Goal: Information Seeking & Learning: Learn about a topic

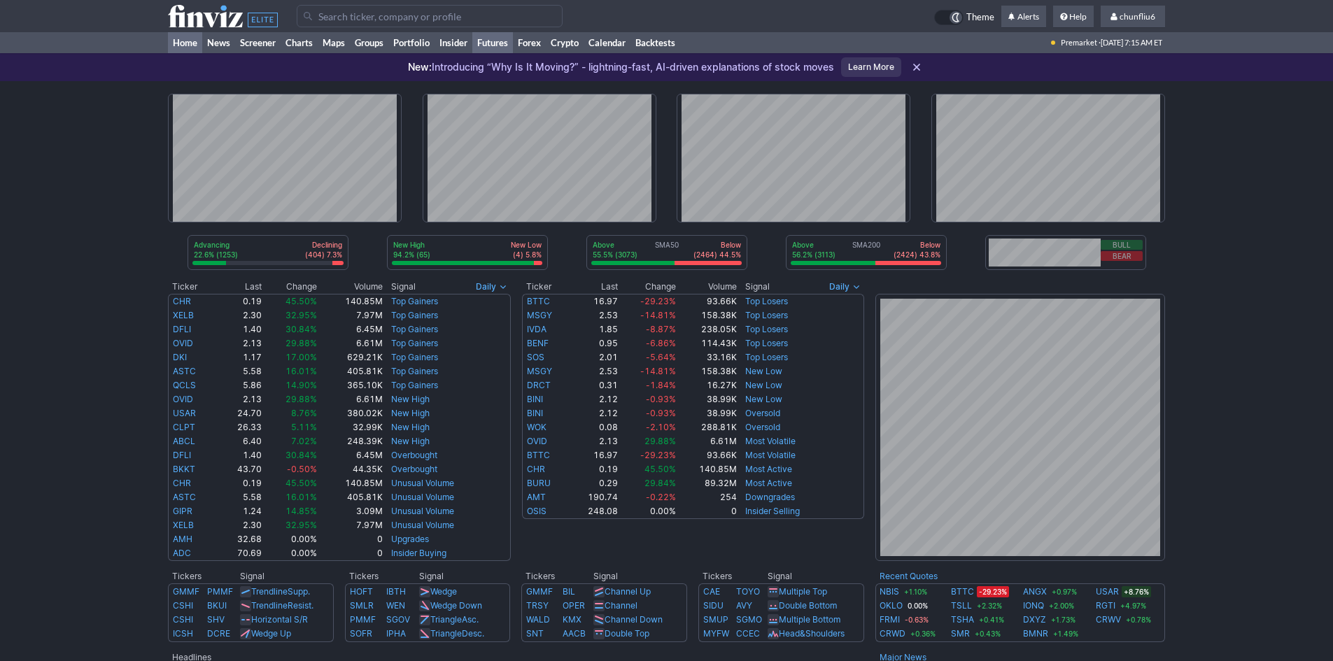
click at [499, 44] on link "Futures" at bounding box center [492, 42] width 41 height 21
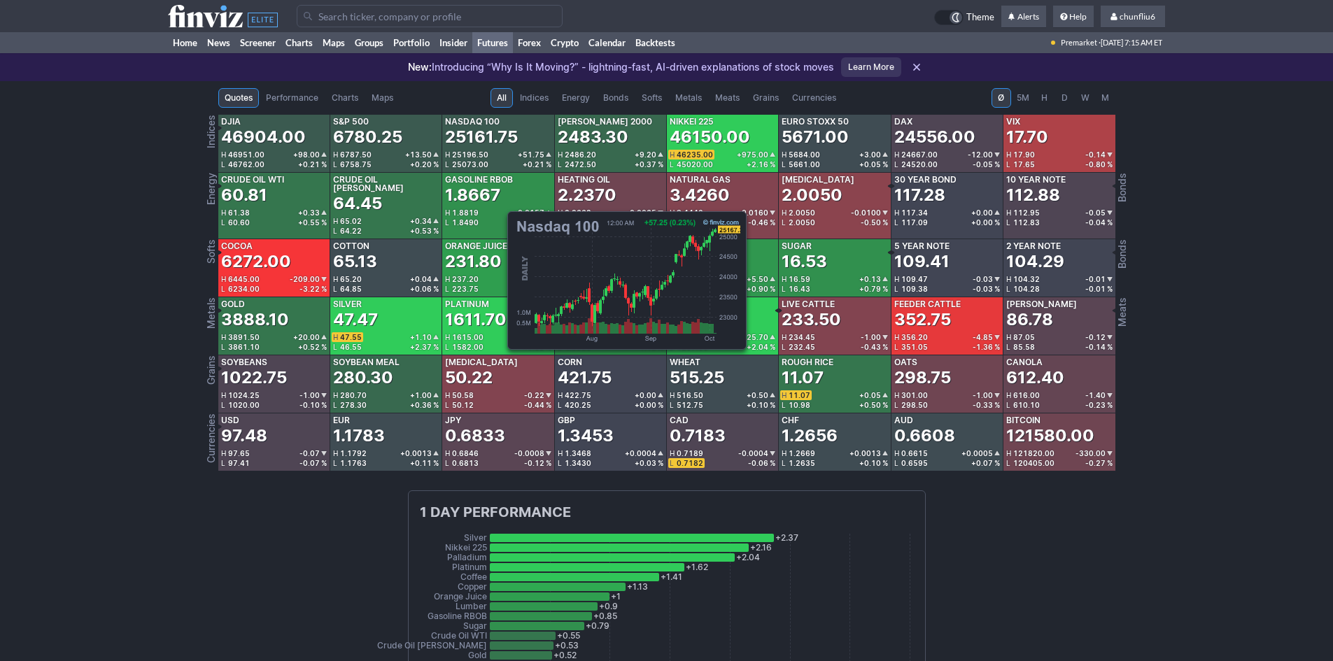
click at [500, 138] on div "25161.75" at bounding box center [481, 137] width 73 height 22
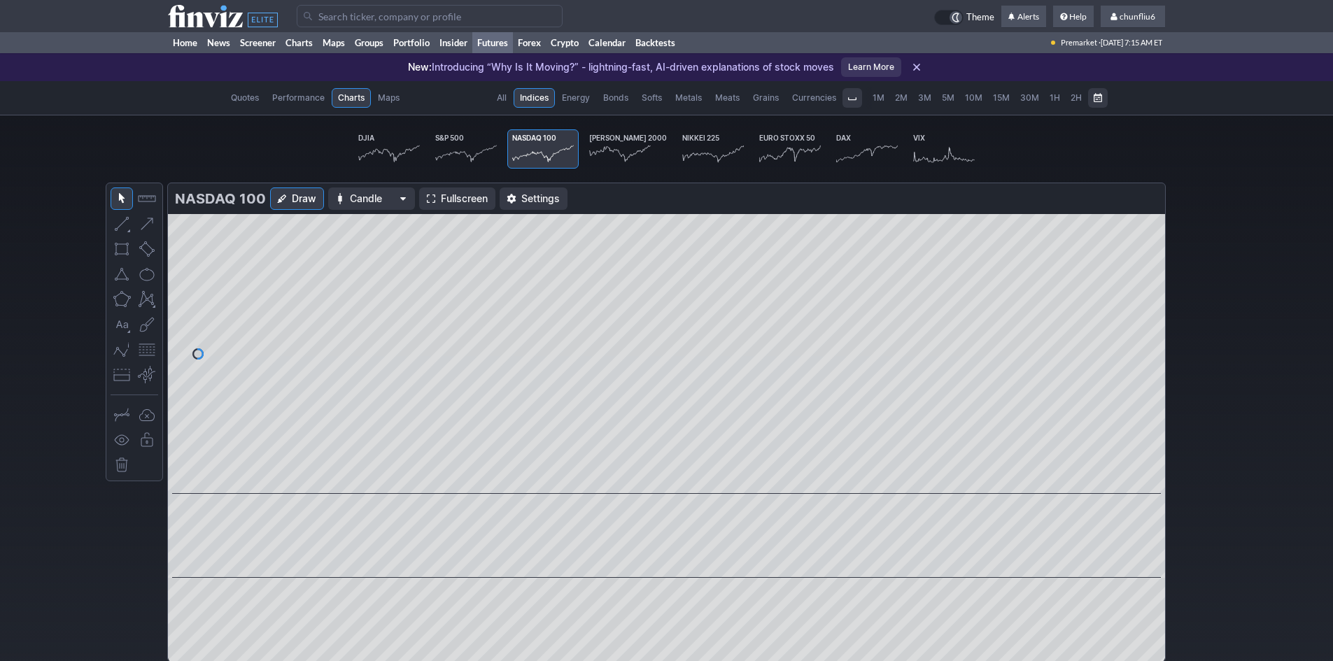
scroll to position [0, 87]
click at [465, 195] on span "Fullscreen" at bounding box center [464, 199] width 47 height 14
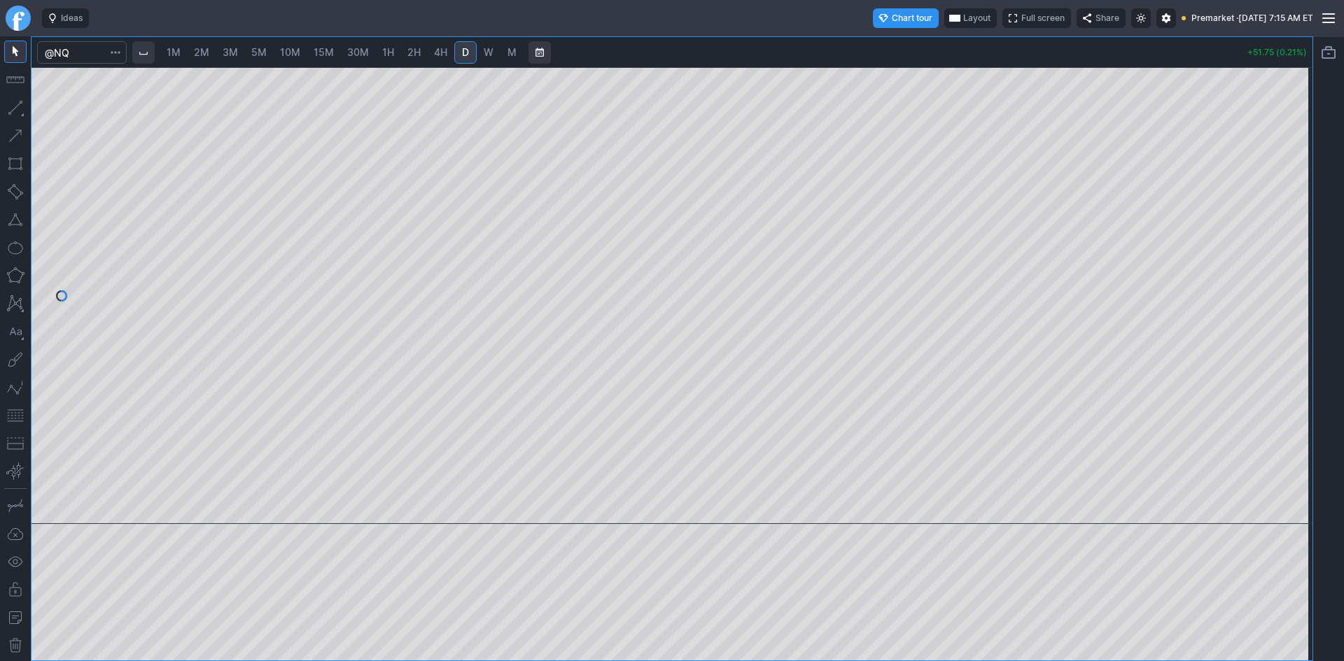
click at [283, 51] on span "10M" at bounding box center [290, 52] width 20 height 12
drag, startPoint x: 1296, startPoint y: 178, endPoint x: 1293, endPoint y: 224, distance: 46.3
click at [1293, 224] on div at bounding box center [1297, 292] width 29 height 422
click at [1282, 300] on div at bounding box center [671, 295] width 1281 height 457
drag, startPoint x: 10, startPoint y: 414, endPoint x: 26, endPoint y: 400, distance: 21.3
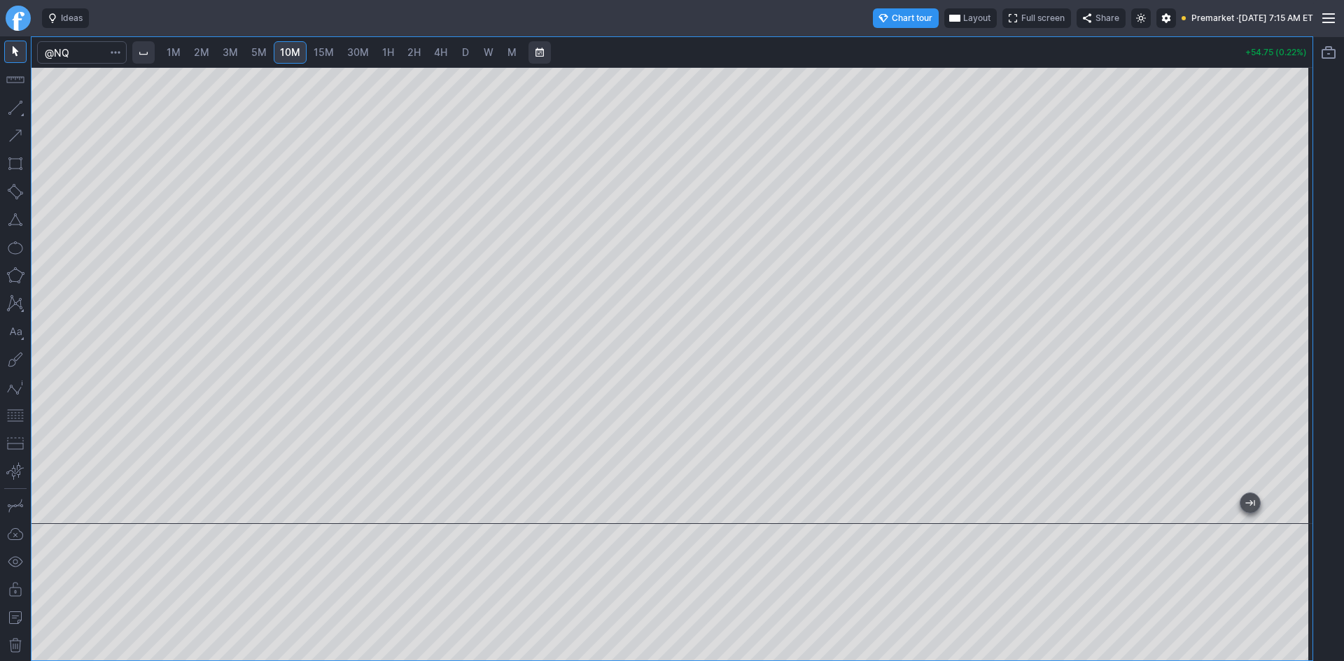
click at [10, 413] on button "button" at bounding box center [15, 416] width 22 height 22
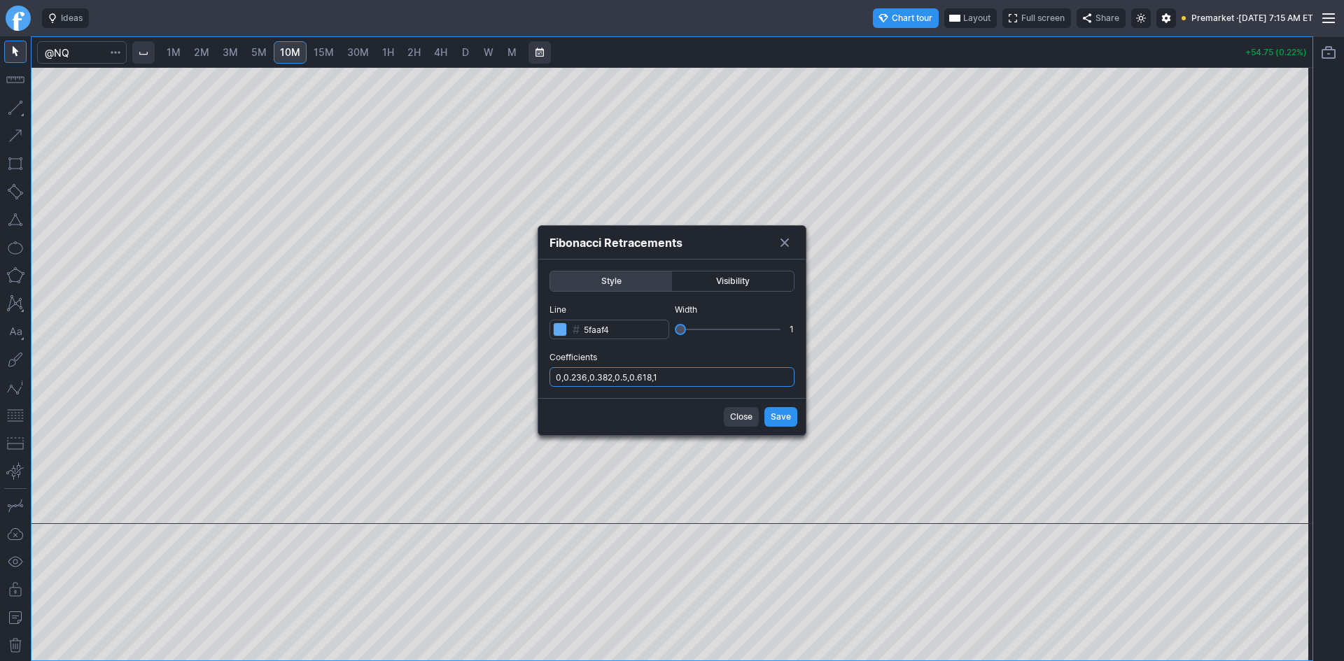
click at [747, 379] on input "0,0.236,0.382,0.5,0.618,1" at bounding box center [671, 377] width 245 height 20
type input "0,0.236,0.382,0.5,0.618,1,.786"
click at [769, 415] on button "Save" at bounding box center [780, 417] width 33 height 20
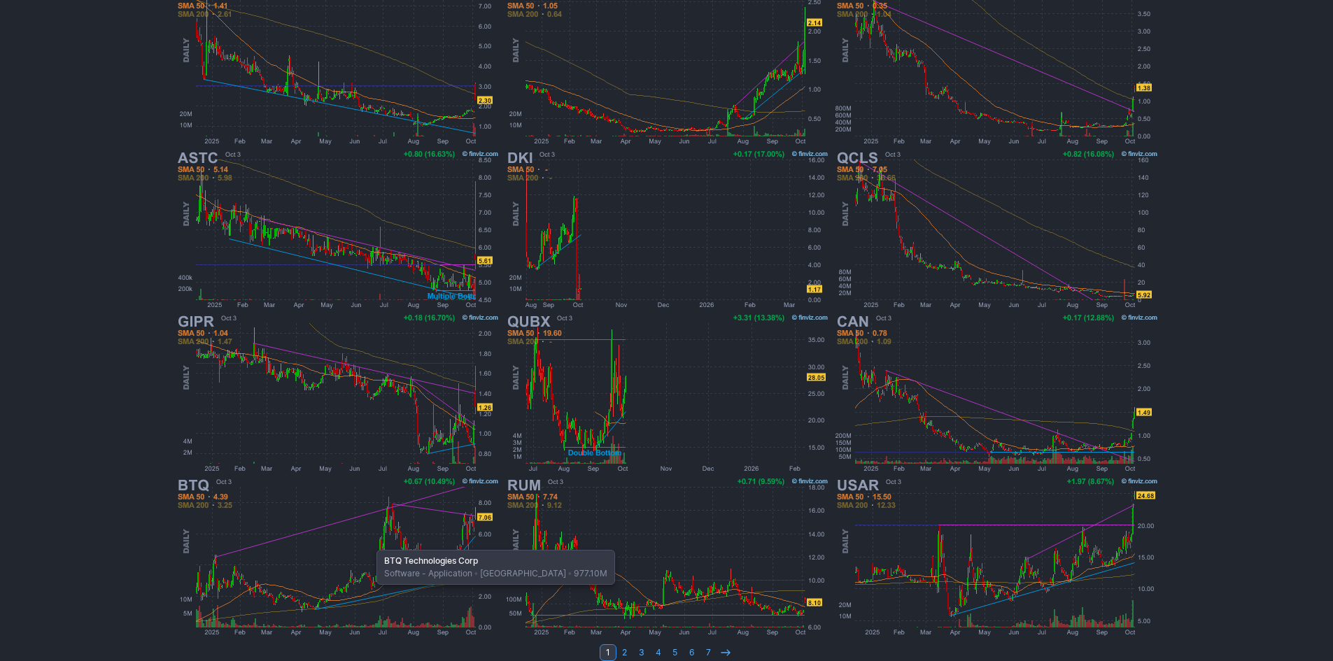
scroll to position [288, 0]
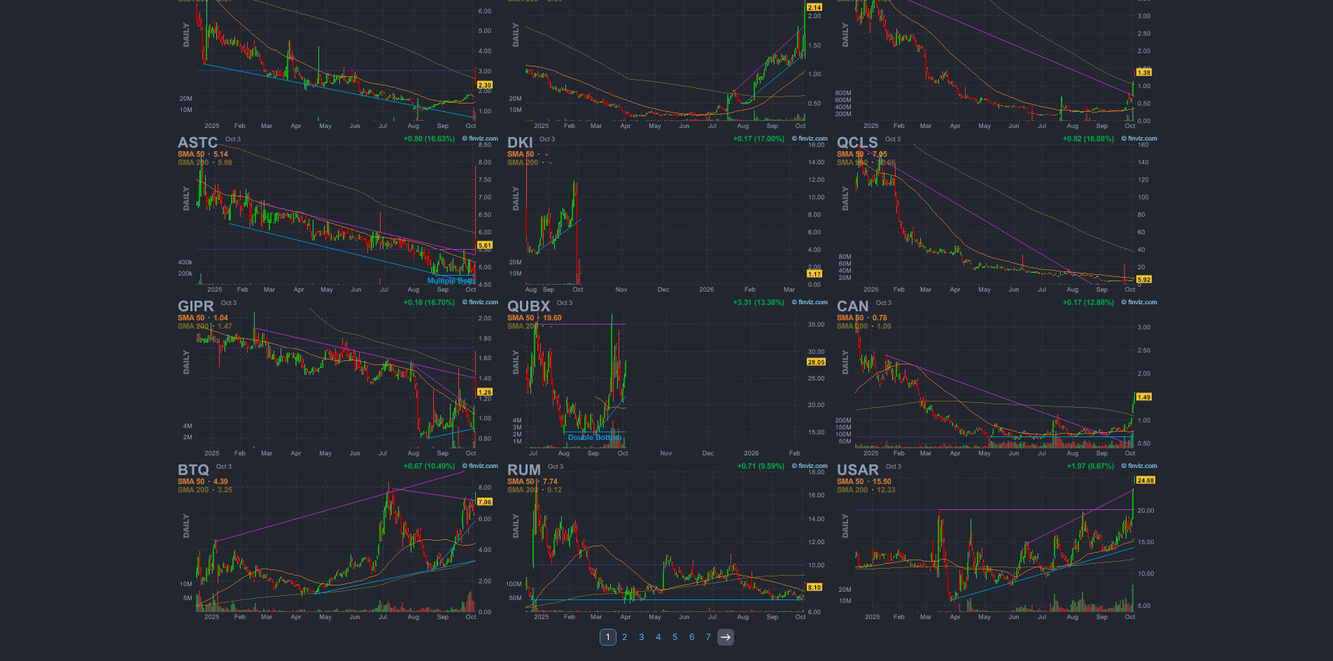
click at [728, 640] on use at bounding box center [725, 637] width 9 height 6
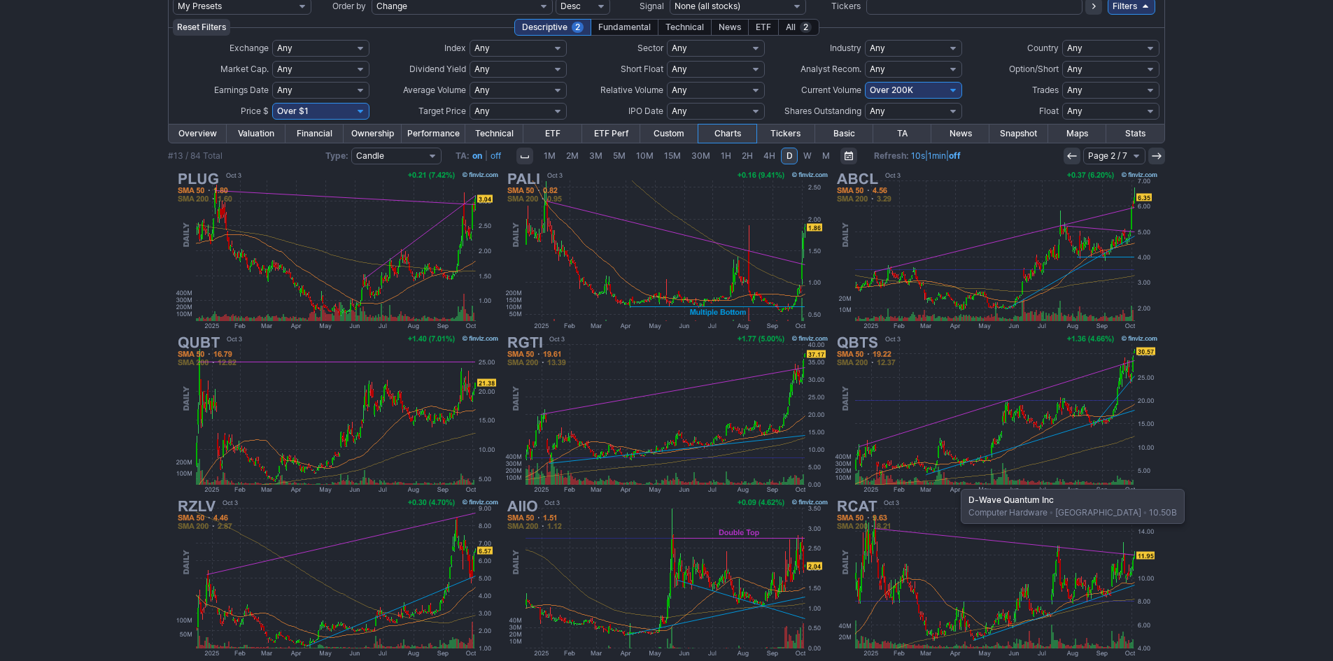
scroll to position [78, 0]
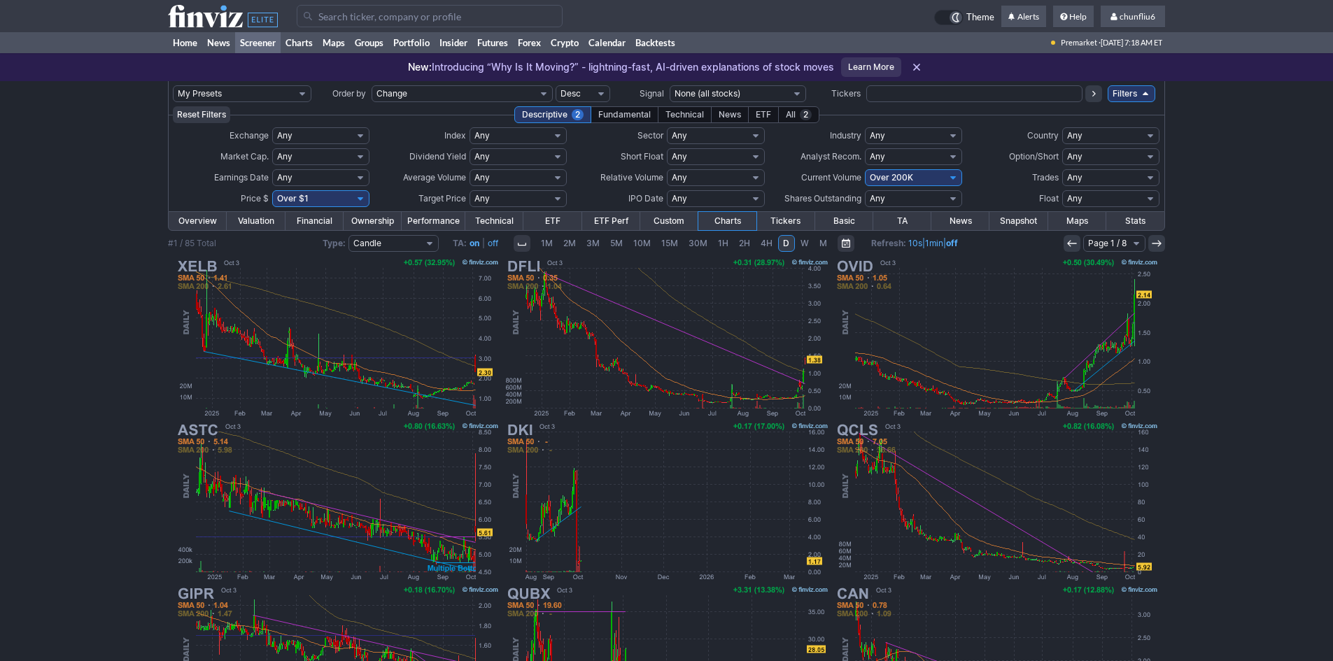
click at [898, 176] on select "Any Under 50K Under 100K Under 500K Under 750K Under 1M Over 0 Over 50K Over 10…" at bounding box center [913, 177] width 97 height 17
select select "o100"
click at [865, 169] on select "Any Under 50K Under 100K Under 500K Under 750K Under 1M Over 0 Over 50K Over 10…" at bounding box center [913, 177] width 97 height 17
click at [306, 197] on select "Any Under $1 Under $2 Under $3 Under $4 Under $5 Under $7 Under $10 Under $15 U…" at bounding box center [320, 198] width 97 height 17
select select "o10"
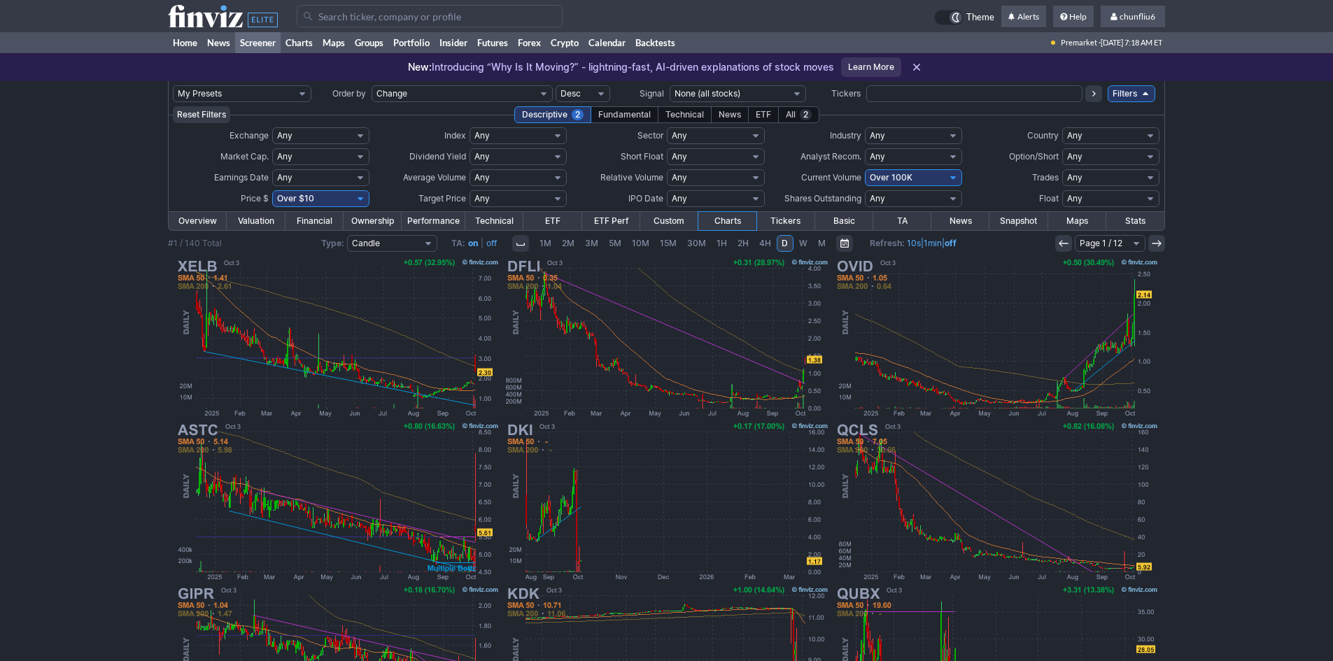
click at [272, 190] on select "Any Under $1 Under $2 Under $3 Under $4 Under $5 Under $7 Under $10 Under $15 U…" at bounding box center [320, 198] width 97 height 17
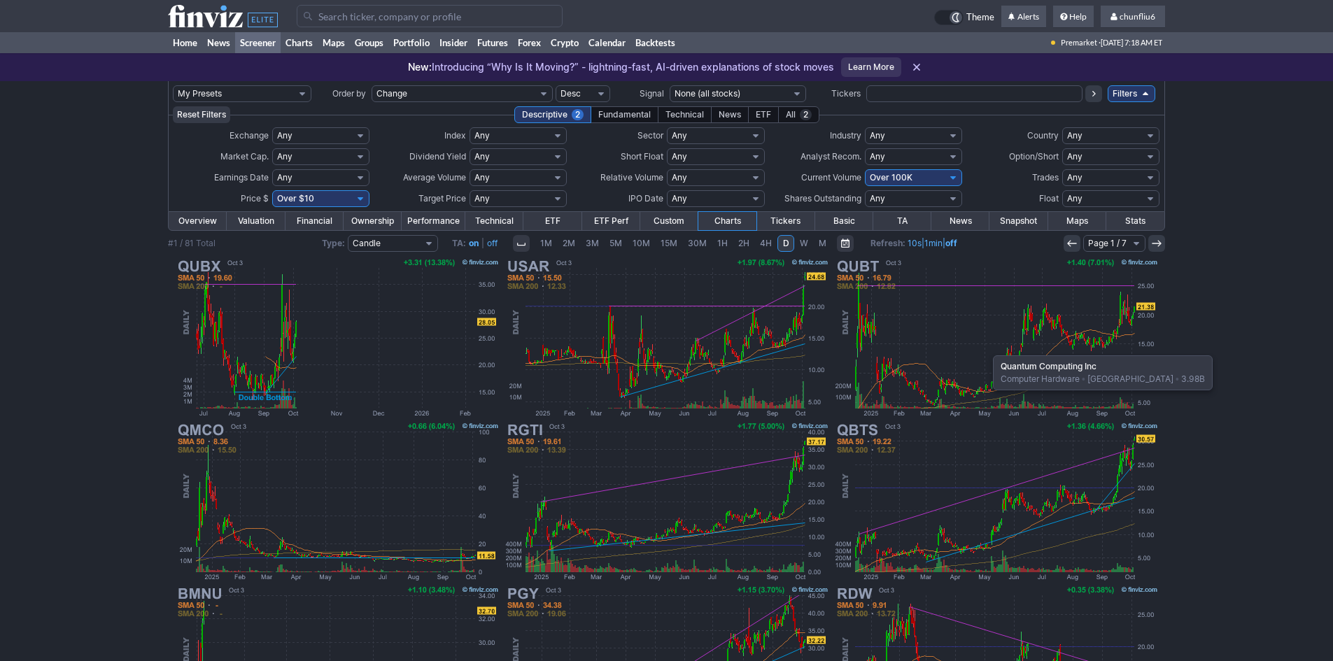
click at [986, 349] on img at bounding box center [997, 338] width 328 height 164
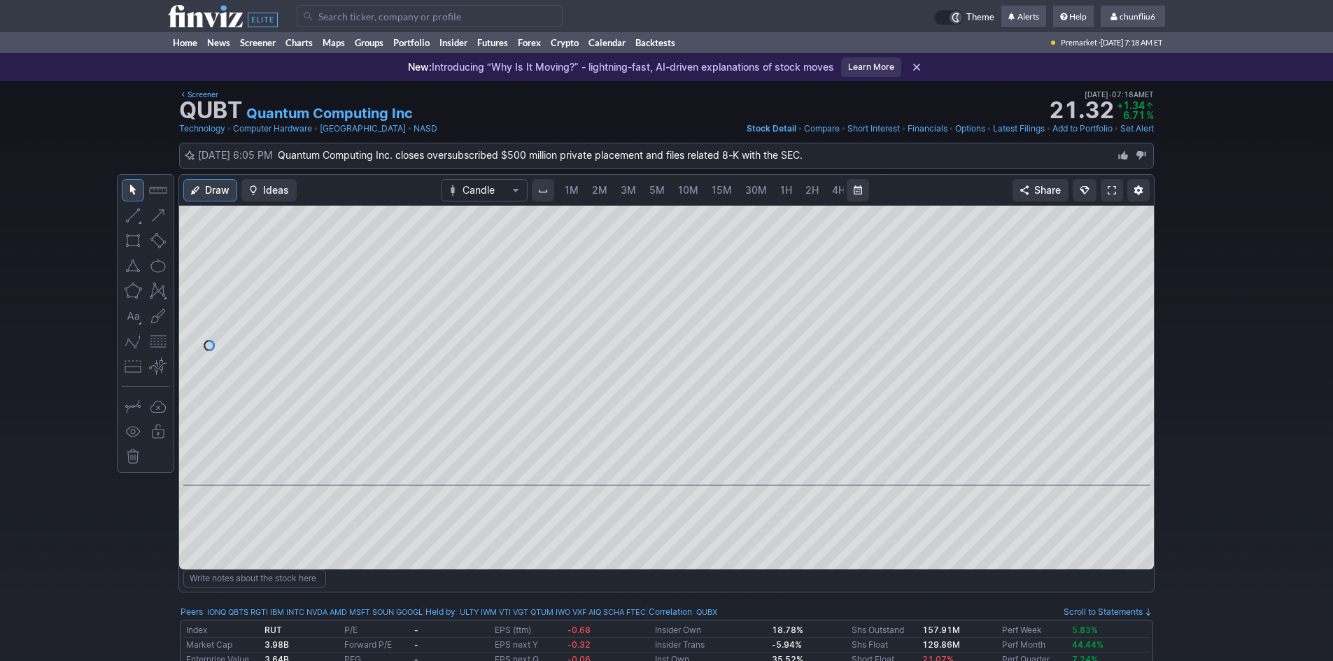
scroll to position [0, 76]
click at [1114, 188] on span at bounding box center [1112, 190] width 8 height 11
click at [334, 16] on input "Search" at bounding box center [430, 16] width 266 height 22
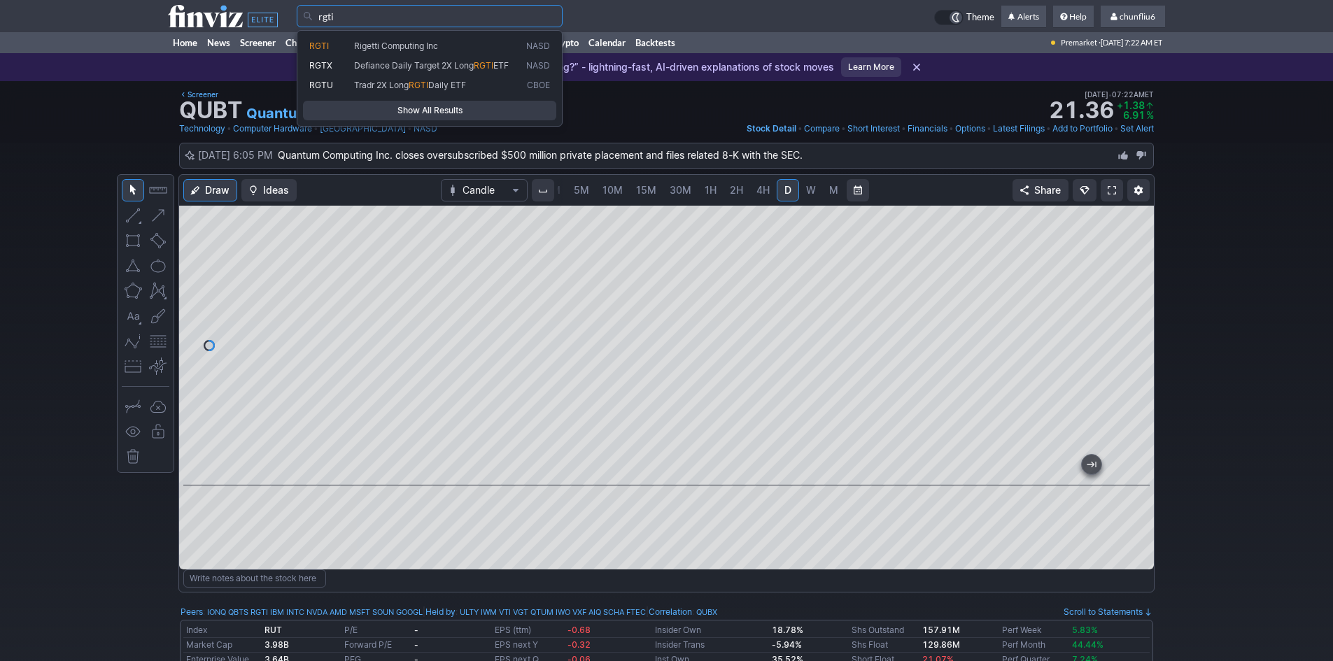
type input "rgti"
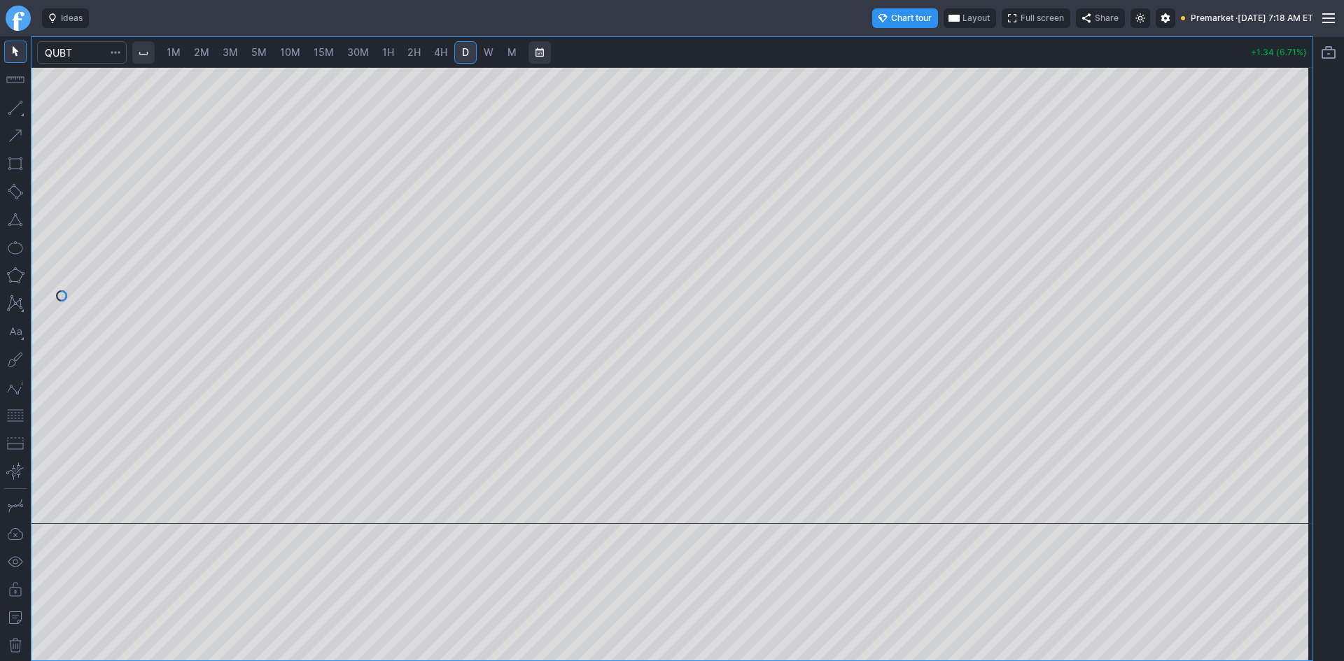
click at [176, 50] on span "1M" at bounding box center [174, 52] width 14 height 12
drag, startPoint x: 1288, startPoint y: 136, endPoint x: 1290, endPoint y: 167, distance: 30.2
click at [1290, 167] on div at bounding box center [1297, 292] width 29 height 422
click at [1268, 296] on div at bounding box center [671, 295] width 1281 height 457
click at [20, 416] on button "button" at bounding box center [15, 416] width 22 height 22
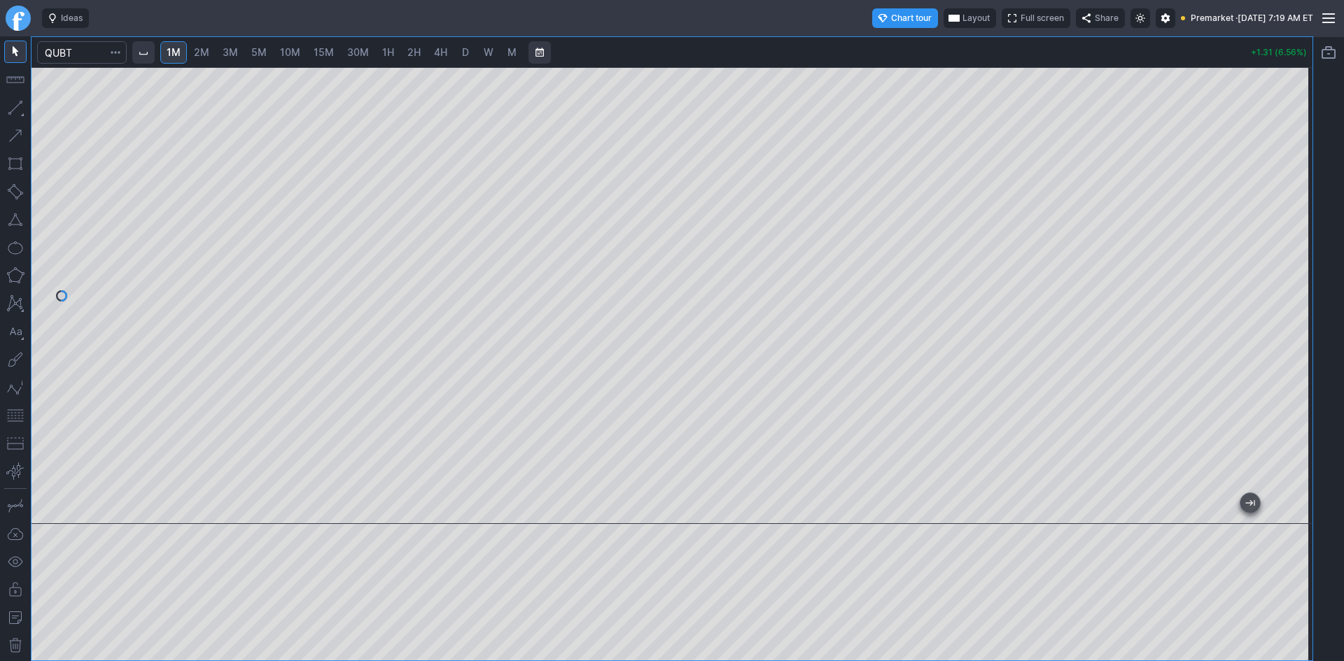
drag, startPoint x: 1298, startPoint y: 208, endPoint x: 1296, endPoint y: 238, distance: 30.2
click at [1296, 238] on div at bounding box center [1297, 292] width 29 height 422
click at [962, 19] on span "Layout" at bounding box center [975, 18] width 27 height 14
click at [908, 45] on button "Layout" at bounding box center [910, 46] width 20 height 20
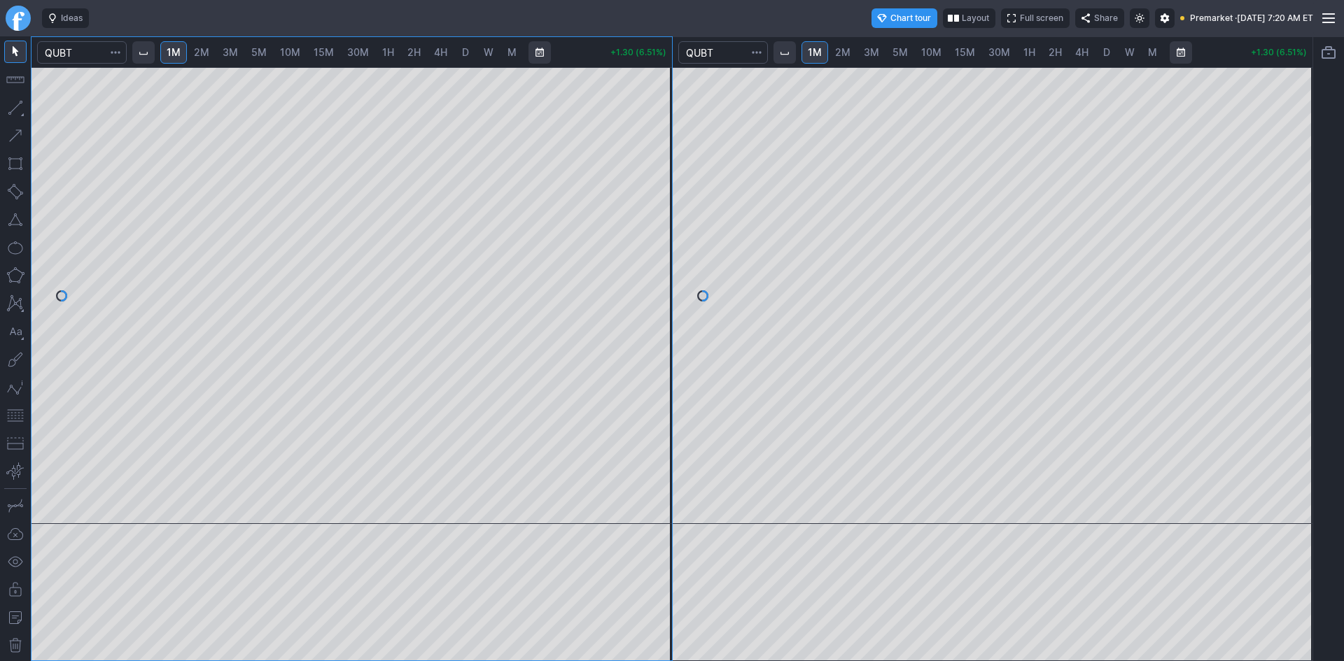
click at [924, 52] on span "10M" at bounding box center [931, 52] width 20 height 12
drag, startPoint x: 1295, startPoint y: 205, endPoint x: 1289, endPoint y: 278, distance: 73.0
click at [1292, 276] on div at bounding box center [1297, 292] width 29 height 422
click at [971, 49] on span "15M" at bounding box center [965, 52] width 20 height 12
drag, startPoint x: 1293, startPoint y: 387, endPoint x: 1293, endPoint y: 402, distance: 15.4
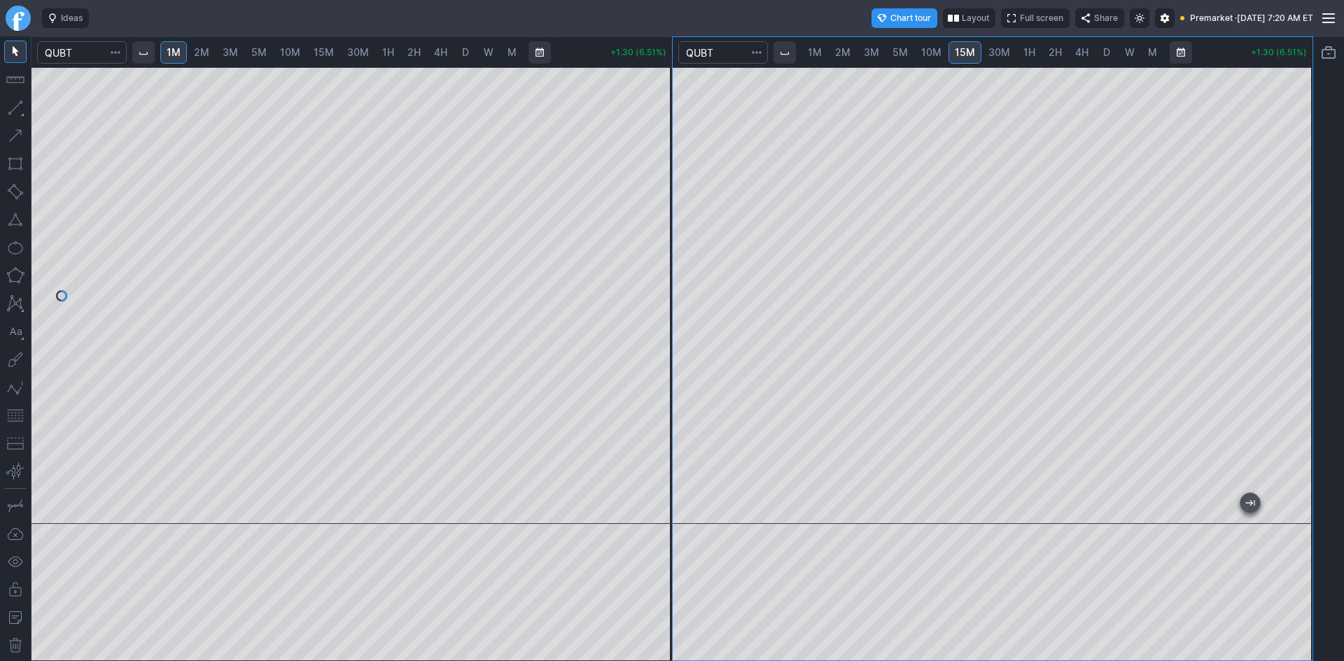
click at [1293, 402] on div at bounding box center [1297, 292] width 29 height 422
click at [18, 411] on button "button" at bounding box center [15, 416] width 22 height 22
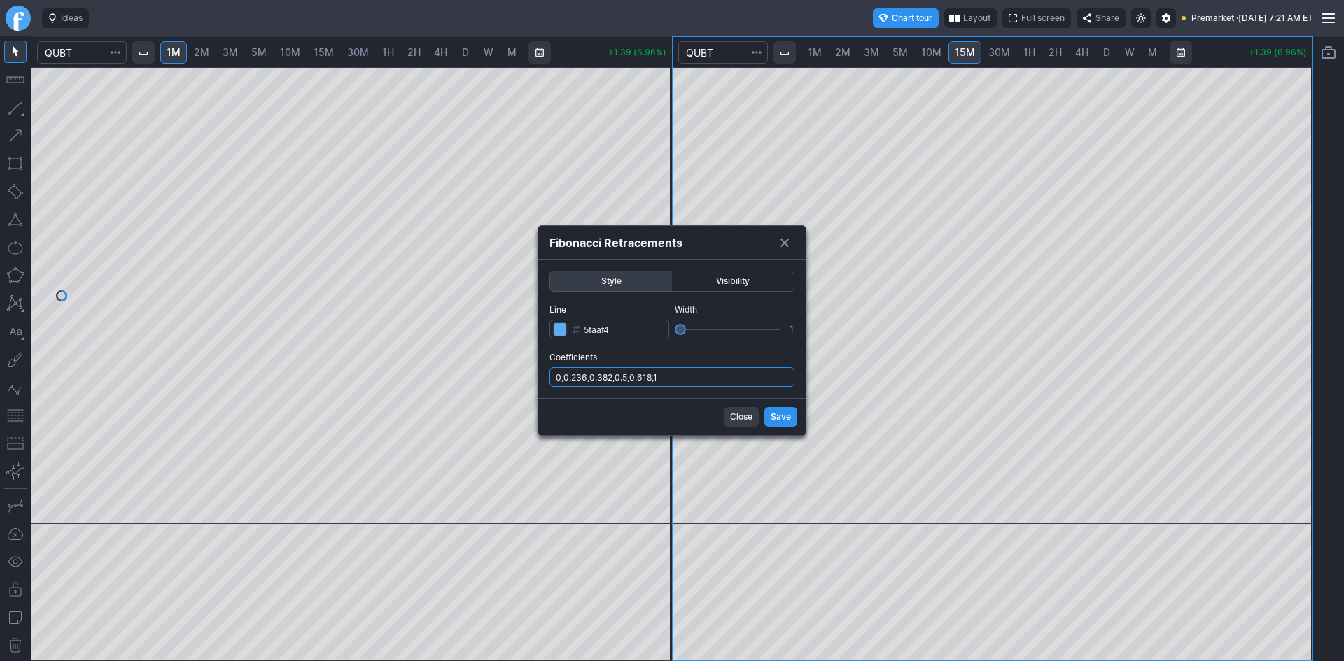
click at [712, 377] on input "0,0.236,0.382,0.5,0.618,1" at bounding box center [671, 377] width 245 height 20
type input "0,0.236,0.382,0.5,0.618,1,.786"
click at [791, 419] on button "Save" at bounding box center [780, 417] width 33 height 20
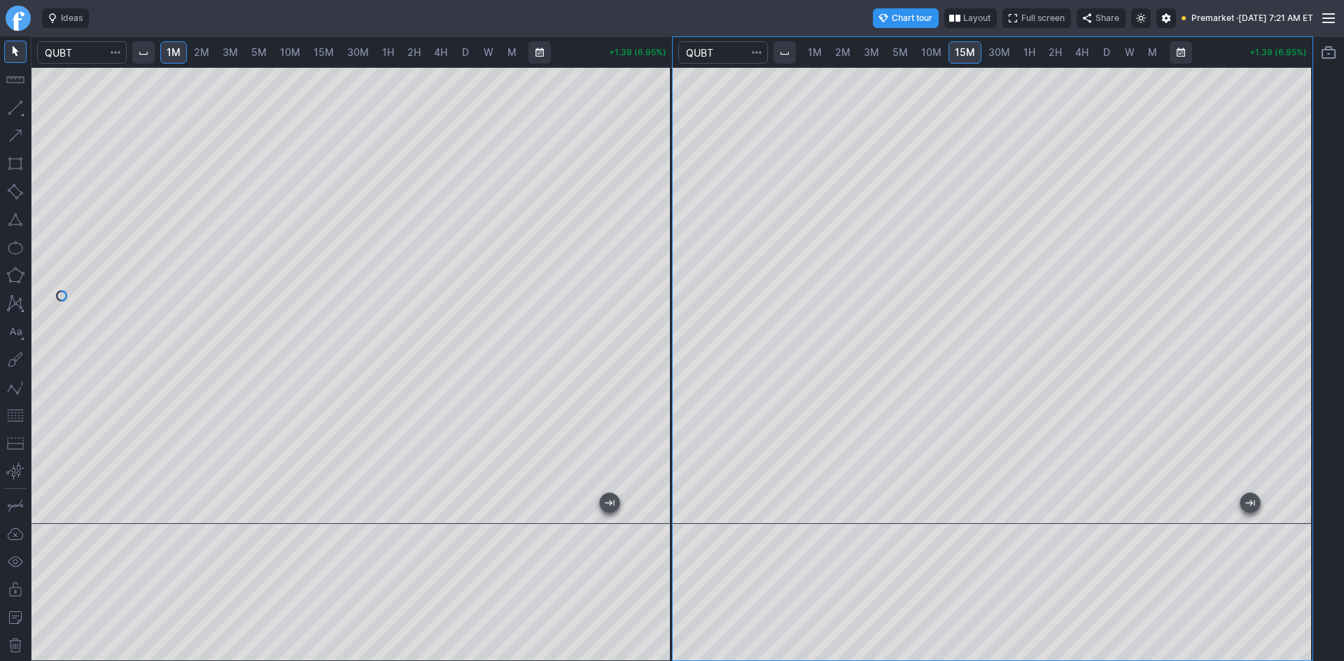
drag, startPoint x: 1300, startPoint y: 187, endPoint x: 1291, endPoint y: 232, distance: 45.9
click at [1296, 230] on div at bounding box center [1297, 292] width 29 height 422
click at [16, 414] on button "button" at bounding box center [15, 416] width 22 height 22
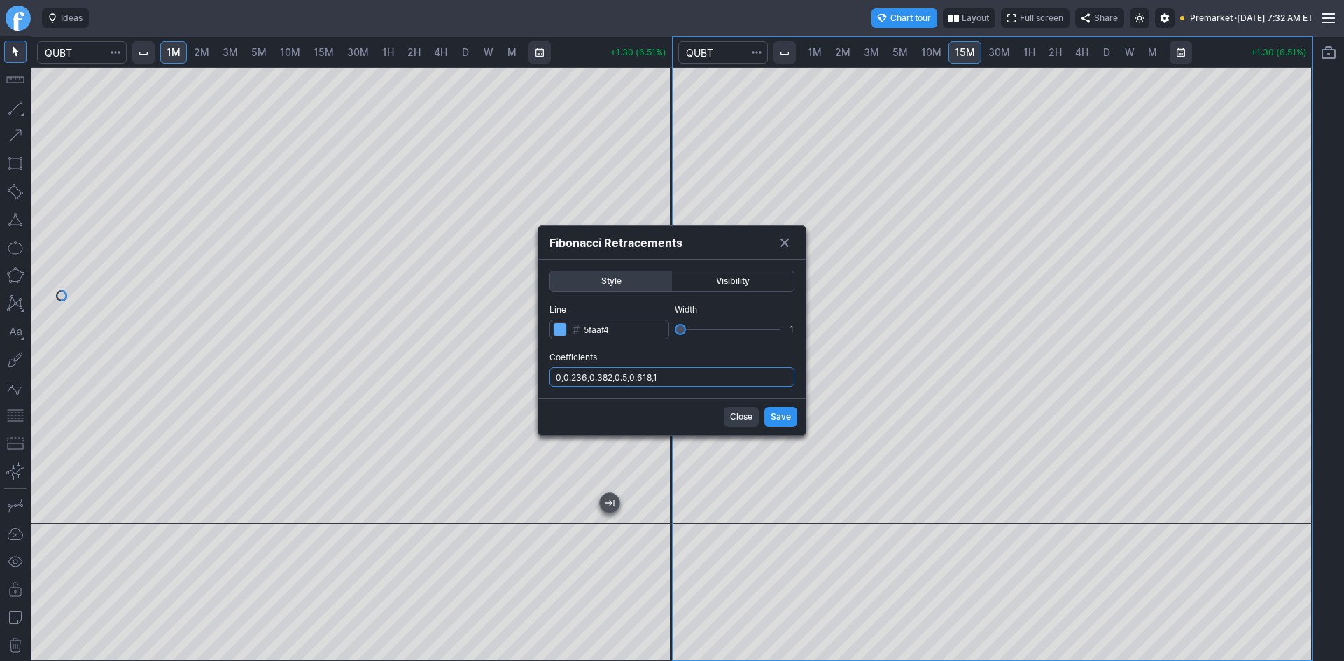
click at [705, 381] on input "0,0.236,0.382,0.5,0.618,1" at bounding box center [671, 377] width 245 height 20
type input "0,0.236,0.382,0.5,0.618,1,.786"
click at [787, 415] on span "Save" at bounding box center [781, 417] width 20 height 14
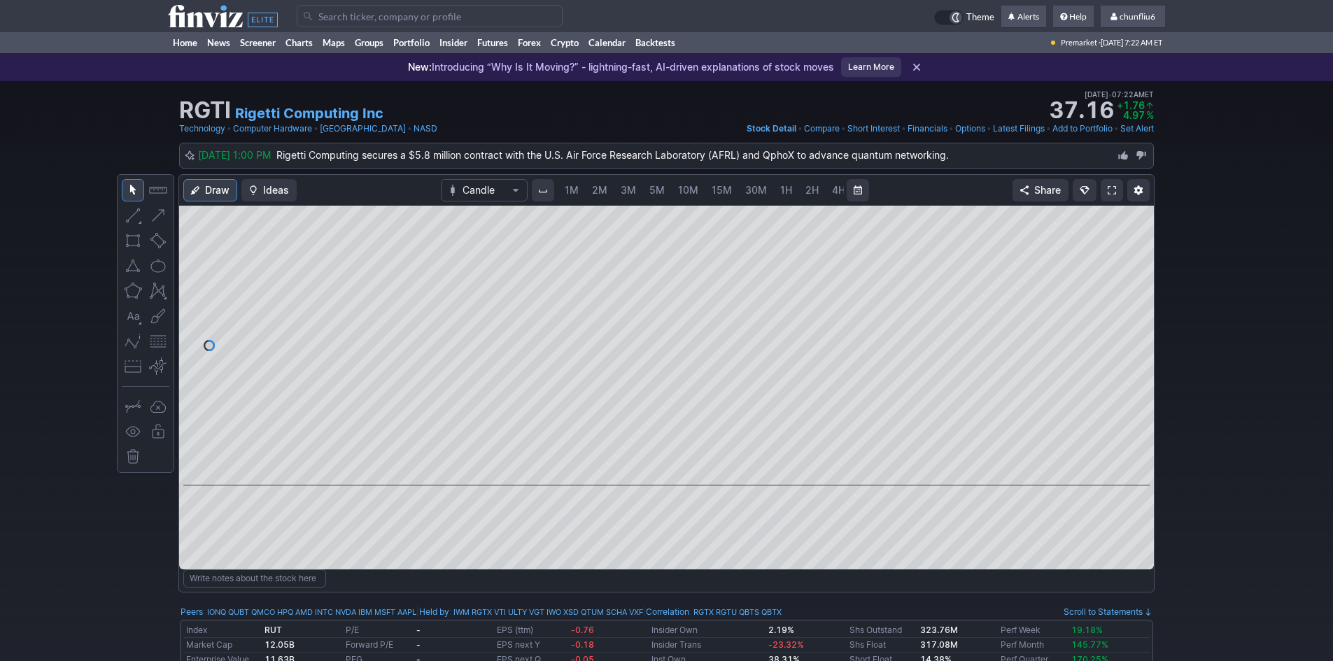
scroll to position [0, 76]
drag, startPoint x: 1144, startPoint y: 297, endPoint x: 1145, endPoint y: 318, distance: 21.0
click at [1145, 318] on div at bounding box center [1139, 342] width 29 height 245
click at [1116, 187] on link at bounding box center [1112, 190] width 22 height 22
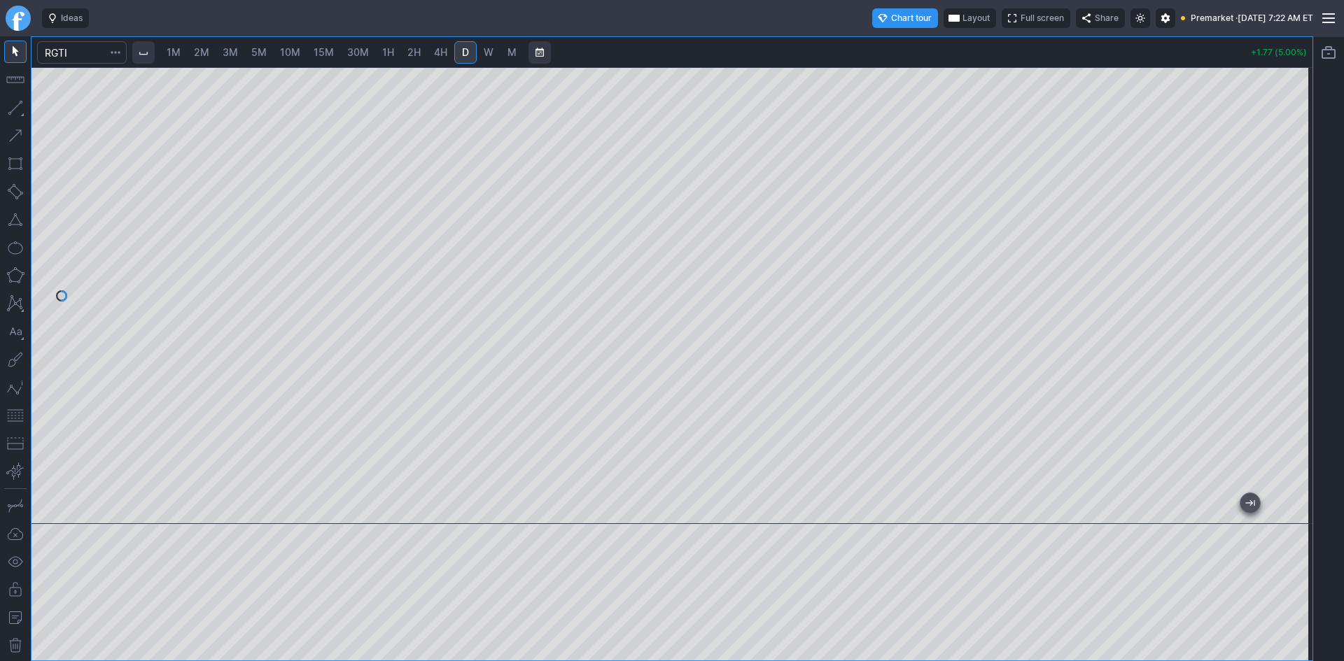
click at [962, 14] on span "Layout" at bounding box center [975, 18] width 27 height 14
click at [912, 49] on button "Layout" at bounding box center [910, 46] width 20 height 20
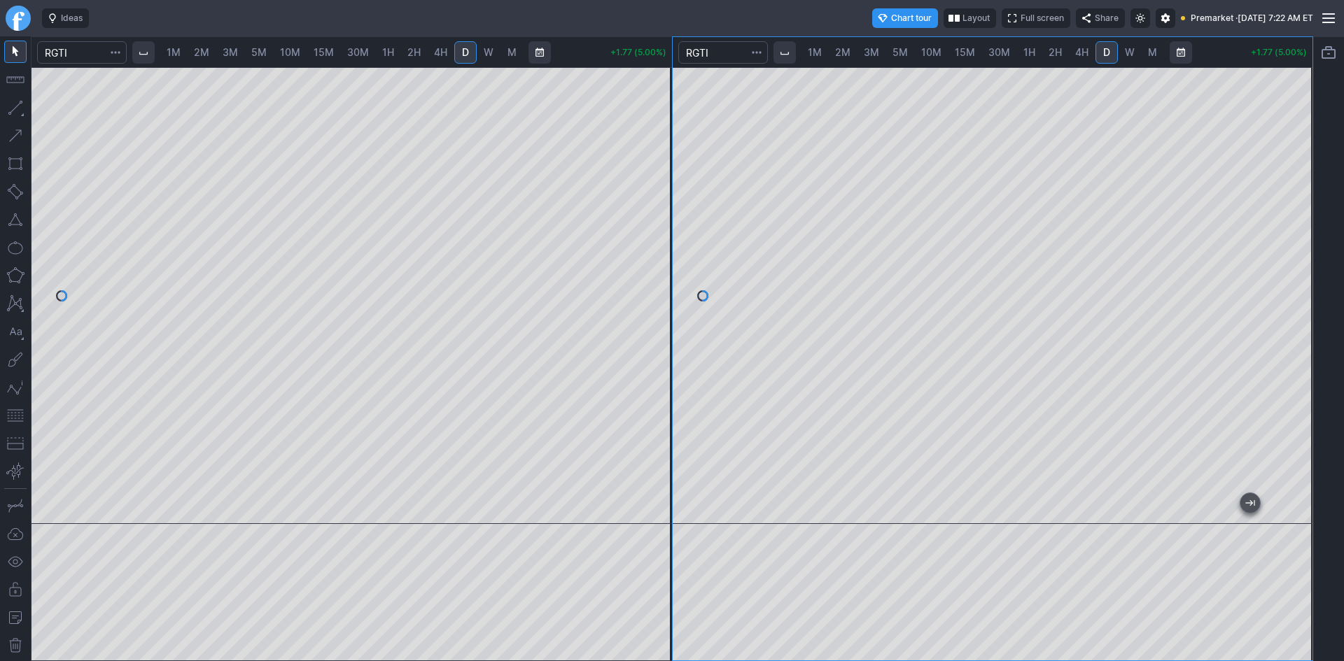
click at [850, 52] on span "2M" at bounding box center [842, 52] width 15 height 12
click at [929, 48] on span "10M" at bounding box center [931, 52] width 20 height 12
click at [960, 55] on span "15M" at bounding box center [965, 52] width 20 height 12
click at [1276, 263] on div at bounding box center [993, 295] width 640 height 457
drag, startPoint x: 8, startPoint y: 416, endPoint x: 33, endPoint y: 403, distance: 27.5
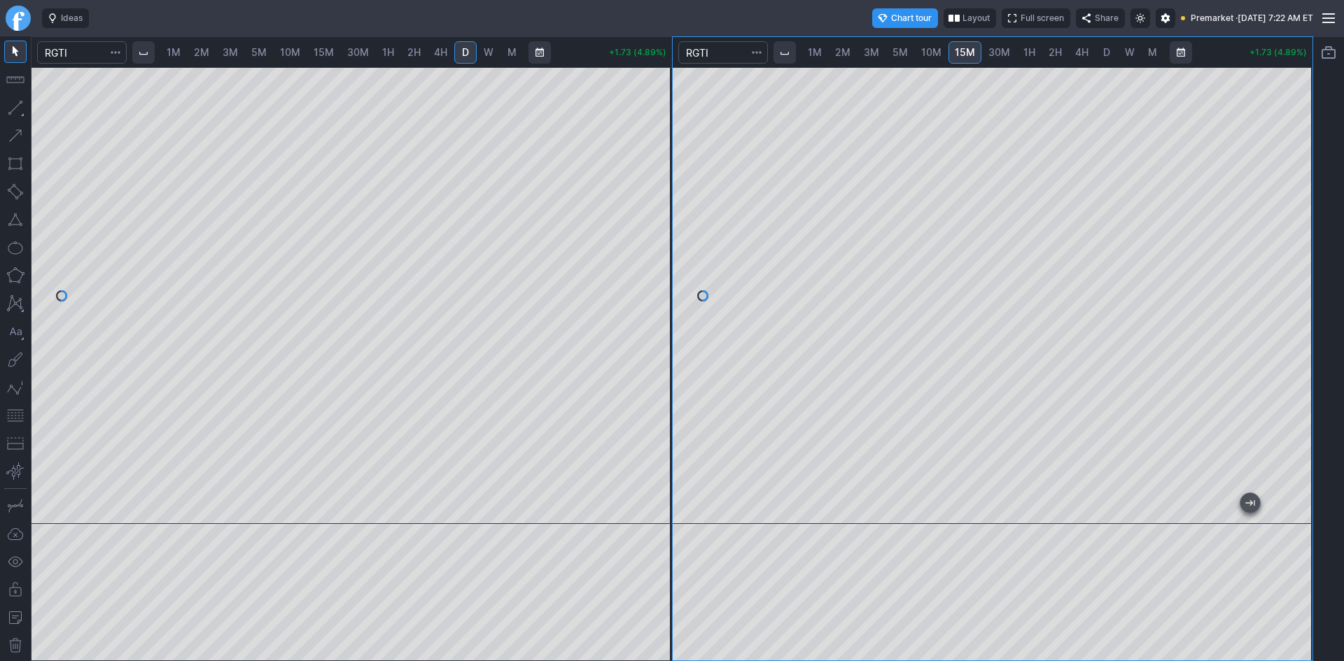
click at [9, 415] on button "button" at bounding box center [15, 416] width 22 height 22
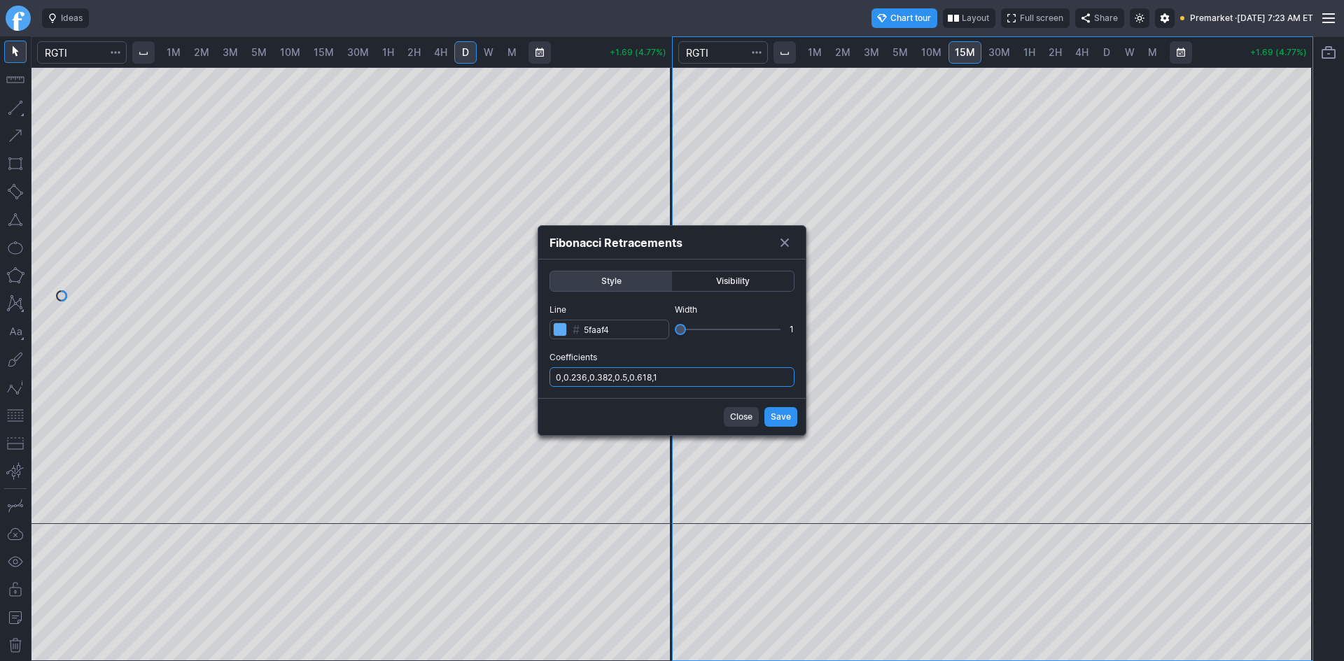
click at [715, 372] on input "0,0.236,0.382,0.5,0.618,1" at bounding box center [671, 377] width 245 height 20
type input "0,0.236,0.382,0.5,0.618,1,.786"
click at [777, 418] on span "Save" at bounding box center [781, 417] width 20 height 14
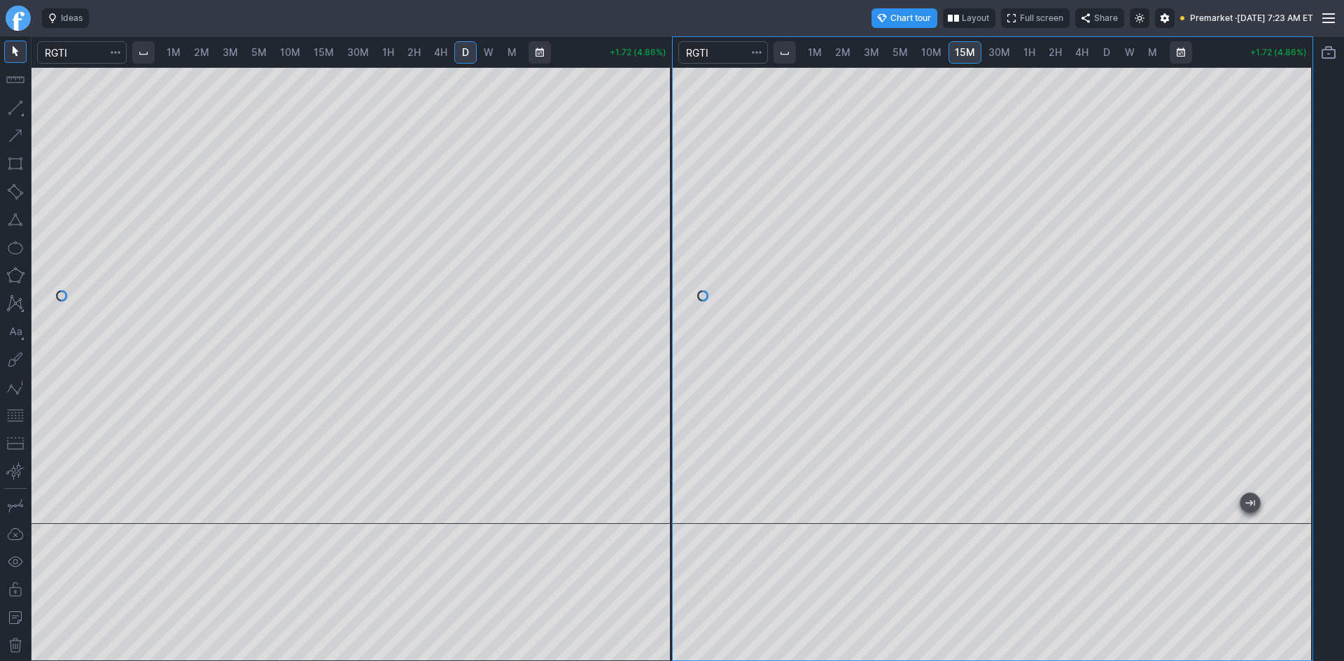
click at [199, 50] on span "2M" at bounding box center [201, 52] width 15 height 12
click at [636, 260] on div at bounding box center [351, 295] width 640 height 457
click at [17, 414] on button "button" at bounding box center [15, 416] width 22 height 22
drag, startPoint x: 665, startPoint y: 243, endPoint x: 647, endPoint y: 318, distance: 76.9
click at [668, 318] on div at bounding box center [657, 292] width 29 height 422
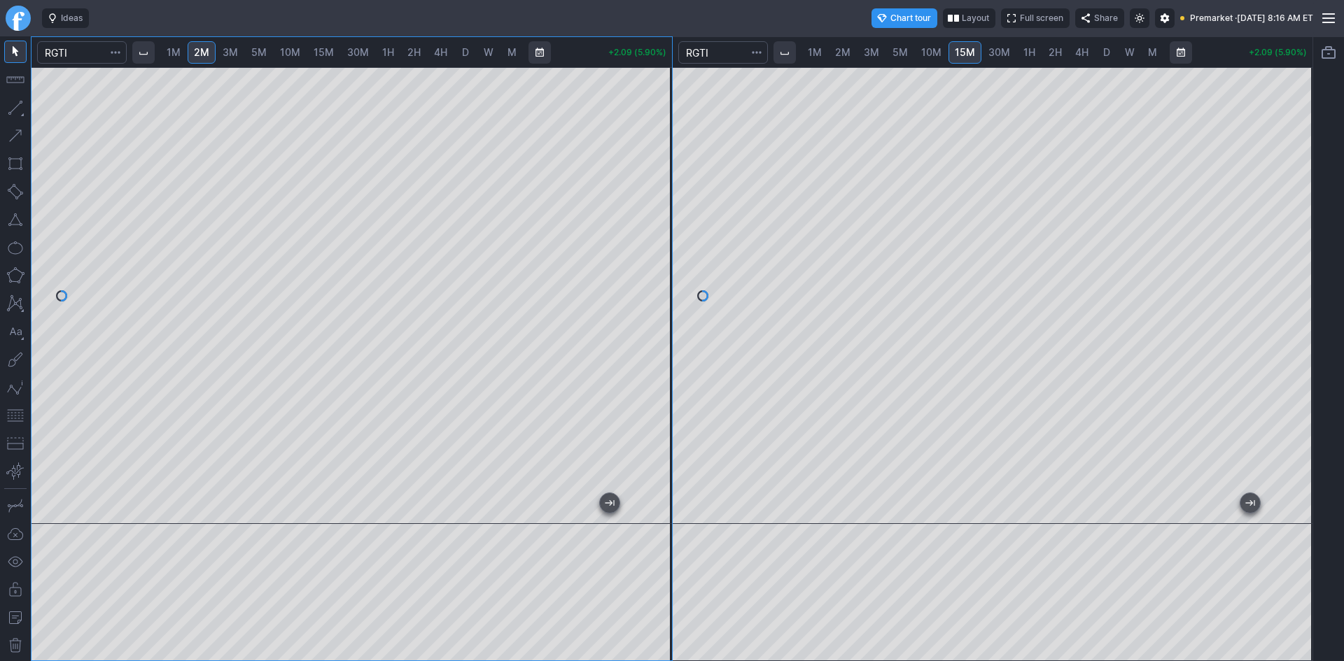
drag, startPoint x: 667, startPoint y: 138, endPoint x: 657, endPoint y: 222, distance: 84.6
click at [657, 222] on div at bounding box center [657, 292] width 29 height 422
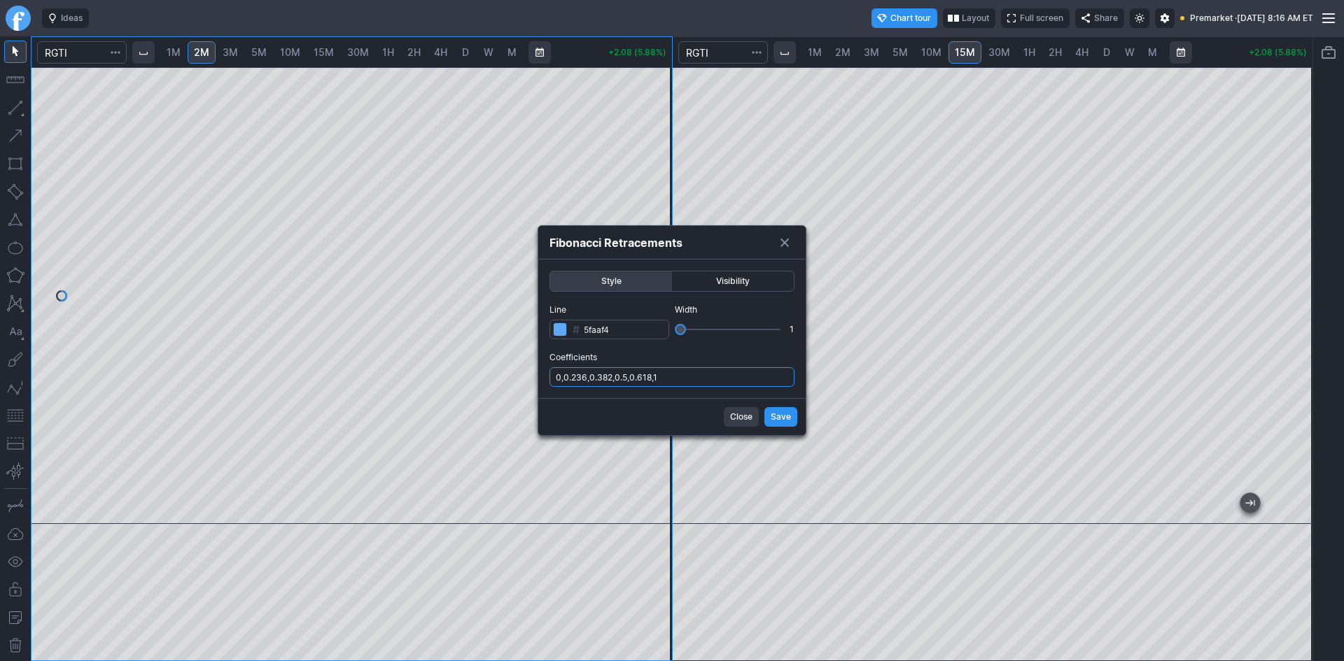
drag, startPoint x: 679, startPoint y: 377, endPoint x: 682, endPoint y: 383, distance: 7.2
click at [679, 377] on input "0,0.236,0.382,0.5,0.618,1" at bounding box center [671, 377] width 245 height 20
type input "0,0.236,0.382,0.5,0.618,1,.786"
click at [780, 418] on span "Save" at bounding box center [781, 417] width 20 height 14
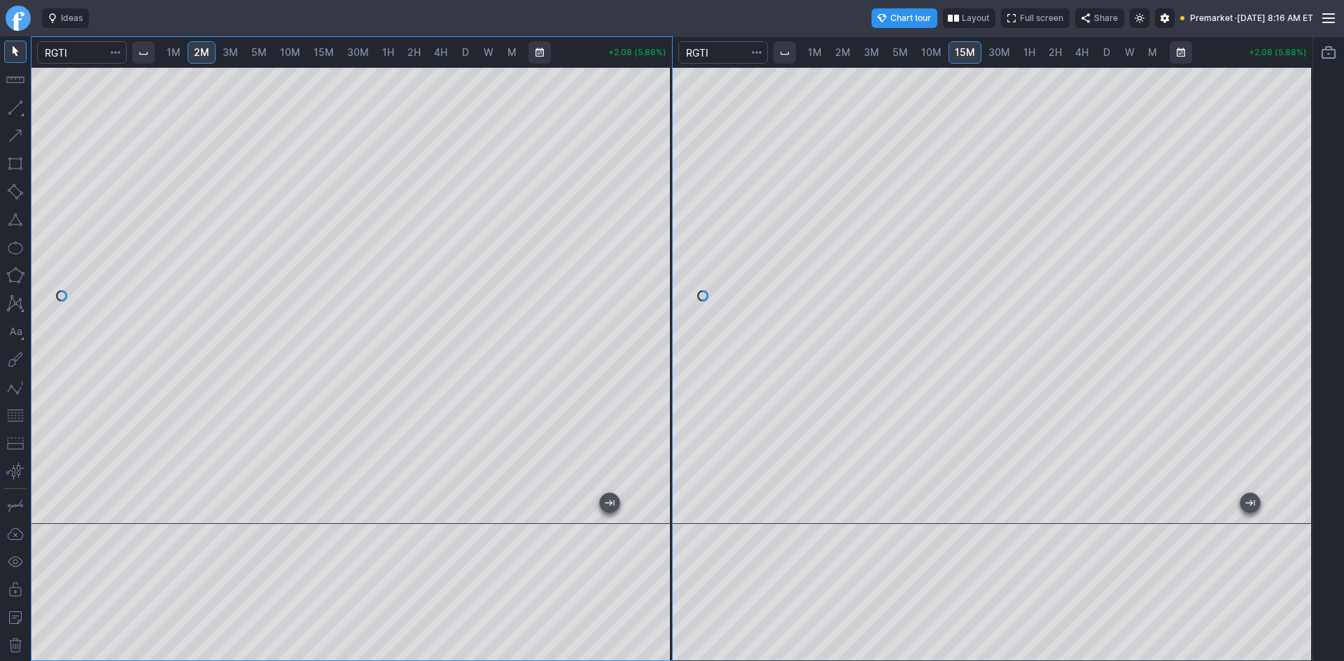
drag, startPoint x: 666, startPoint y: 324, endPoint x: 670, endPoint y: 294, distance: 30.3
click at [670, 294] on div at bounding box center [657, 292] width 29 height 422
drag, startPoint x: 659, startPoint y: 171, endPoint x: 658, endPoint y: 179, distance: 7.8
click at [658, 179] on div at bounding box center [657, 292] width 29 height 422
click at [663, 196] on div at bounding box center [657, 292] width 29 height 422
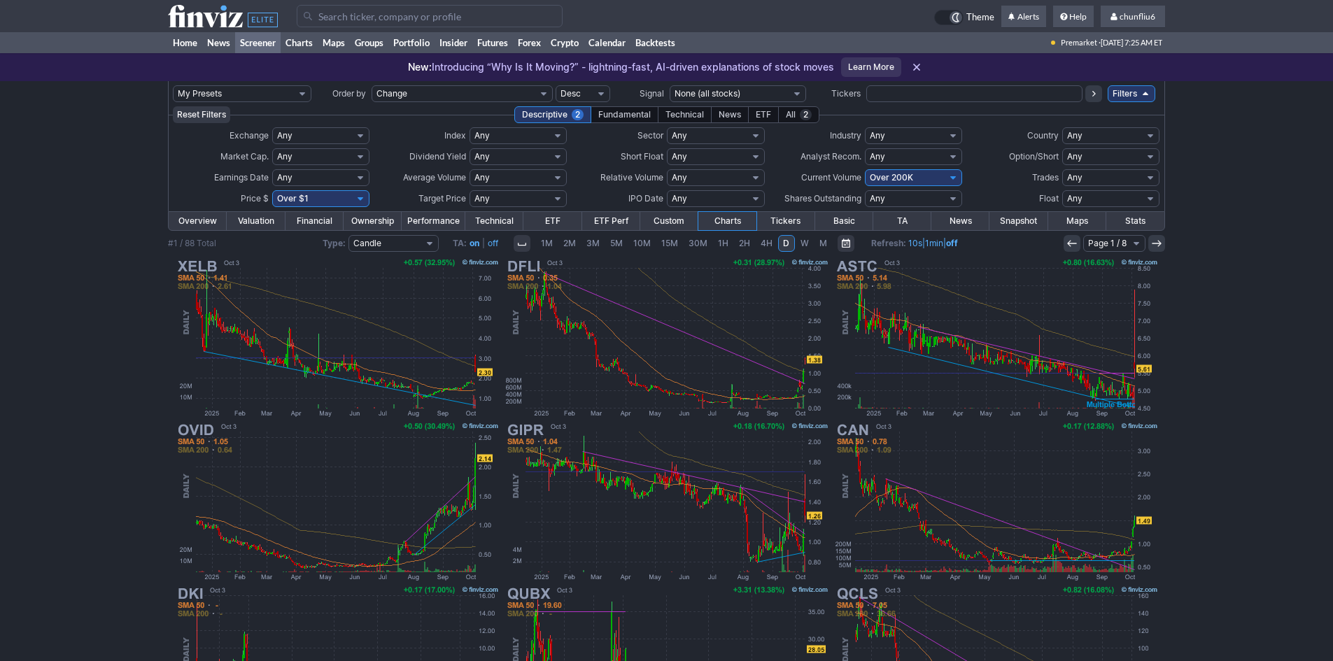
click at [366, 13] on input "Search" at bounding box center [430, 16] width 266 height 22
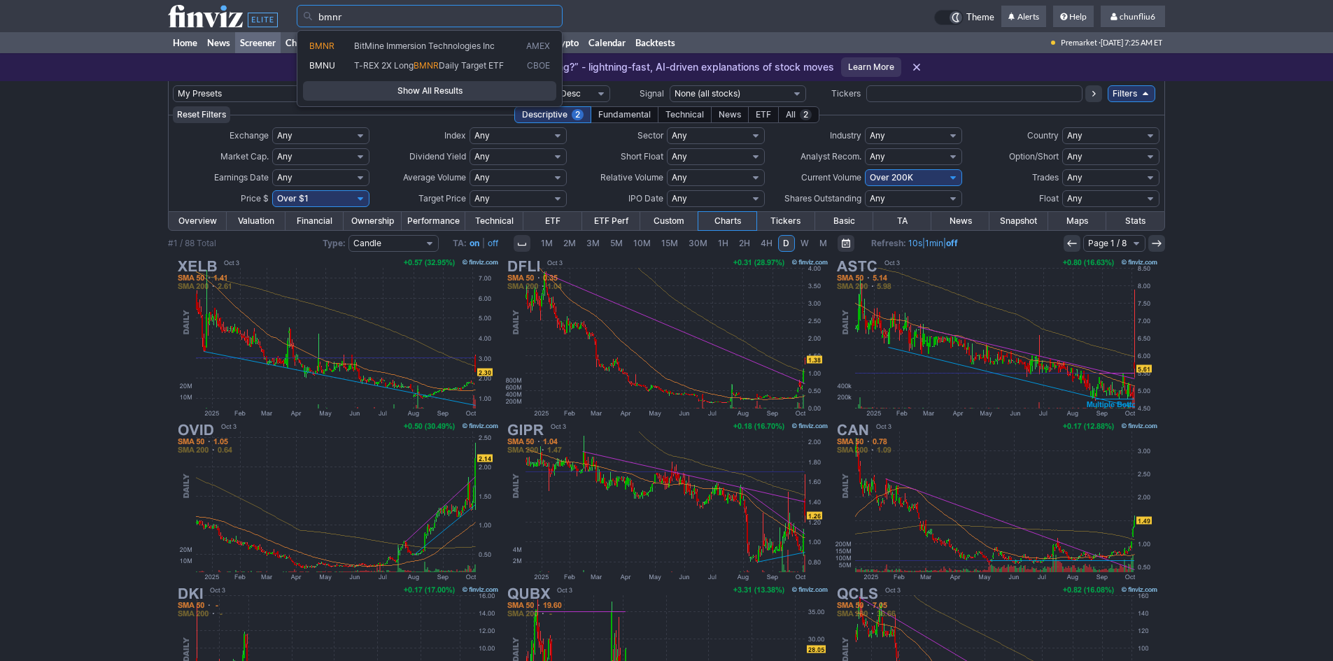
type input "bmnr"
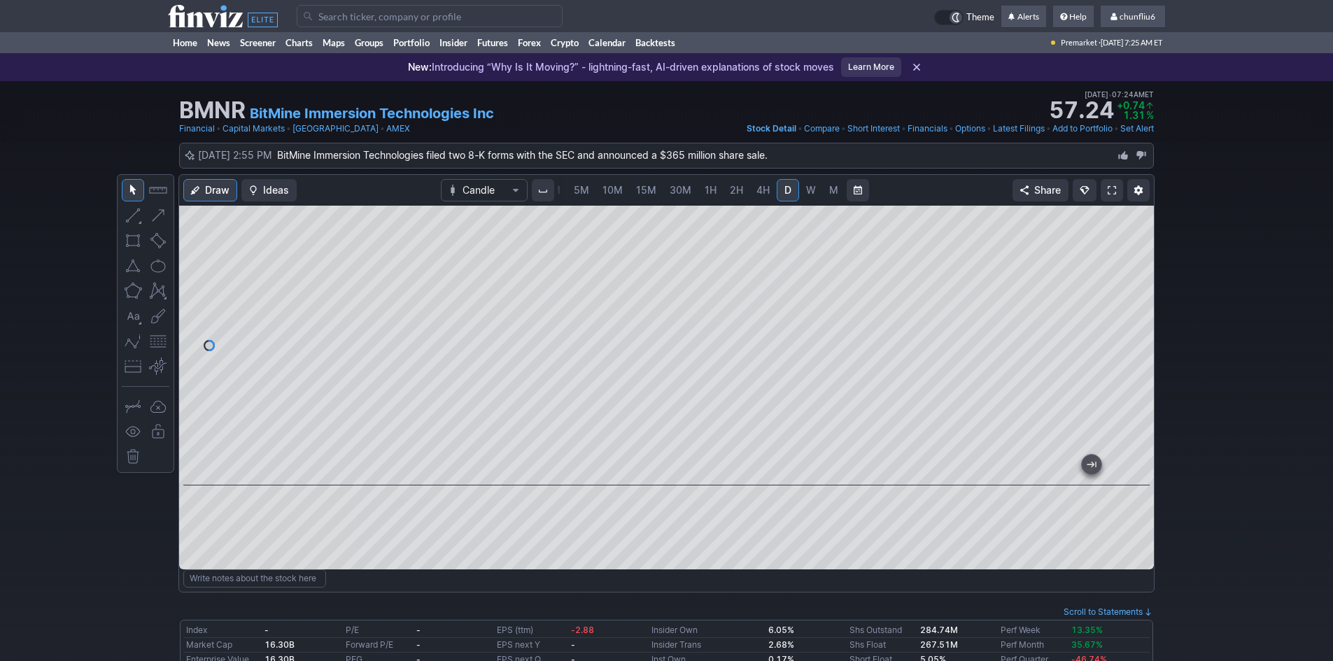
click at [1114, 191] on span at bounding box center [1112, 190] width 8 height 11
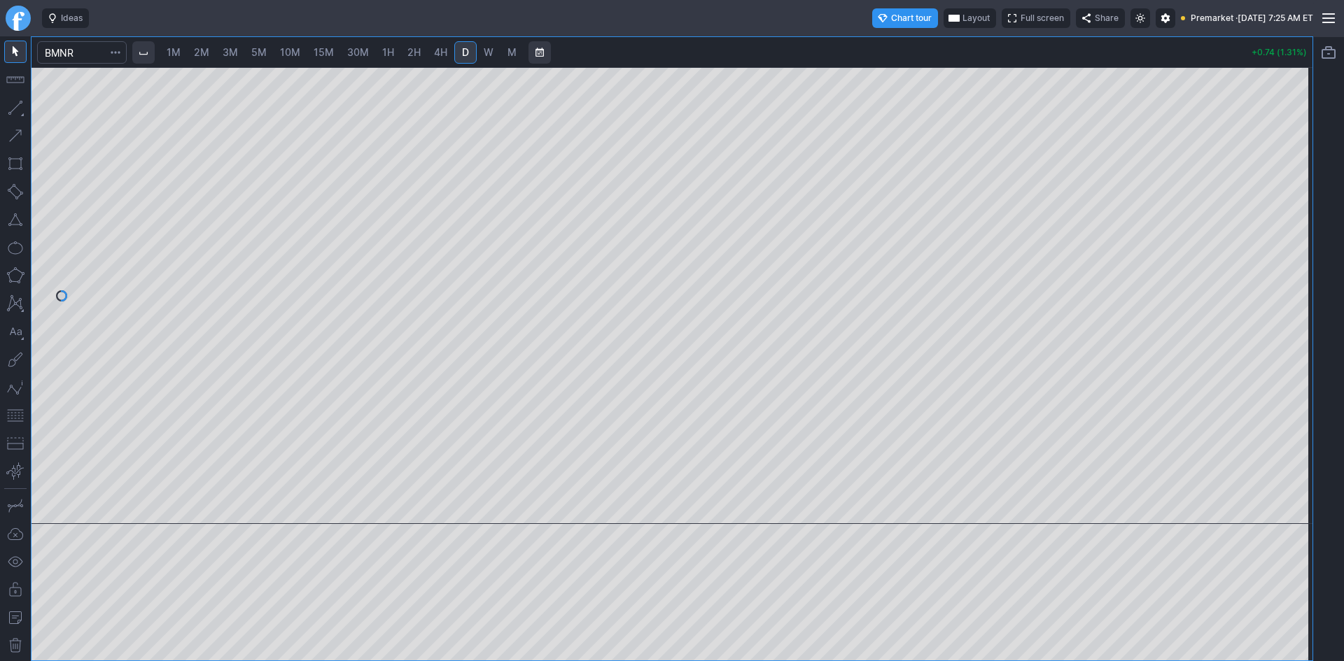
click at [962, 16] on span "Layout" at bounding box center [975, 18] width 27 height 14
click at [913, 48] on button "Layout" at bounding box center [910, 46] width 20 height 20
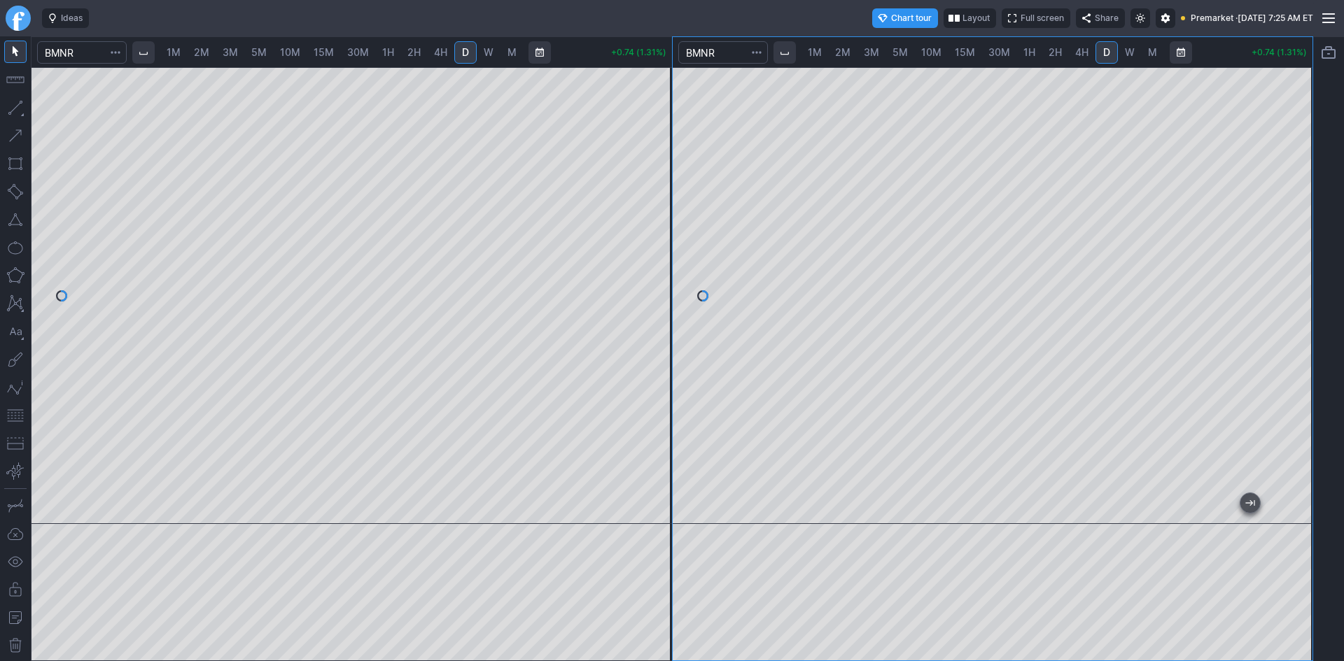
click at [967, 51] on span "15M" at bounding box center [965, 52] width 20 height 12
drag, startPoint x: 1290, startPoint y: 206, endPoint x: 1283, endPoint y: 265, distance: 59.2
click at [1283, 265] on div at bounding box center [1297, 292] width 29 height 422
click at [1002, 50] on span "30M" at bounding box center [999, 52] width 22 height 12
click at [15, 416] on button "button" at bounding box center [15, 416] width 22 height 22
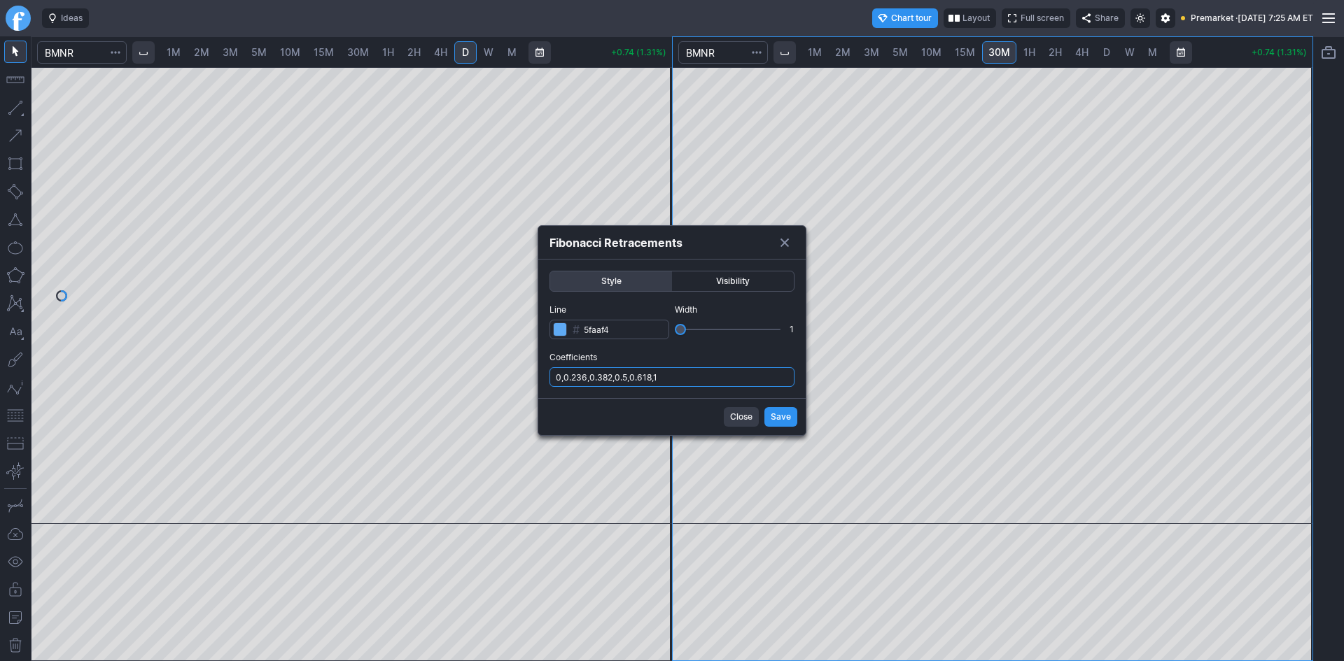
click at [701, 375] on input "0,0.236,0.382,0.5,0.618,1" at bounding box center [671, 377] width 245 height 20
type input "0,0.236,0.382,0.5,0.618,1,.786"
click at [783, 418] on span "Save" at bounding box center [781, 417] width 20 height 14
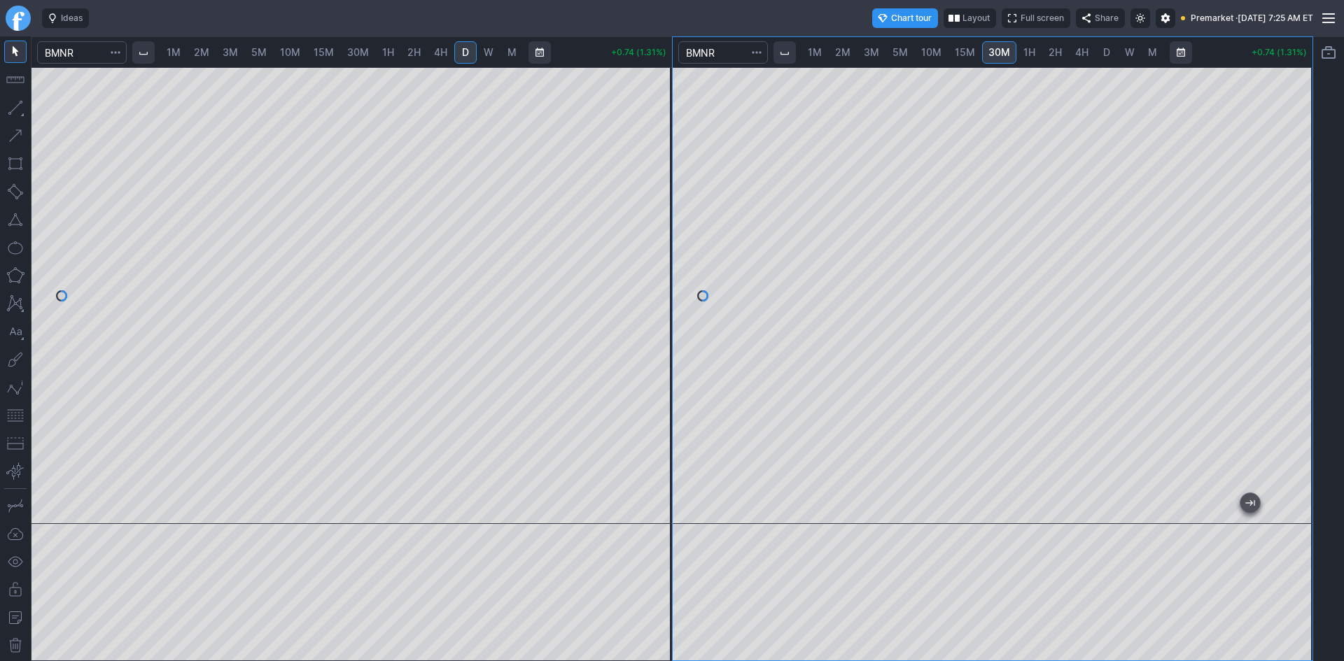
click at [13, 414] on button "button" at bounding box center [15, 416] width 22 height 22
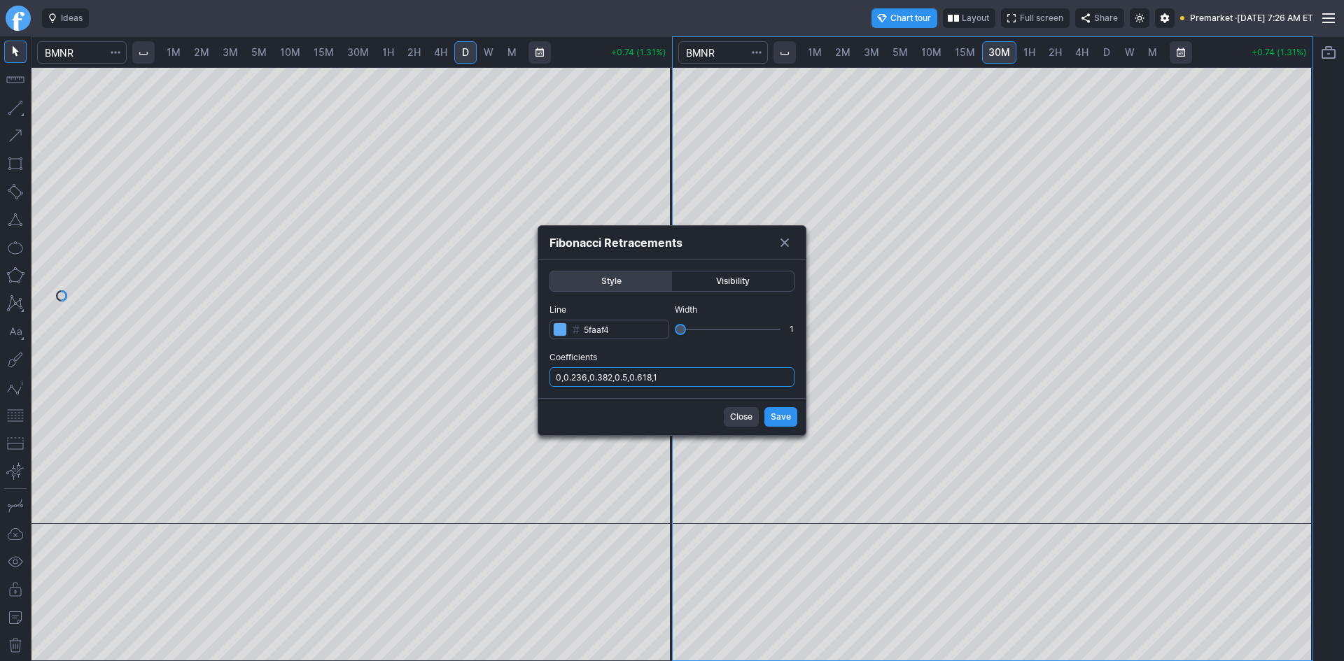
click at [696, 371] on input "0,0.236,0.382,0.5,0.618,1" at bounding box center [671, 377] width 245 height 20
type input "0,0.236,0.382,0.5,0.618,1,.786"
click at [783, 413] on span "Save" at bounding box center [781, 417] width 20 height 14
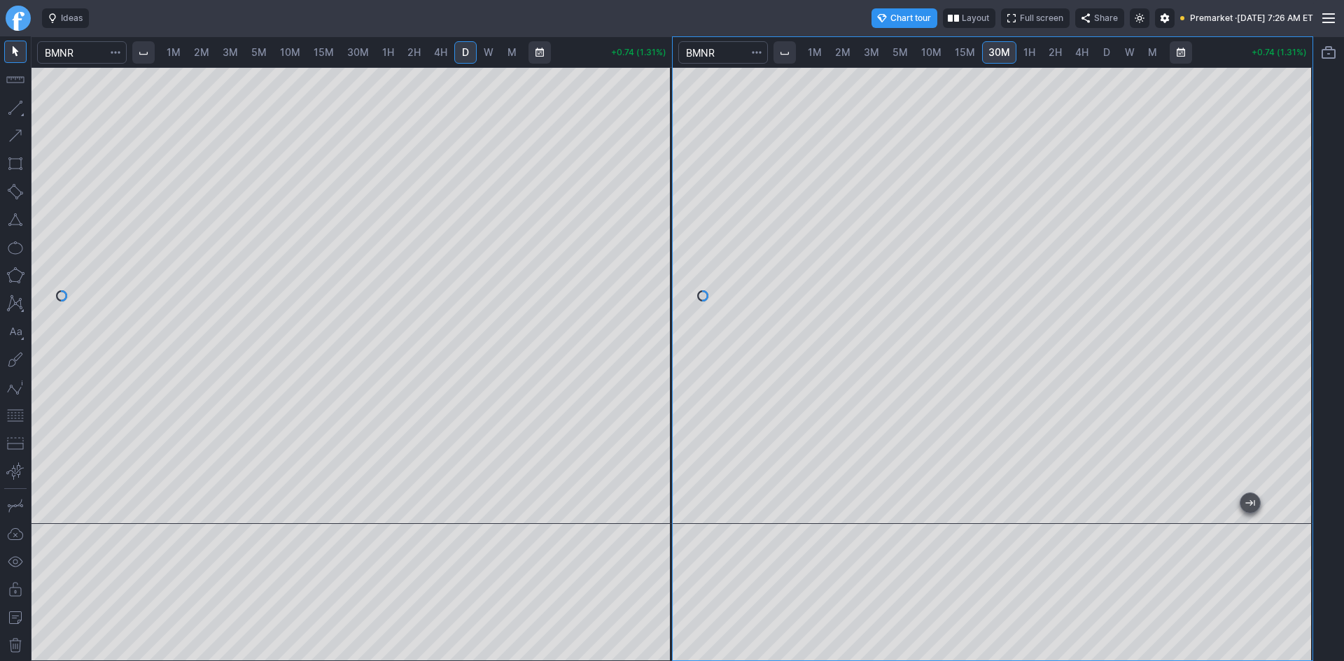
drag, startPoint x: 1300, startPoint y: 362, endPoint x: 1301, endPoint y: 355, distance: 7.1
click at [1301, 355] on div at bounding box center [1297, 292] width 29 height 422
click at [206, 57] on span "2M" at bounding box center [201, 52] width 15 height 12
drag, startPoint x: 658, startPoint y: 192, endPoint x: 650, endPoint y: 266, distance: 74.0
click at [657, 262] on div at bounding box center [657, 292] width 29 height 422
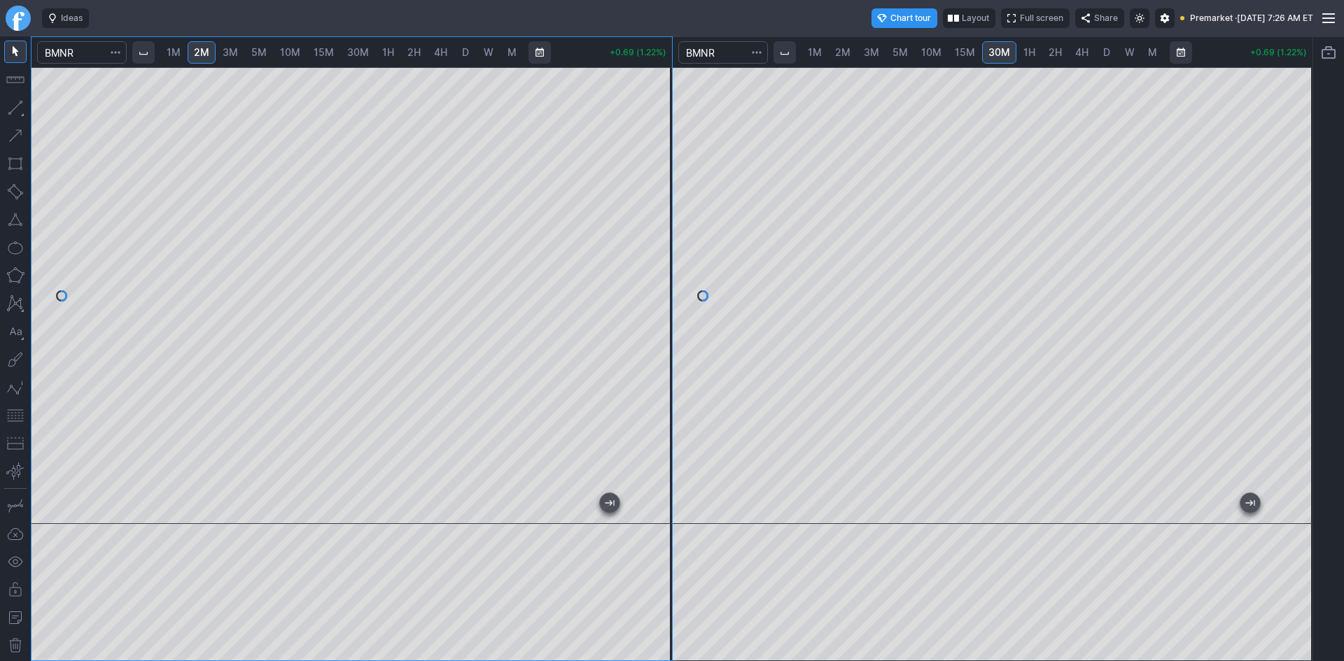
drag, startPoint x: 652, startPoint y: 206, endPoint x: 655, endPoint y: 279, distance: 72.9
click at [655, 279] on div at bounding box center [657, 292] width 29 height 422
click at [24, 415] on button "button" at bounding box center [15, 416] width 22 height 22
drag, startPoint x: 654, startPoint y: 240, endPoint x: 647, endPoint y: 257, distance: 18.2
click at [656, 255] on div at bounding box center [657, 292] width 29 height 422
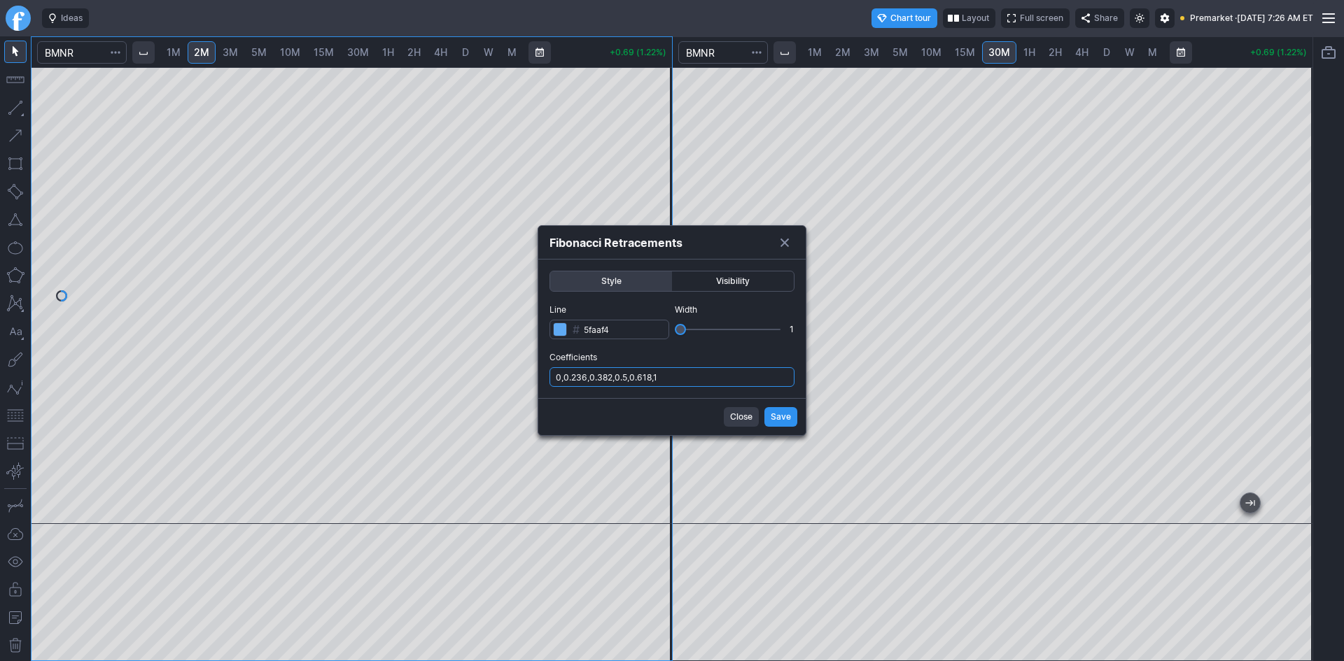
click at [689, 379] on input "0,0.236,0.382,0.5,0.618,1" at bounding box center [671, 377] width 245 height 20
type input "0,0.236,0.382,0.5,0.618,1,.786"
click at [776, 411] on span "Save" at bounding box center [781, 417] width 20 height 14
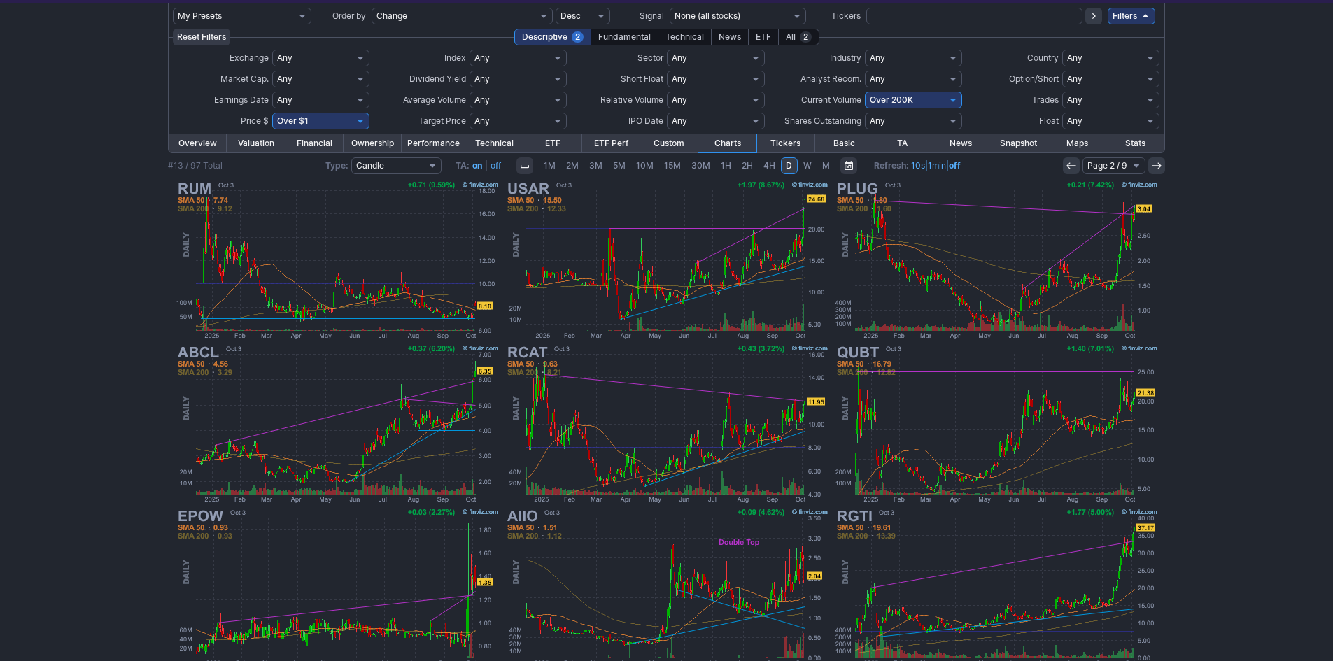
scroll to position [78, 0]
click at [1069, 164] on use at bounding box center [1071, 165] width 9 height 6
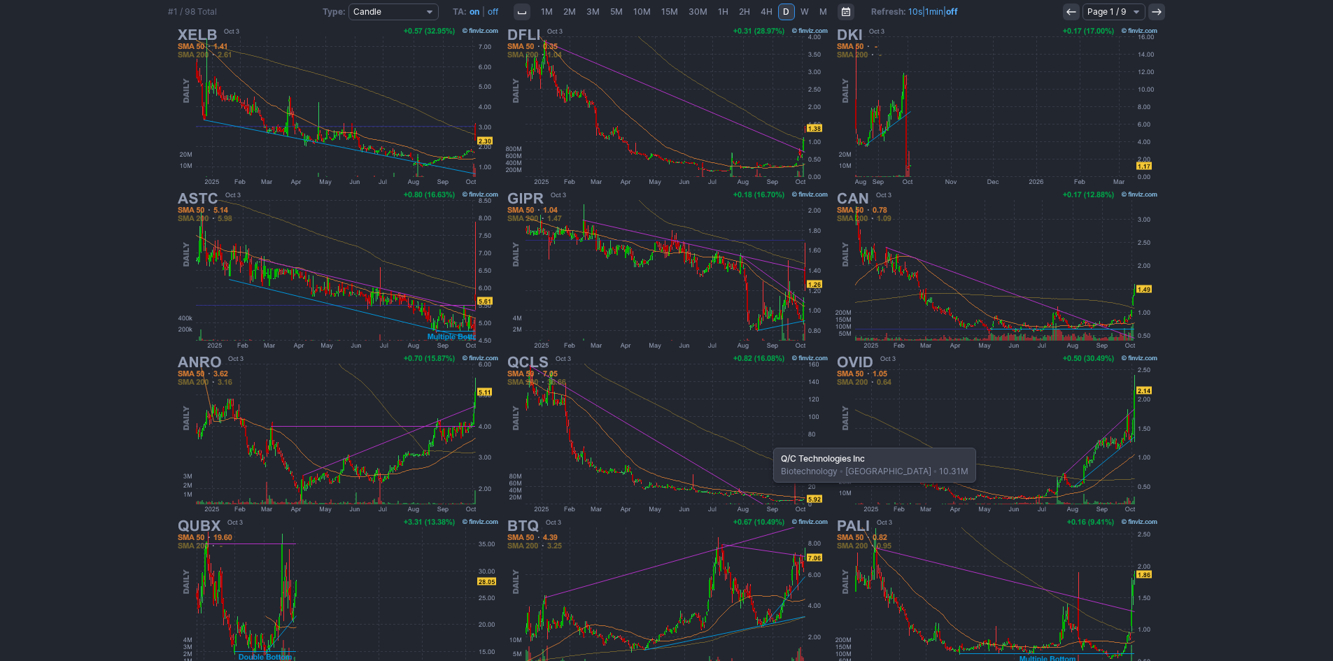
scroll to position [210, 0]
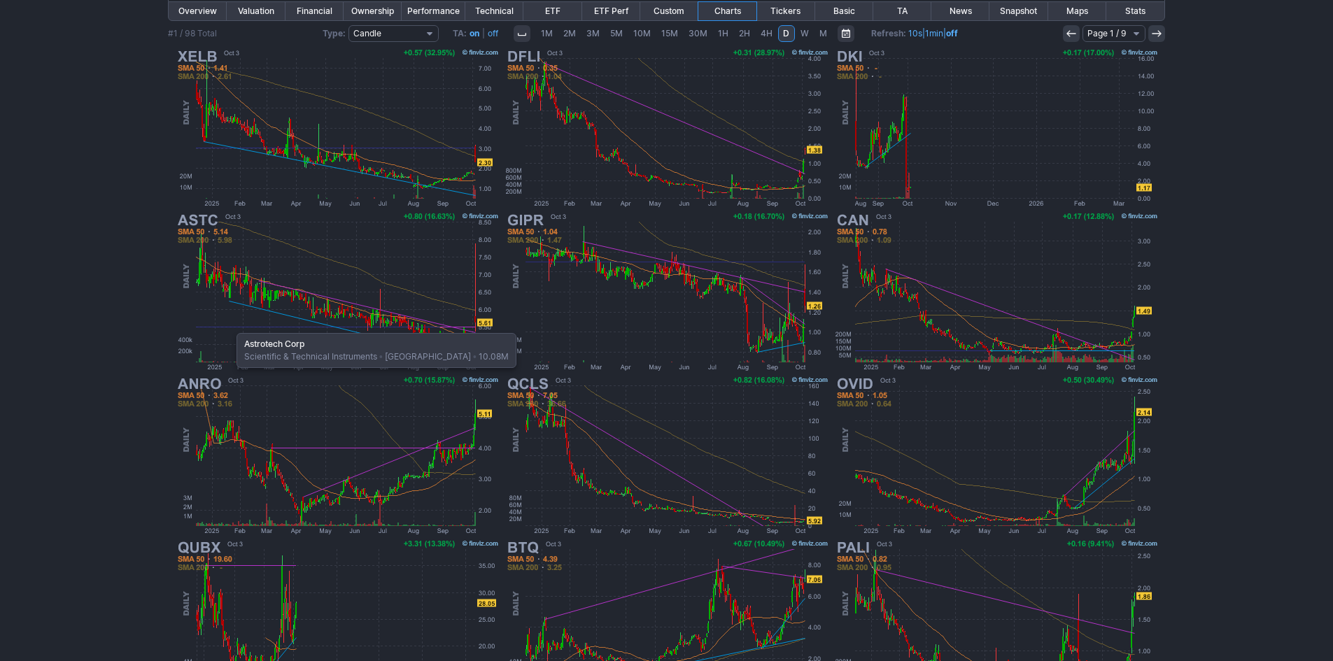
click at [230, 326] on img at bounding box center [338, 292] width 328 height 164
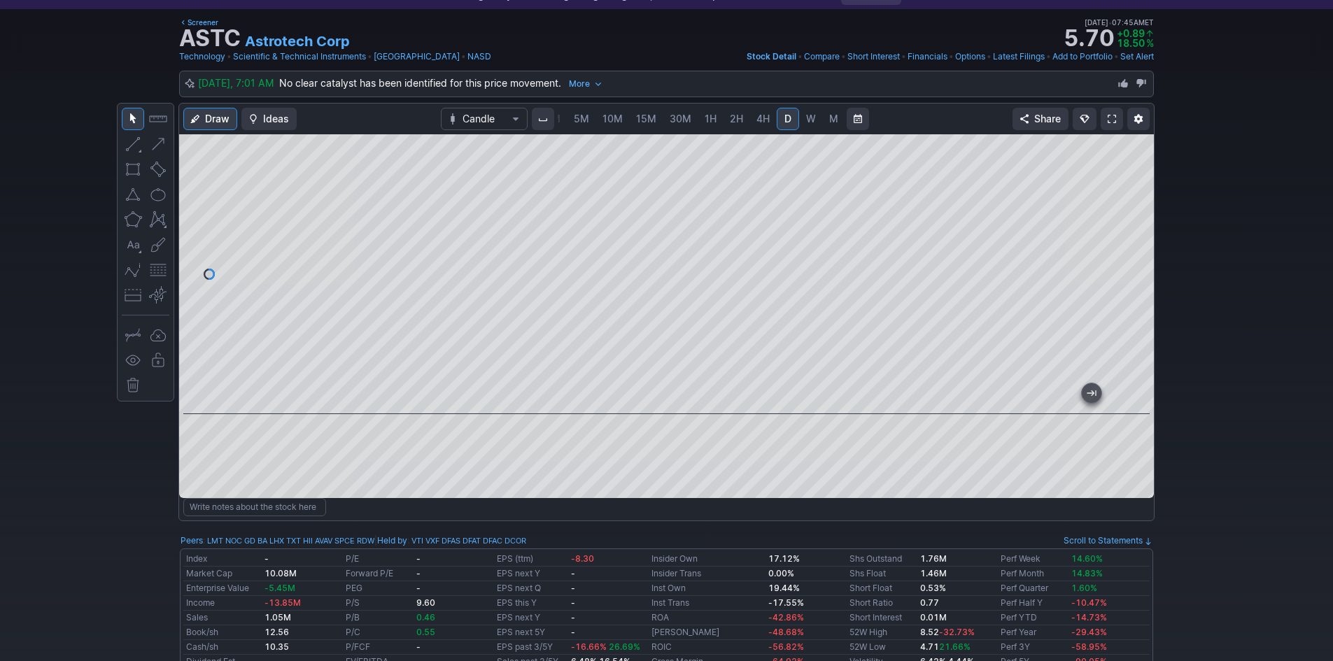
scroll to position [70, 0]
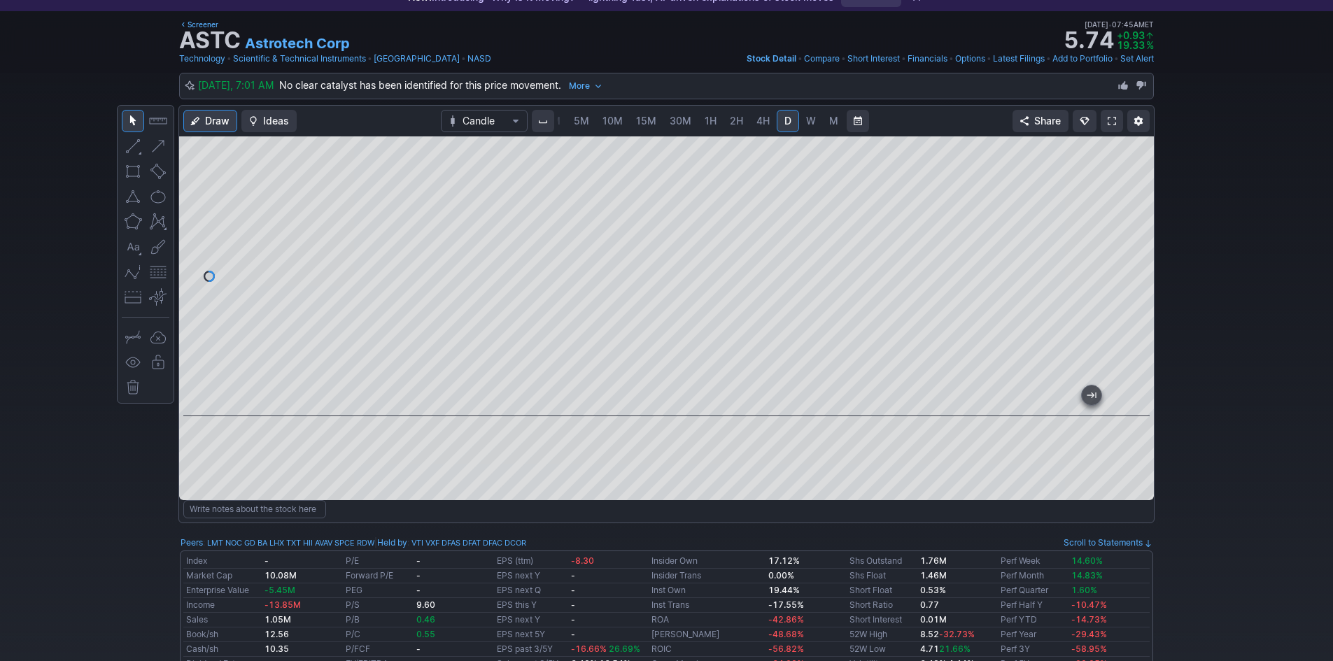
click at [1115, 118] on span at bounding box center [1112, 120] width 8 height 11
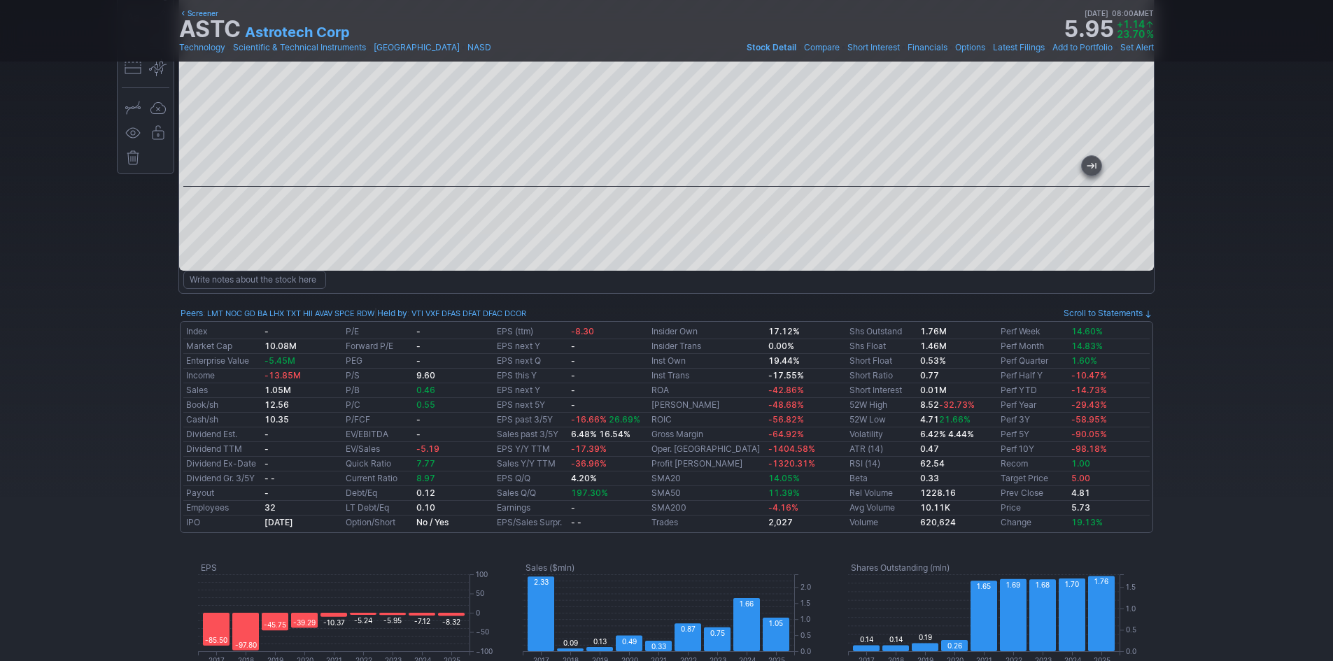
scroll to position [280, 0]
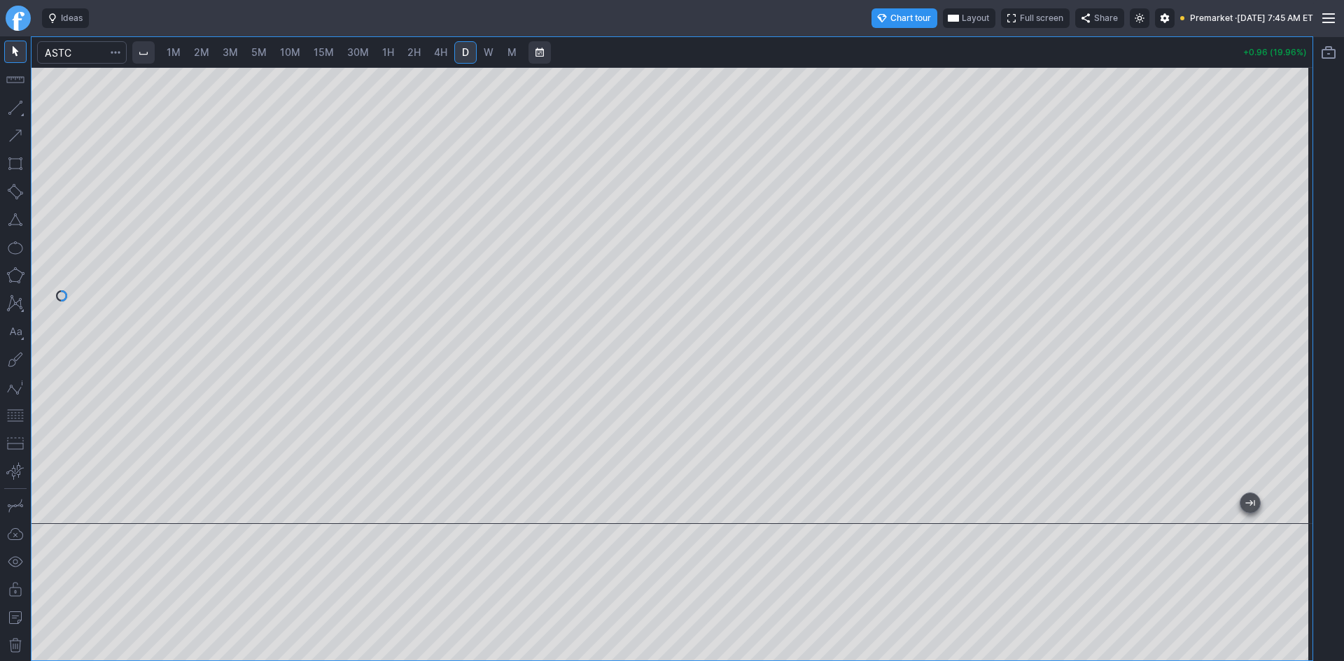
click at [1020, 16] on span "Full screen" at bounding box center [1041, 18] width 43 height 14
click at [942, 17] on button "Layout" at bounding box center [968, 18] width 52 height 20
click at [910, 45] on button "Layout" at bounding box center [909, 46] width 20 height 20
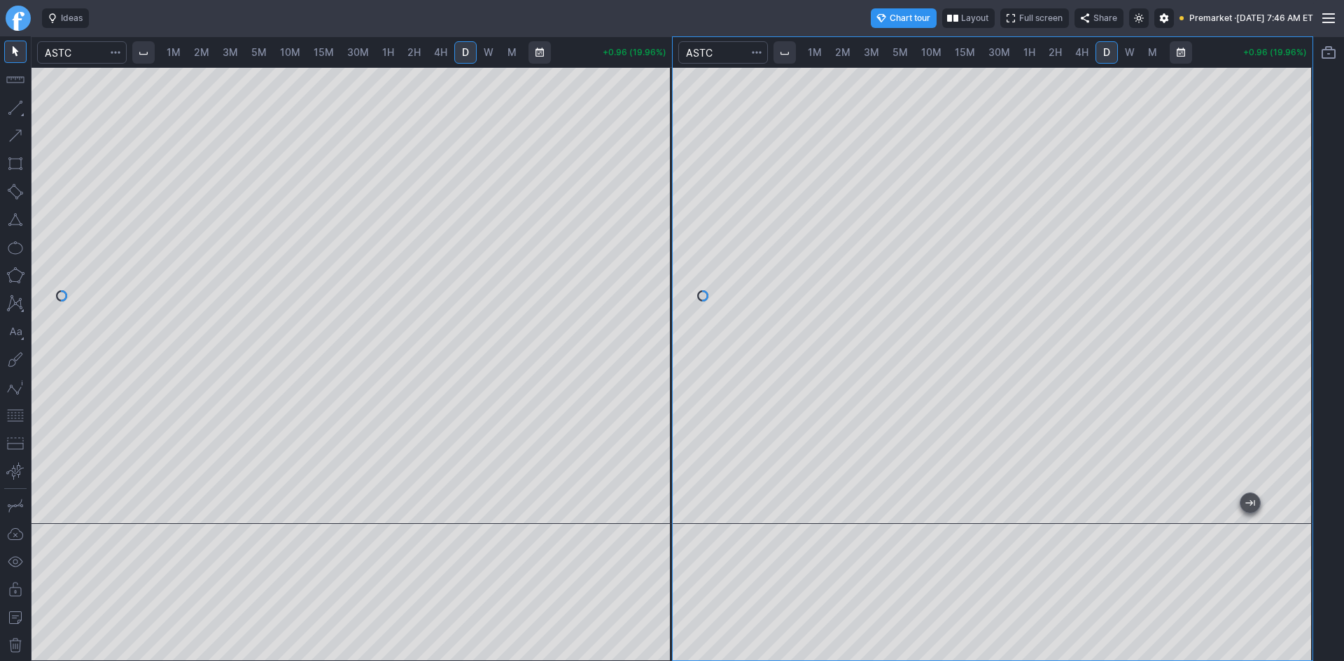
drag, startPoint x: 1297, startPoint y: 187, endPoint x: 1288, endPoint y: 234, distance: 47.8
click at [1288, 234] on div at bounding box center [1297, 292] width 29 height 422
click at [929, 52] on span "10M" at bounding box center [931, 52] width 20 height 12
click at [965, 52] on span "15M" at bounding box center [965, 52] width 20 height 12
click at [992, 53] on span "30M" at bounding box center [999, 52] width 22 height 12
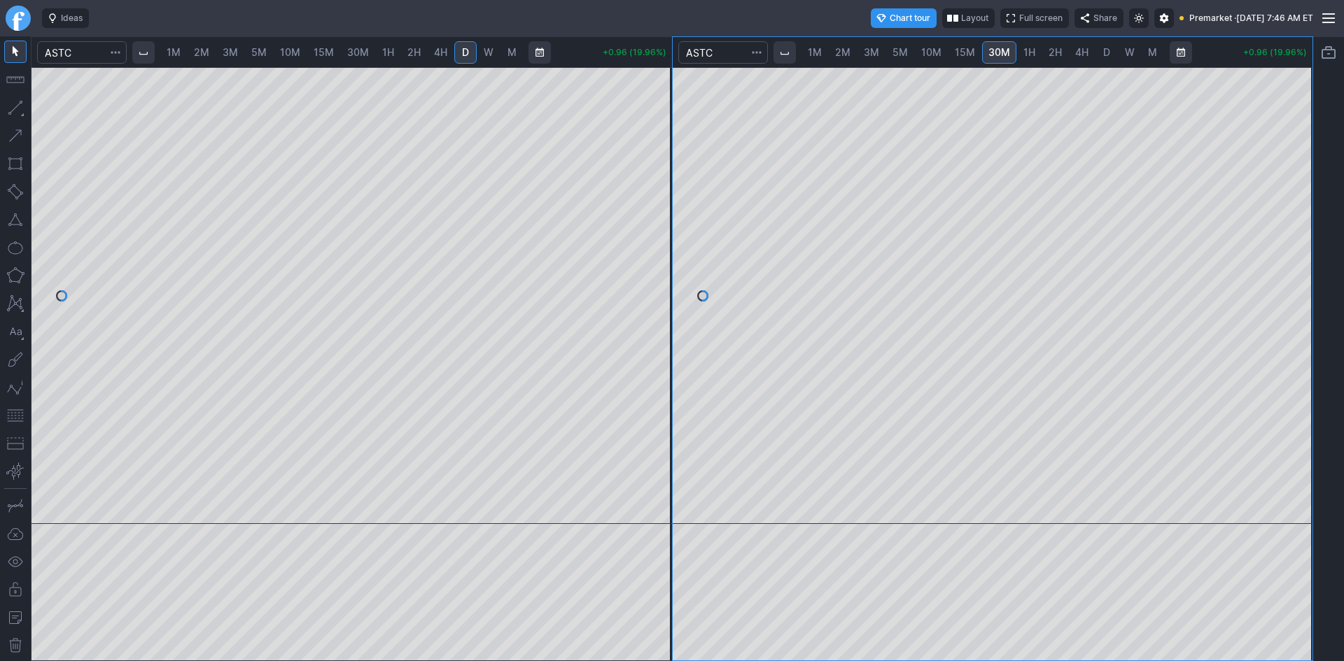
click at [1023, 56] on span "1H" at bounding box center [1029, 52] width 12 height 12
click at [1104, 48] on span "D" at bounding box center [1106, 52] width 7 height 12
drag, startPoint x: 1291, startPoint y: 137, endPoint x: 1292, endPoint y: 205, distance: 67.9
click at [1292, 205] on div at bounding box center [1297, 292] width 29 height 422
drag, startPoint x: 1296, startPoint y: 288, endPoint x: 1292, endPoint y: 332, distance: 44.3
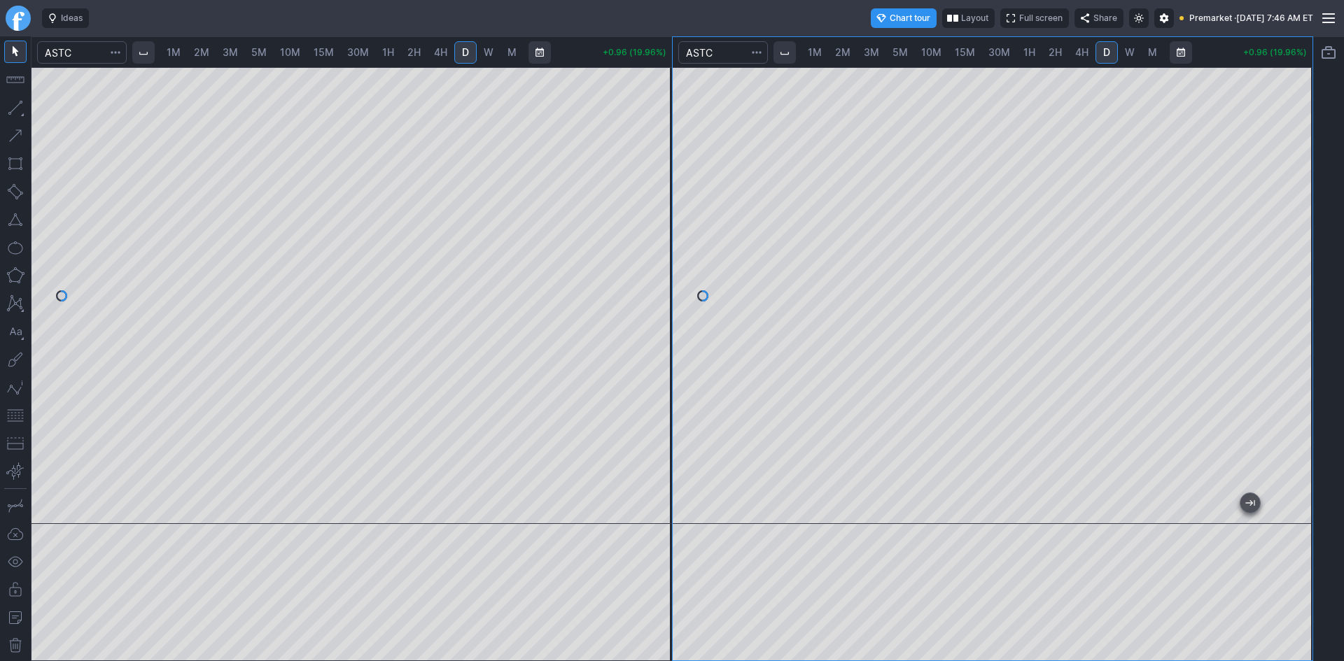
click at [1292, 332] on div at bounding box center [1297, 292] width 29 height 422
click at [13, 414] on button "button" at bounding box center [15, 416] width 22 height 22
click at [1284, 418] on div at bounding box center [1297, 292] width 29 height 422
drag, startPoint x: 1292, startPoint y: 271, endPoint x: 1294, endPoint y: 232, distance: 38.6
click at [1294, 232] on div at bounding box center [1297, 292] width 29 height 422
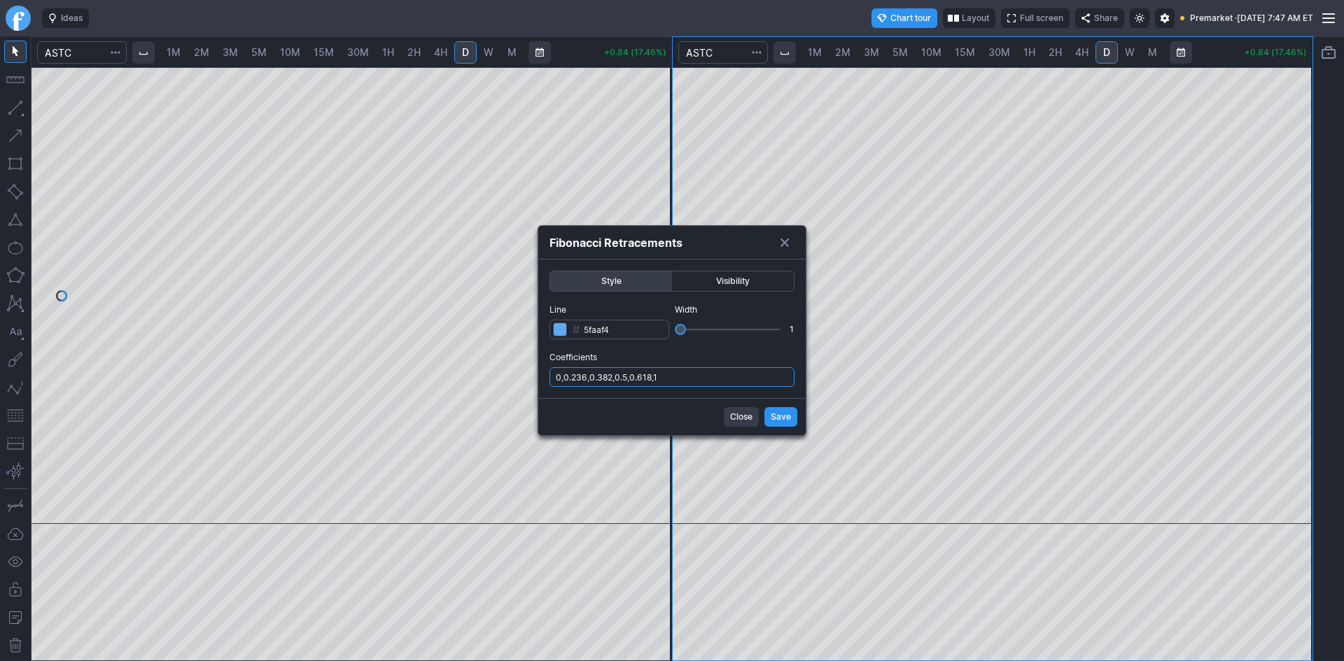
click at [700, 373] on input "0,0.236,0.382,0.5,0.618,1" at bounding box center [671, 377] width 245 height 20
type input "0,0.236,0.382,0.5,0.618,1,.786"
click at [792, 417] on button "Save" at bounding box center [780, 417] width 33 height 20
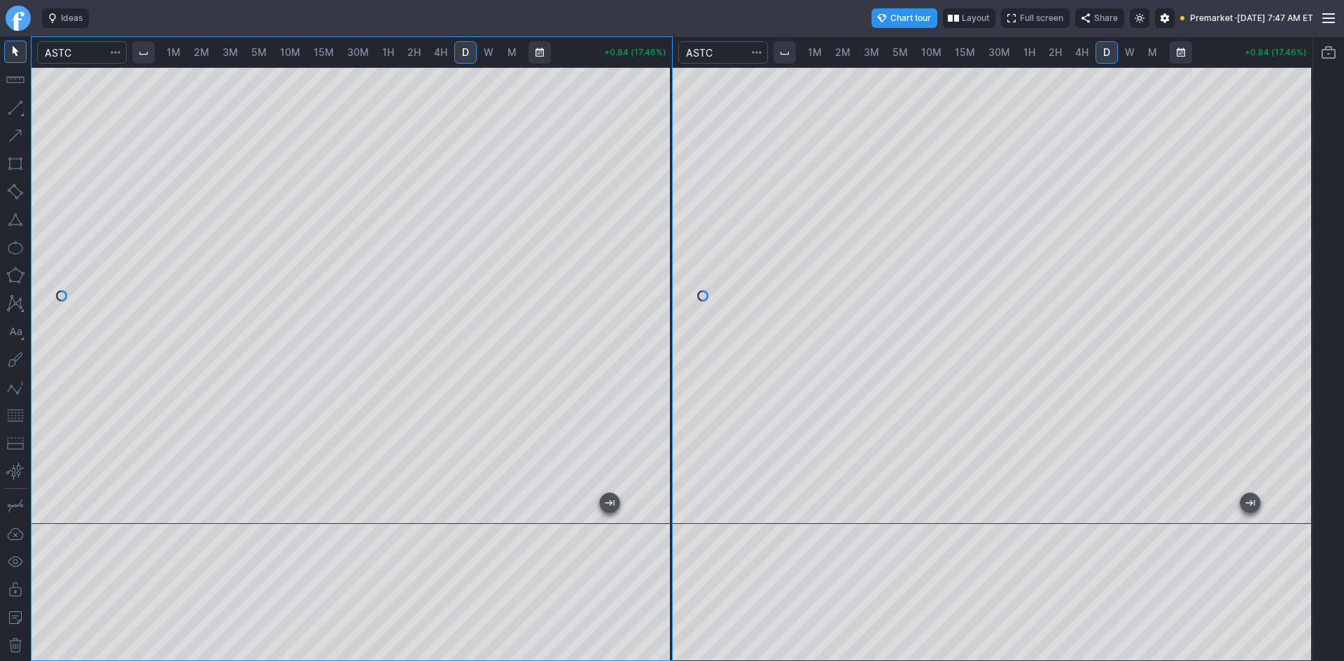
click at [207, 55] on span "2M" at bounding box center [201, 52] width 15 height 12
click at [10, 417] on button "button" at bounding box center [15, 416] width 22 height 22
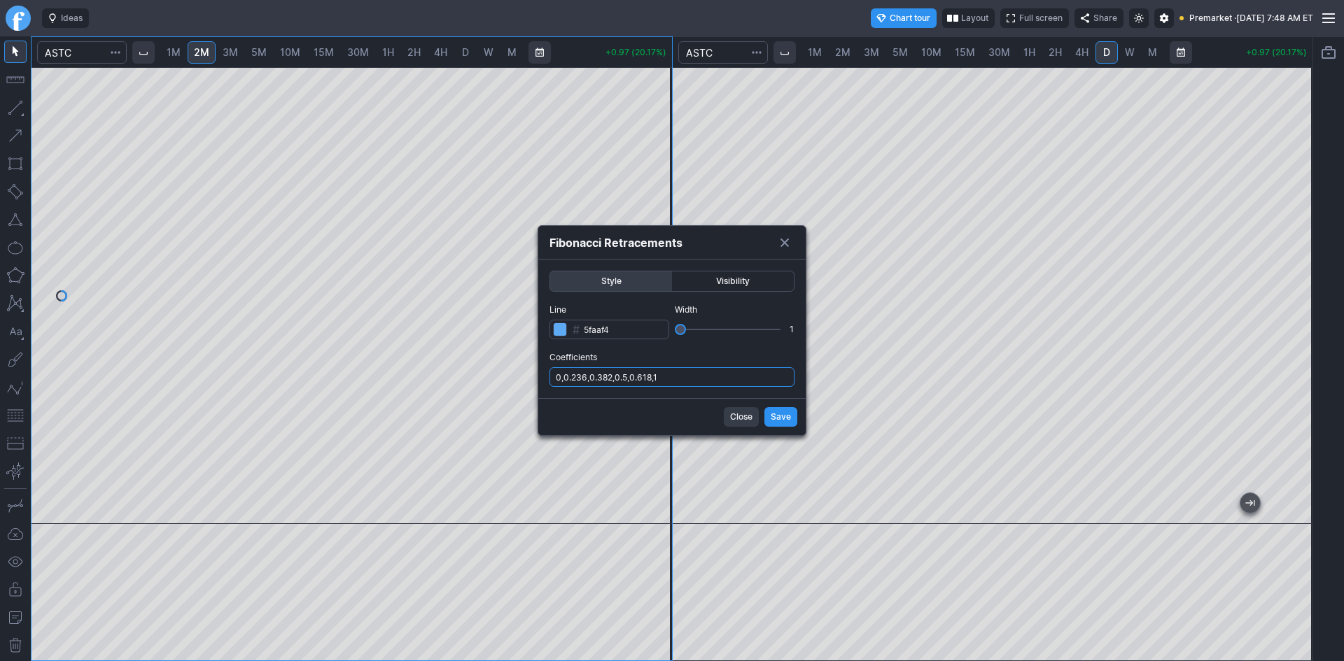
click at [675, 377] on input "0,0.236,0.382,0.5,0.618,1" at bounding box center [671, 377] width 245 height 20
type input "0,0.236,0.382,0.5,0.618,1,.786"
click at [783, 419] on span "Save" at bounding box center [781, 417] width 20 height 14
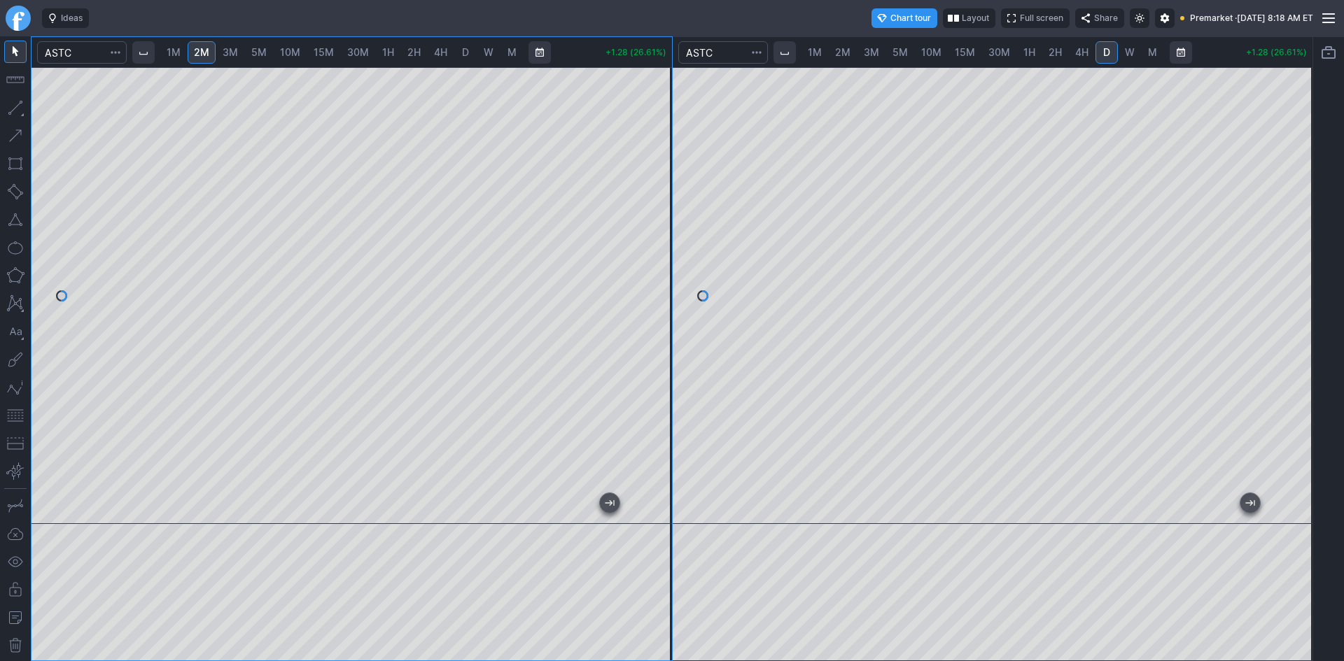
drag, startPoint x: 668, startPoint y: 197, endPoint x: 668, endPoint y: 225, distance: 28.0
click at [668, 225] on div at bounding box center [657, 292] width 29 height 422
drag, startPoint x: 661, startPoint y: 281, endPoint x: 654, endPoint y: 351, distance: 69.6
click at [654, 351] on div at bounding box center [657, 292] width 29 height 422
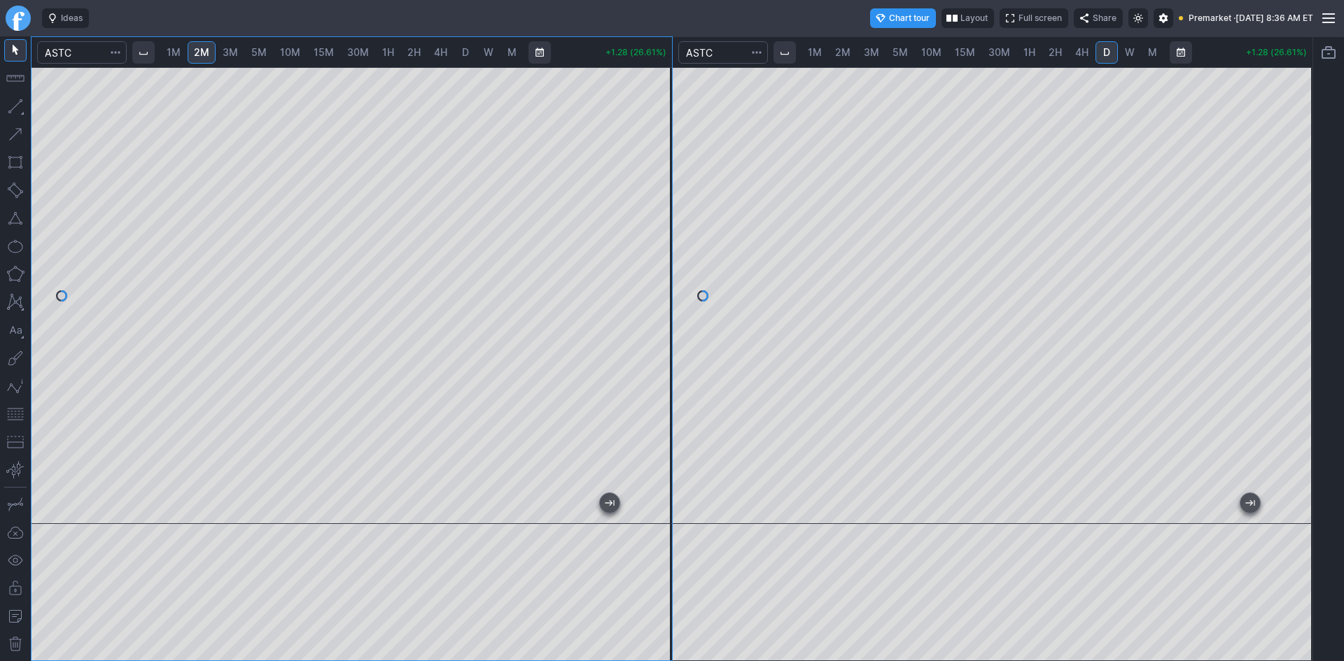
click at [645, 256] on div at bounding box center [657, 292] width 29 height 422
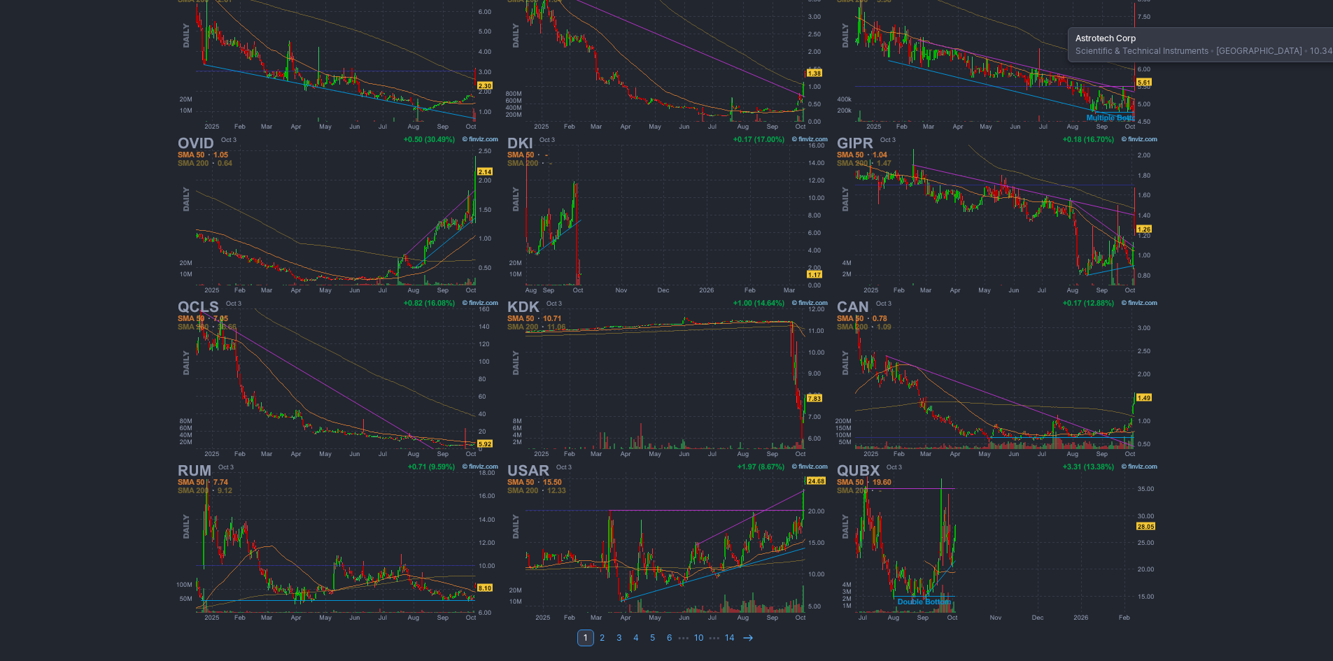
scroll to position [288, 0]
click at [746, 639] on icon at bounding box center [748, 637] width 11 height 11
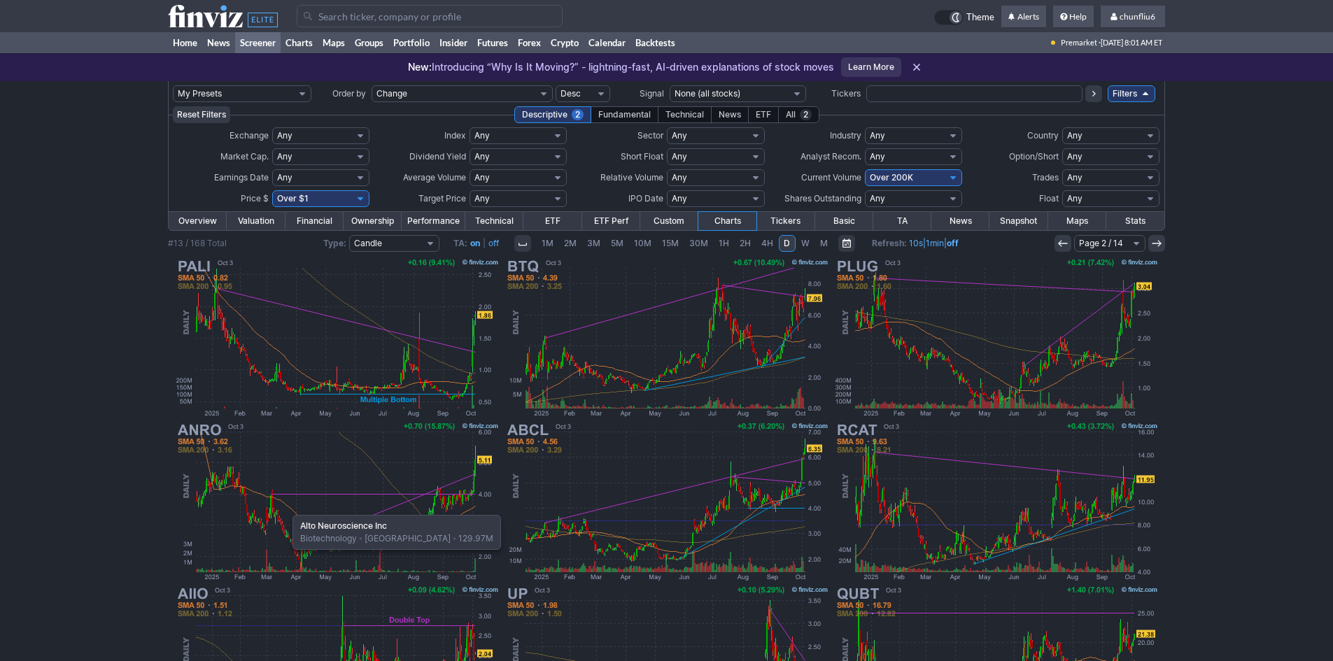
click at [286, 508] on img at bounding box center [338, 502] width 328 height 164
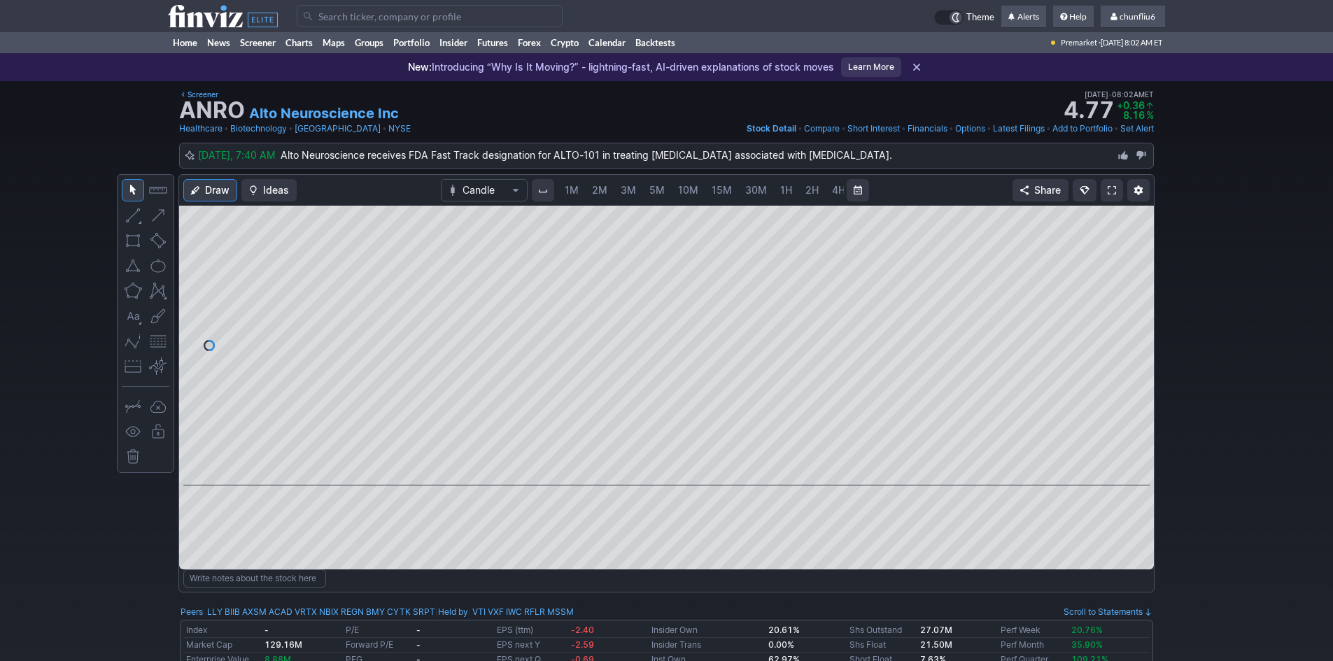
scroll to position [0, 76]
click at [1114, 190] on span at bounding box center [1112, 190] width 8 height 11
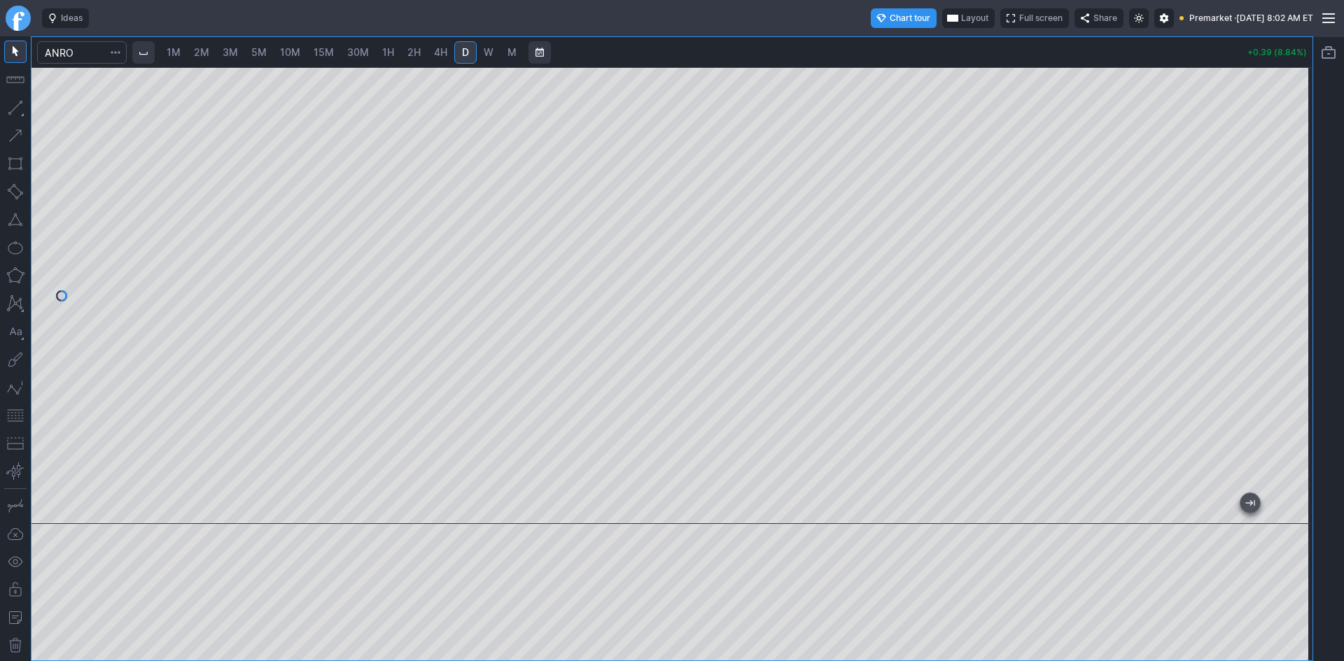
drag, startPoint x: 1283, startPoint y: 210, endPoint x: 1287, endPoint y: 253, distance: 43.6
click at [1287, 253] on div at bounding box center [1297, 292] width 29 height 422
click at [204, 56] on span "2M" at bounding box center [201, 52] width 15 height 12
click at [181, 50] on span "1M" at bounding box center [174, 52] width 14 height 12
drag, startPoint x: 1297, startPoint y: 175, endPoint x: 1298, endPoint y: 272, distance: 96.6
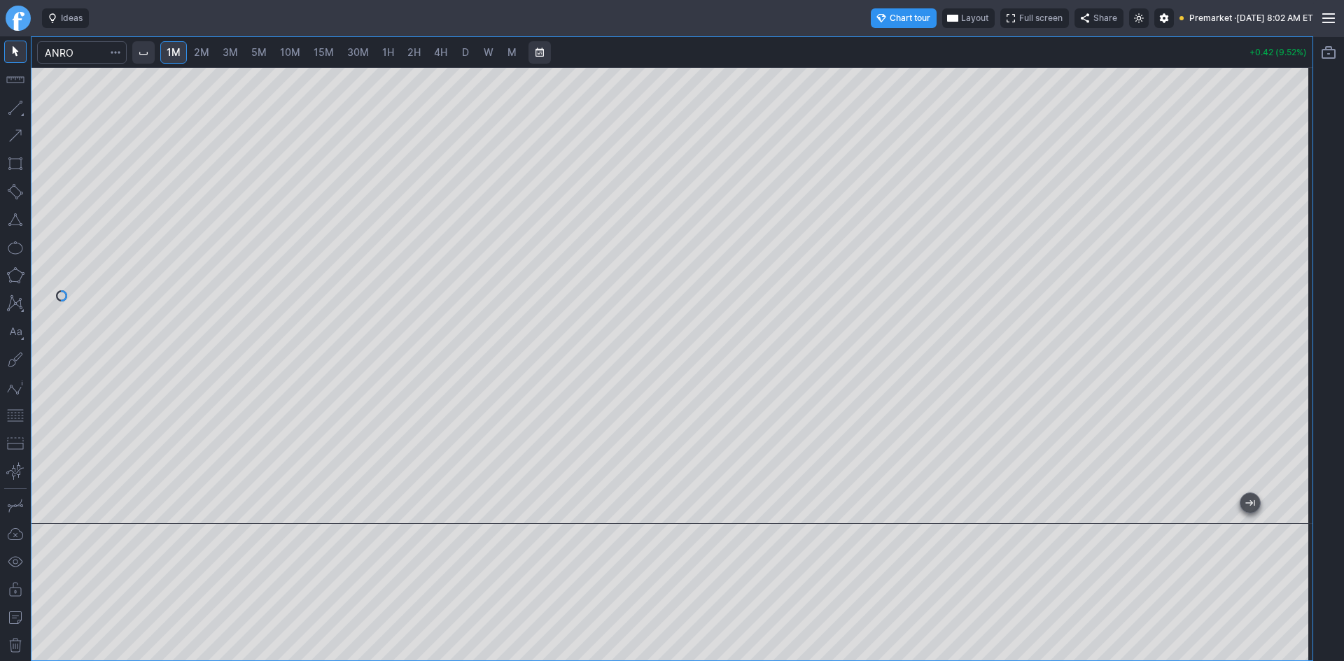
click at [1298, 272] on div at bounding box center [1297, 292] width 29 height 422
click at [21, 413] on button "button" at bounding box center [15, 416] width 22 height 22
click at [974, 60] on div "1M 2M 3M 5M 10M 15M 30M 1H 2H 4H D W M +0.37 (8.39%)" at bounding box center [671, 349] width 1281 height 624
drag, startPoint x: 1297, startPoint y: 174, endPoint x: 1288, endPoint y: 216, distance: 43.0
click at [1288, 216] on div at bounding box center [1297, 292] width 29 height 422
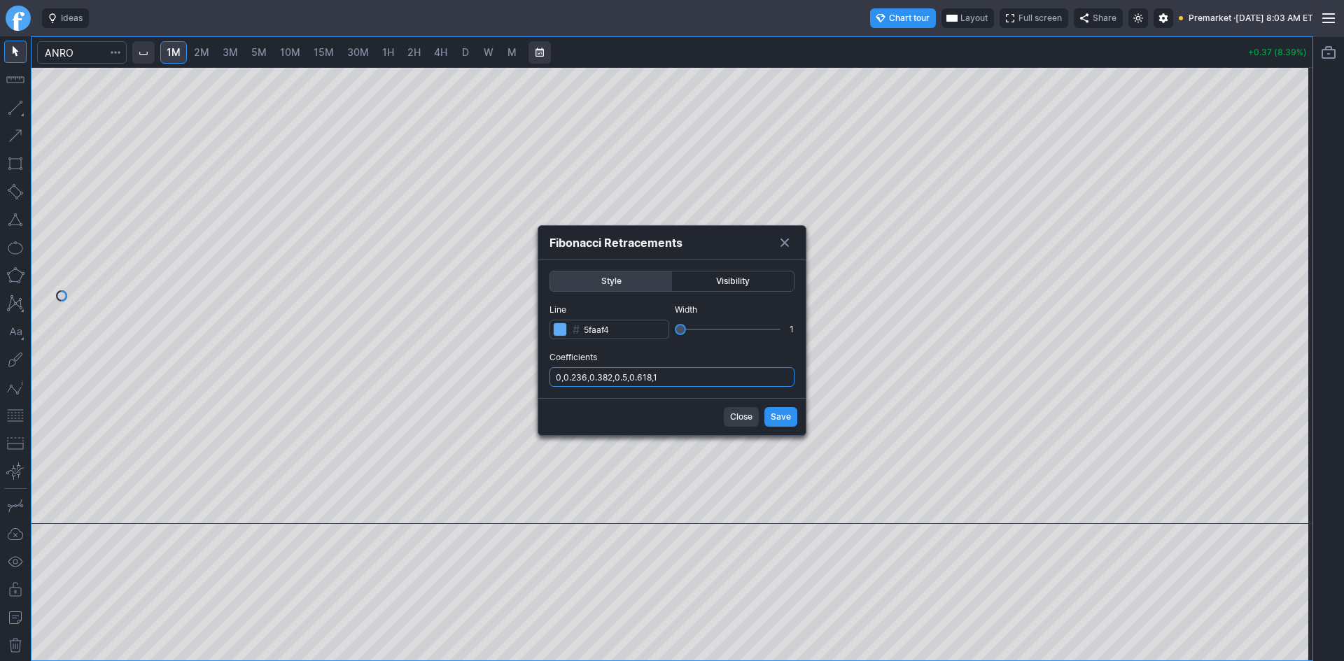
click at [696, 377] on input "0,0.236,0.382,0.5,0.618,1" at bounding box center [671, 377] width 245 height 20
type input "0,0.236,0.382,0.5,0.618,1,.786"
click at [787, 419] on span "Save" at bounding box center [781, 417] width 20 height 14
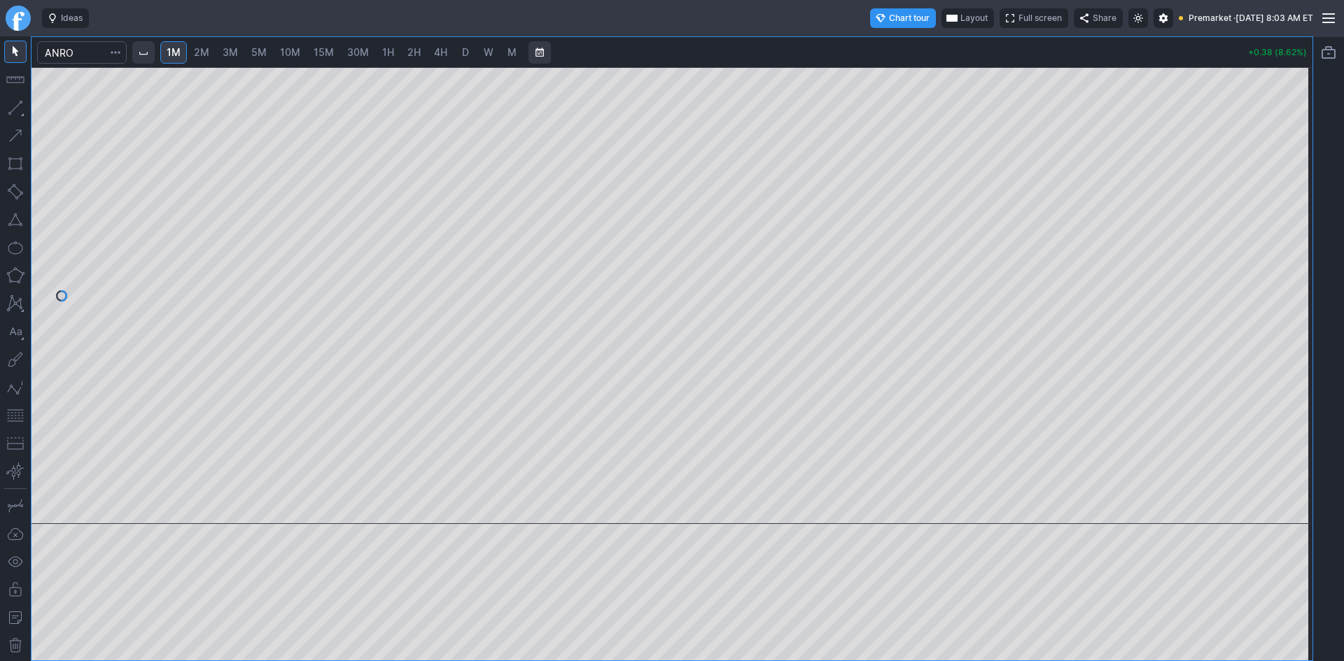
click at [960, 15] on span "Layout" at bounding box center [973, 18] width 27 height 14
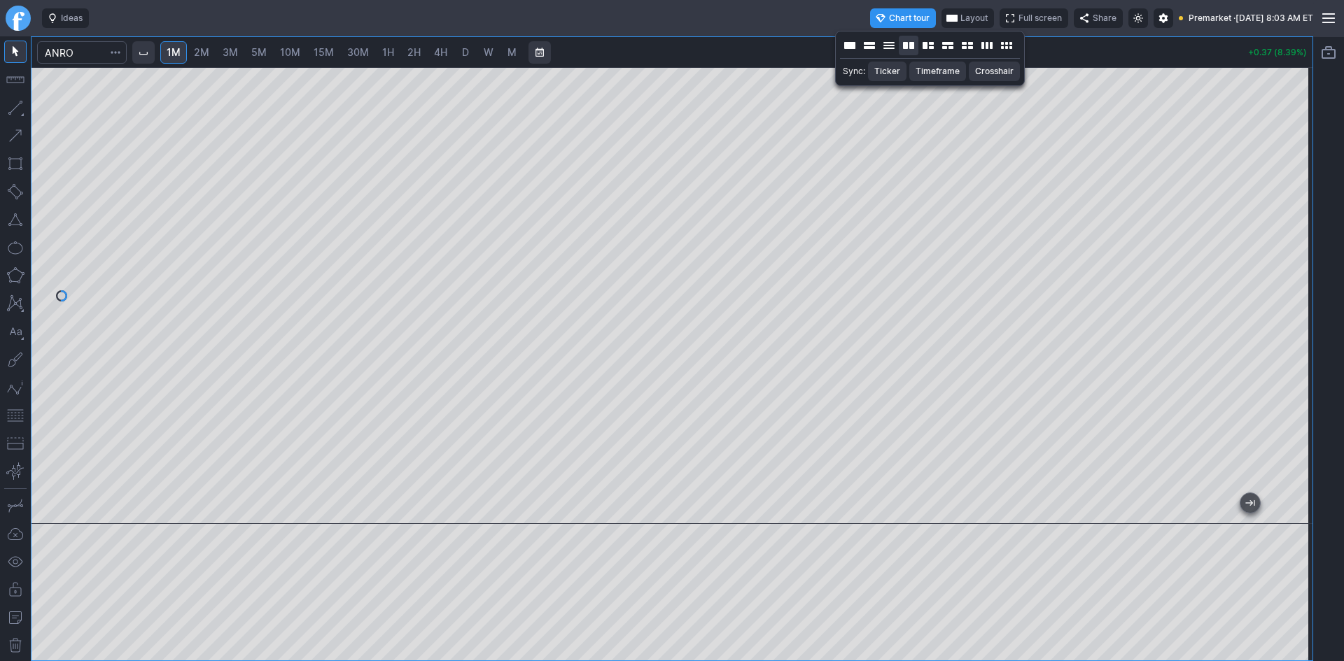
click at [912, 45] on button "Layout" at bounding box center [909, 46] width 20 height 20
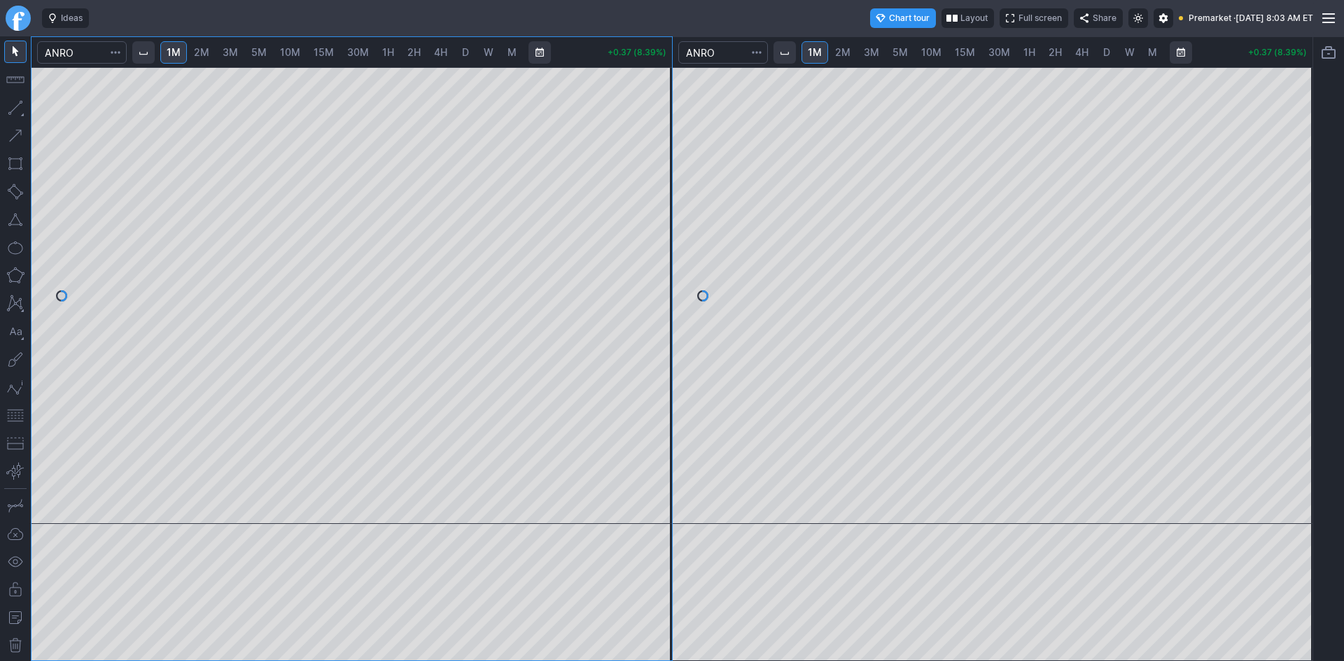
click at [931, 49] on span "10M" at bounding box center [931, 52] width 20 height 12
click at [993, 52] on span "30M" at bounding box center [999, 52] width 22 height 12
click at [1023, 52] on span "1H" at bounding box center [1029, 52] width 12 height 12
click at [990, 49] on span "30M" at bounding box center [999, 52] width 22 height 12
click at [1270, 325] on div at bounding box center [993, 295] width 640 height 457
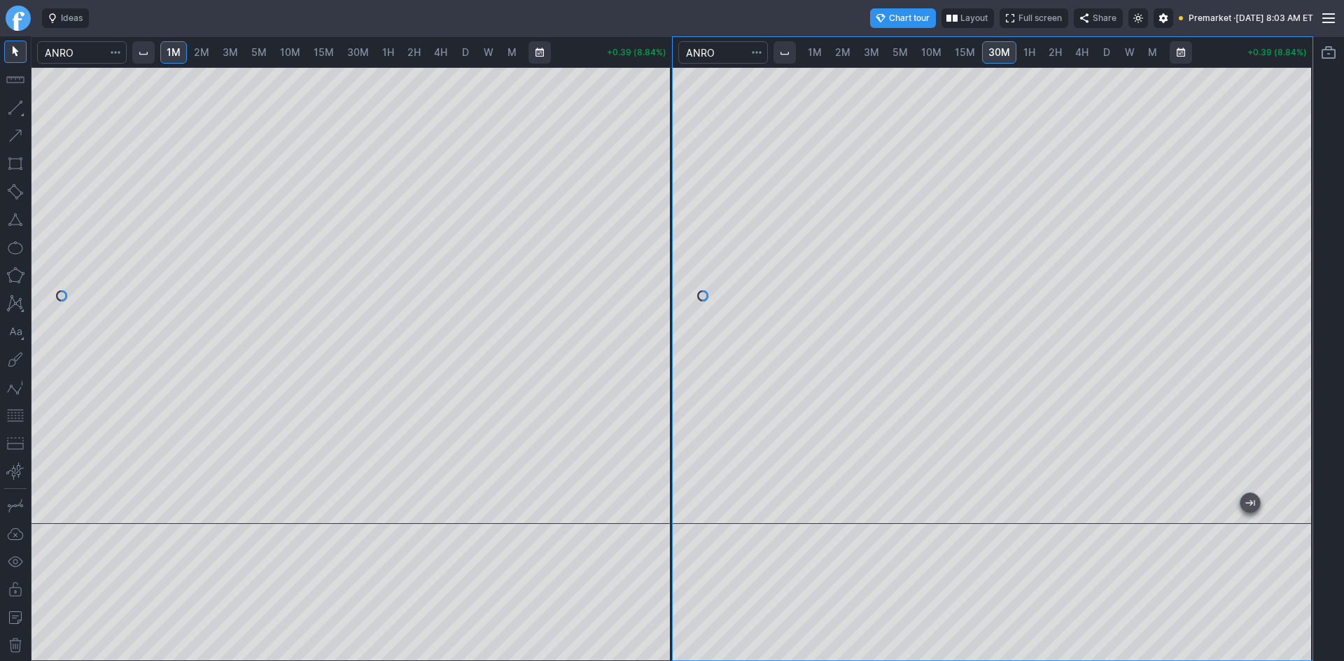
click at [1035, 51] on link "1H" at bounding box center [1029, 52] width 24 height 22
click at [1051, 52] on span "2H" at bounding box center [1054, 52] width 13 height 12
click at [1099, 51] on link "D" at bounding box center [1106, 52] width 22 height 22
click at [1276, 205] on div at bounding box center [993, 295] width 640 height 457
click at [1270, 197] on div at bounding box center [993, 295] width 640 height 457
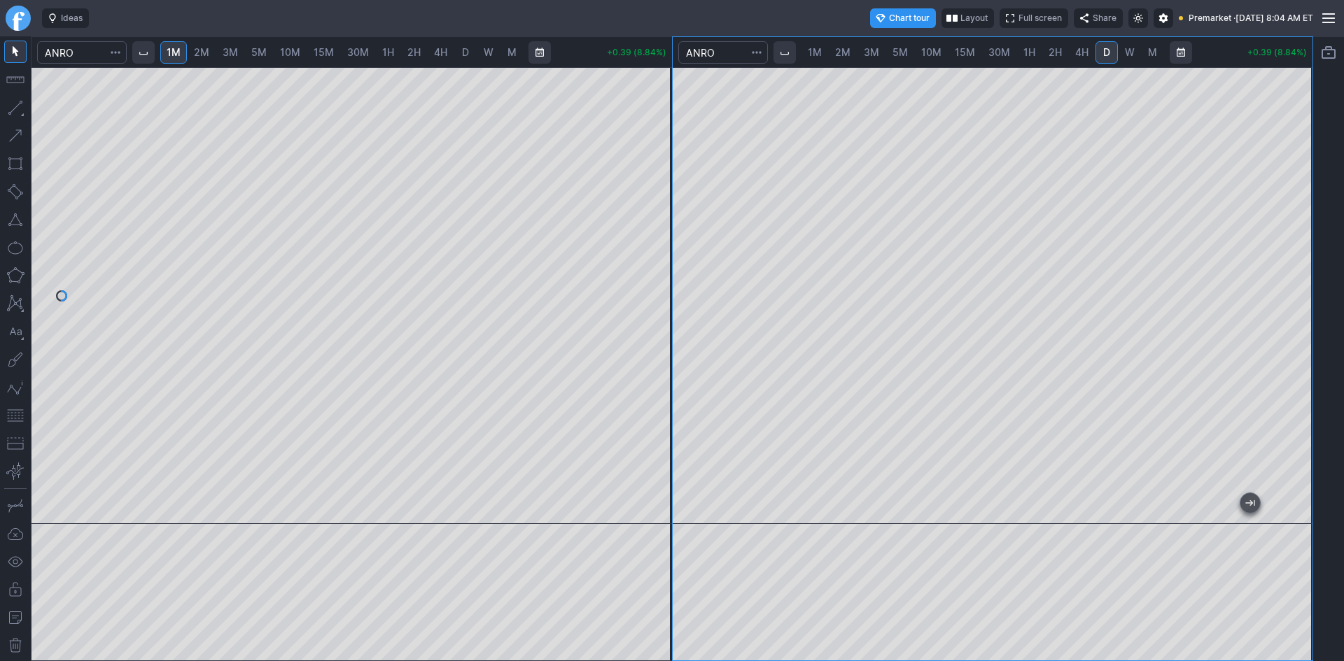
drag, startPoint x: 1293, startPoint y: 335, endPoint x: 1284, endPoint y: 369, distance: 34.8
click at [1293, 355] on div at bounding box center [1297, 292] width 29 height 422
drag, startPoint x: 1293, startPoint y: 351, endPoint x: 1291, endPoint y: 384, distance: 33.7
click at [1291, 384] on div at bounding box center [1297, 292] width 29 height 422
click at [11, 415] on button "button" at bounding box center [15, 416] width 22 height 22
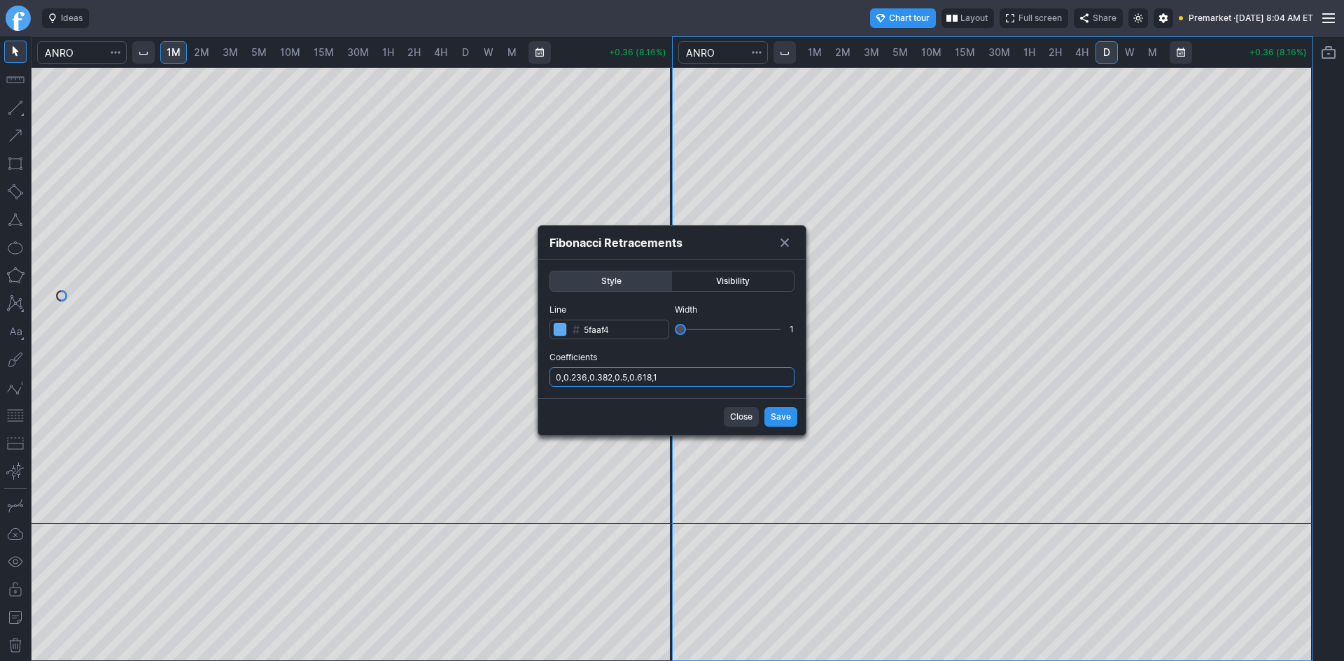
click at [692, 381] on input "0,0.236,0.382,0.5,0.618,1" at bounding box center [671, 377] width 245 height 20
type input "0,0.236,0.382,0.5,0.618,1,.786"
drag, startPoint x: 776, startPoint y: 421, endPoint x: 785, endPoint y: 409, distance: 15.4
click at [776, 421] on span "Save" at bounding box center [781, 417] width 20 height 14
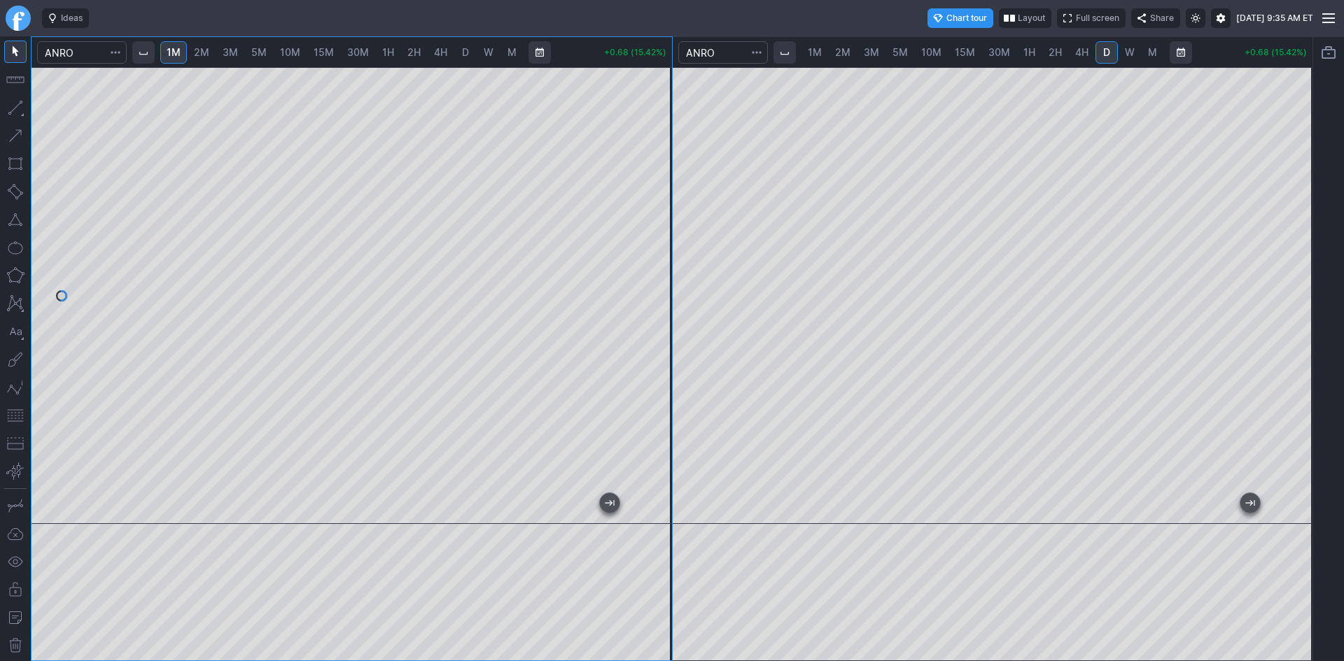
drag, startPoint x: 652, startPoint y: 267, endPoint x: 650, endPoint y: 279, distance: 12.0
click at [650, 279] on div at bounding box center [657, 292] width 29 height 422
drag, startPoint x: 664, startPoint y: 282, endPoint x: 659, endPoint y: 293, distance: 12.0
click at [659, 293] on div at bounding box center [657, 292] width 29 height 422
drag, startPoint x: 651, startPoint y: 203, endPoint x: 652, endPoint y: 235, distance: 32.2
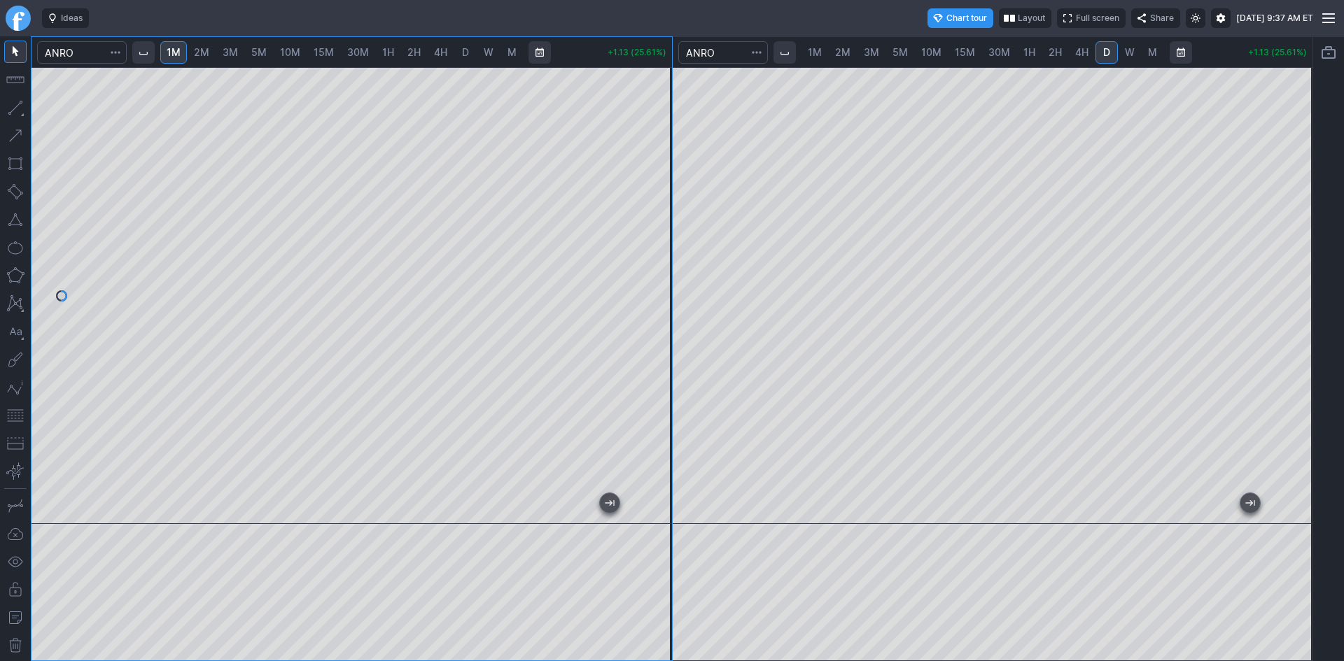
click at [652, 235] on div at bounding box center [657, 292] width 29 height 422
drag, startPoint x: 662, startPoint y: 181, endPoint x: 666, endPoint y: 257, distance: 75.7
click at [666, 257] on div at bounding box center [657, 292] width 29 height 422
drag, startPoint x: 1299, startPoint y: 208, endPoint x: 1302, endPoint y: 243, distance: 35.1
click at [1302, 243] on div at bounding box center [1297, 292] width 29 height 422
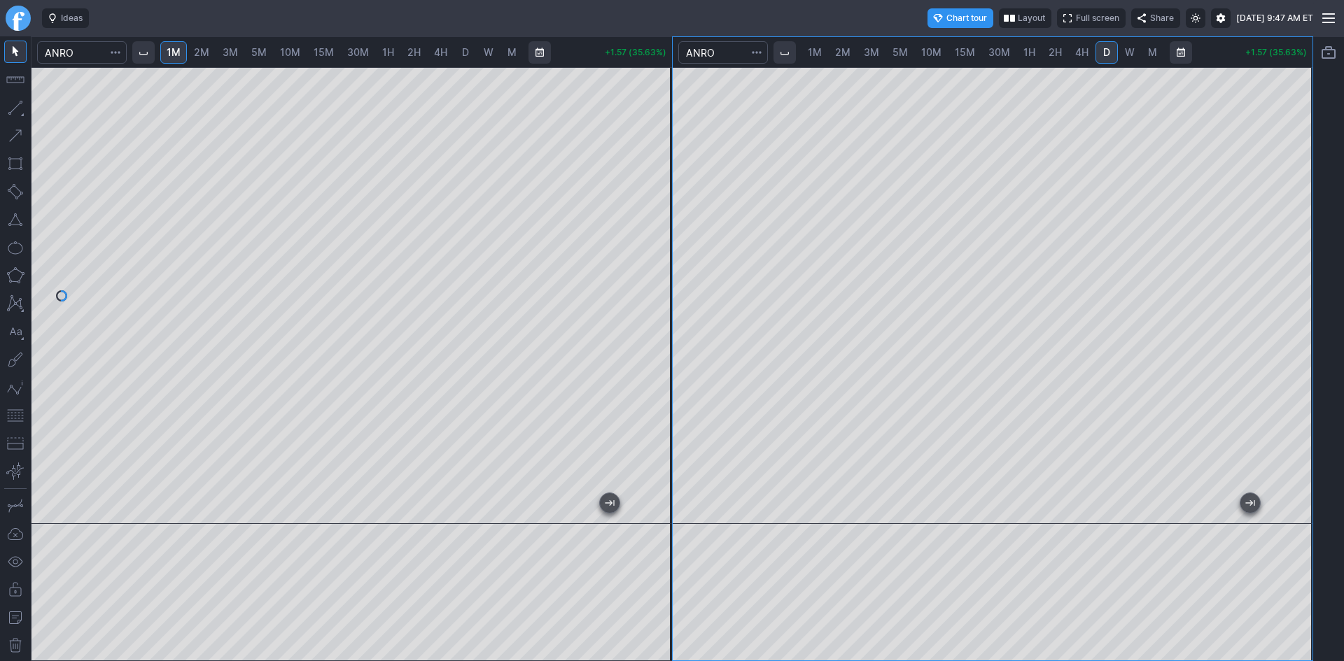
click at [22, 416] on button "button" at bounding box center [15, 416] width 22 height 22
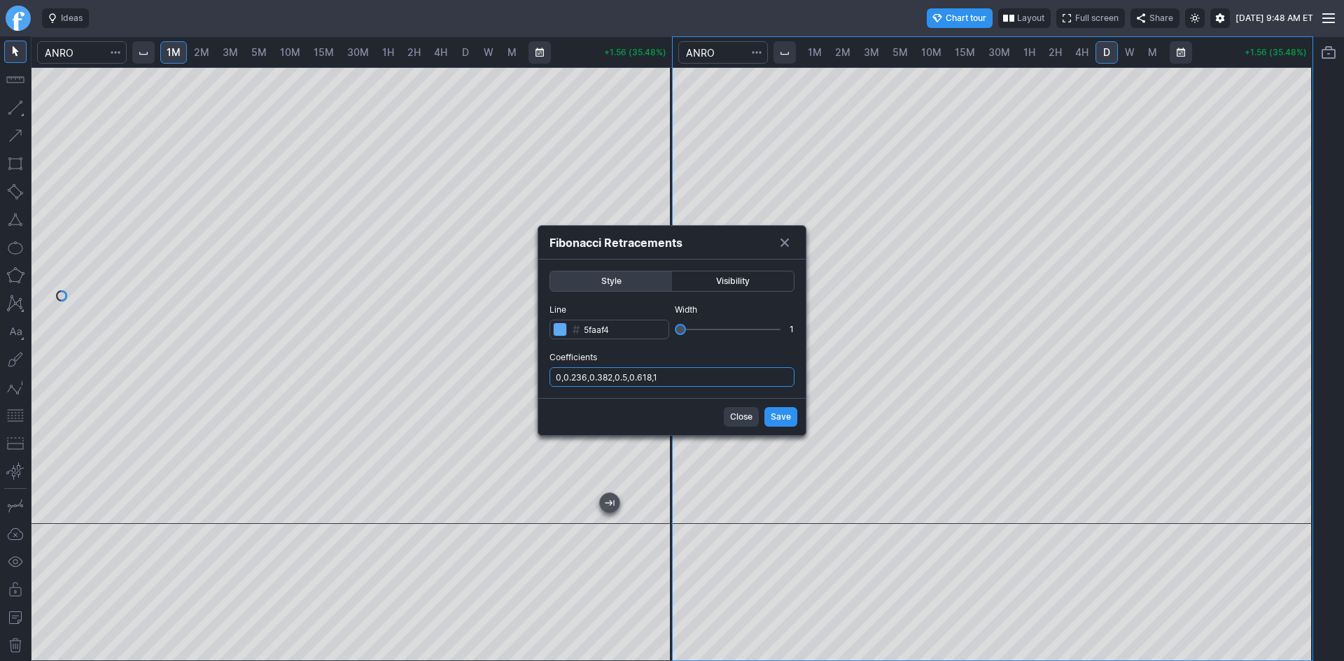
click at [688, 384] on input "0,0.236,0.382,0.5,0.618,1" at bounding box center [671, 377] width 245 height 20
type input "0,0.236,0.382,0.5,0.618,1,.786"
click at [766, 415] on button "Save" at bounding box center [780, 417] width 33 height 20
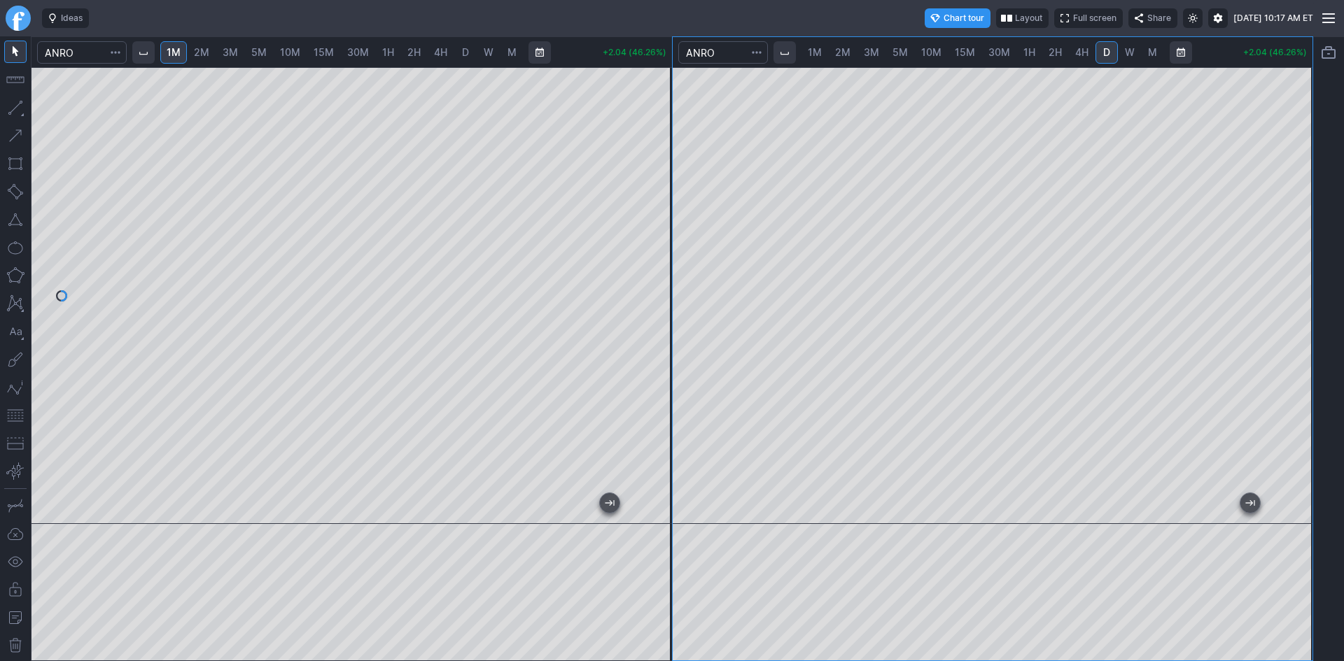
drag, startPoint x: 1298, startPoint y: 326, endPoint x: 1302, endPoint y: 350, distance: 24.2
click at [1302, 350] on div at bounding box center [1297, 292] width 29 height 422
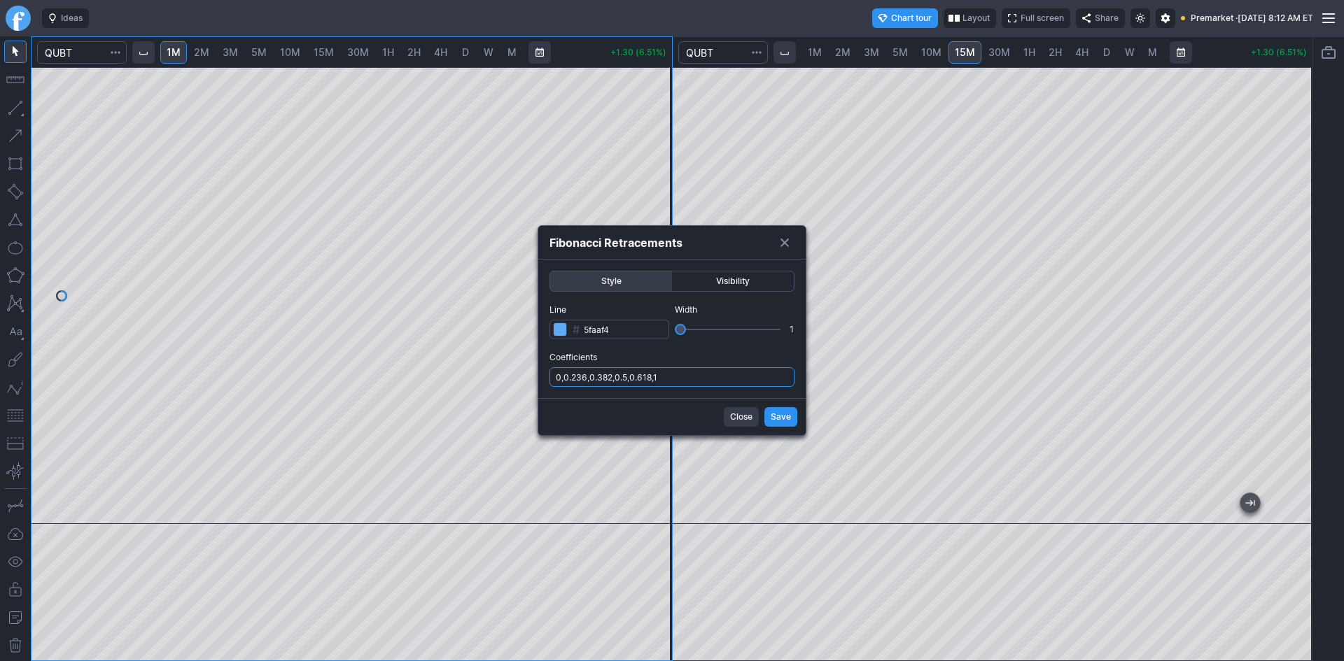
click at [665, 379] on input "0,0.236,0.382,0.5,0.618,1" at bounding box center [671, 377] width 245 height 20
type input "0,0.236,0.382,0.5,0.618,1,.786"
click at [776, 419] on span "Save" at bounding box center [781, 417] width 20 height 14
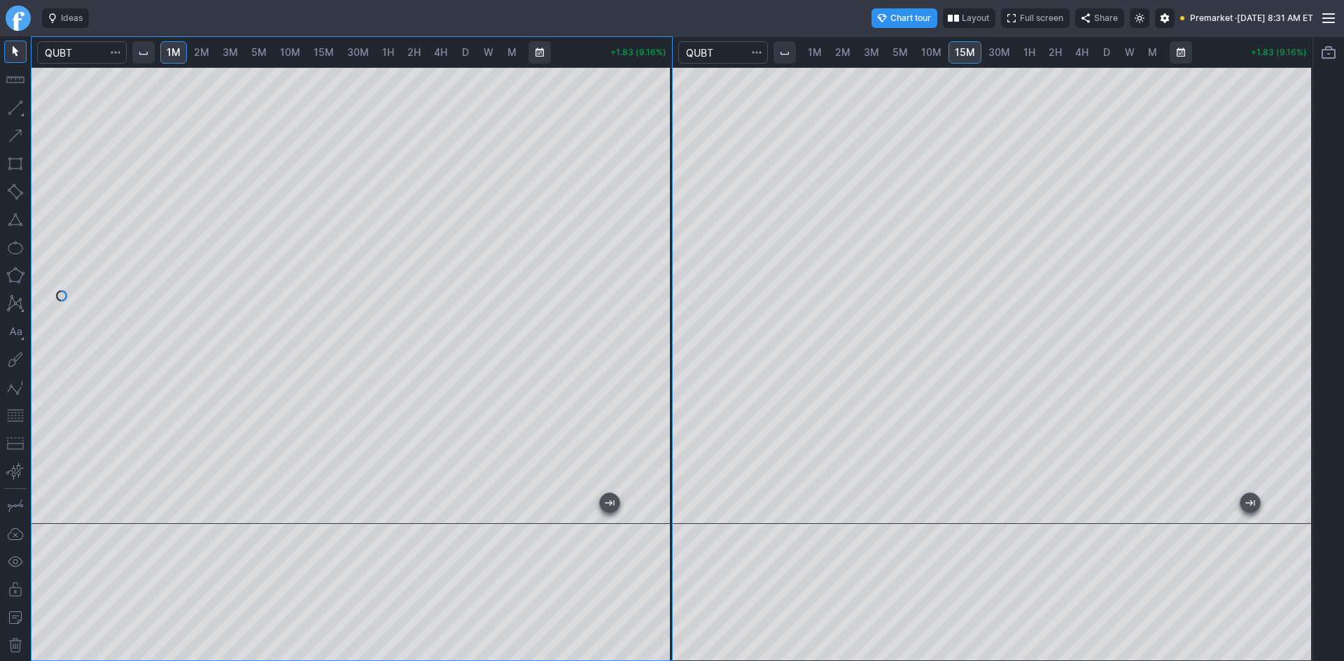
drag, startPoint x: 651, startPoint y: 196, endPoint x: 654, endPoint y: 225, distance: 28.8
click at [654, 225] on div at bounding box center [657, 292] width 29 height 422
click at [643, 196] on div at bounding box center [351, 295] width 640 height 456
drag, startPoint x: 656, startPoint y: 118, endPoint x: 645, endPoint y: 141, distance: 24.7
click at [650, 146] on div at bounding box center [657, 291] width 29 height 421
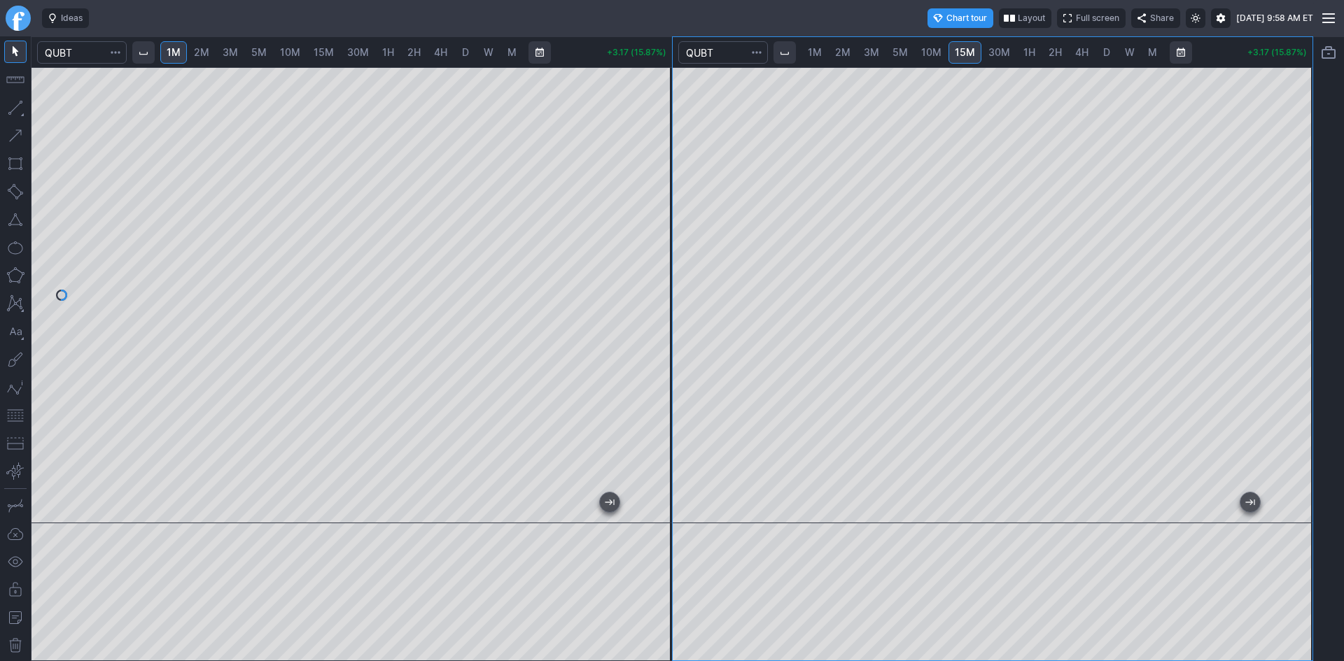
drag, startPoint x: 1296, startPoint y: 149, endPoint x: 1296, endPoint y: 220, distance: 70.7
click at [1296, 220] on div at bounding box center [1297, 291] width 29 height 421
drag, startPoint x: 661, startPoint y: 296, endPoint x: 650, endPoint y: 363, distance: 68.0
click at [665, 338] on div at bounding box center [657, 291] width 29 height 421
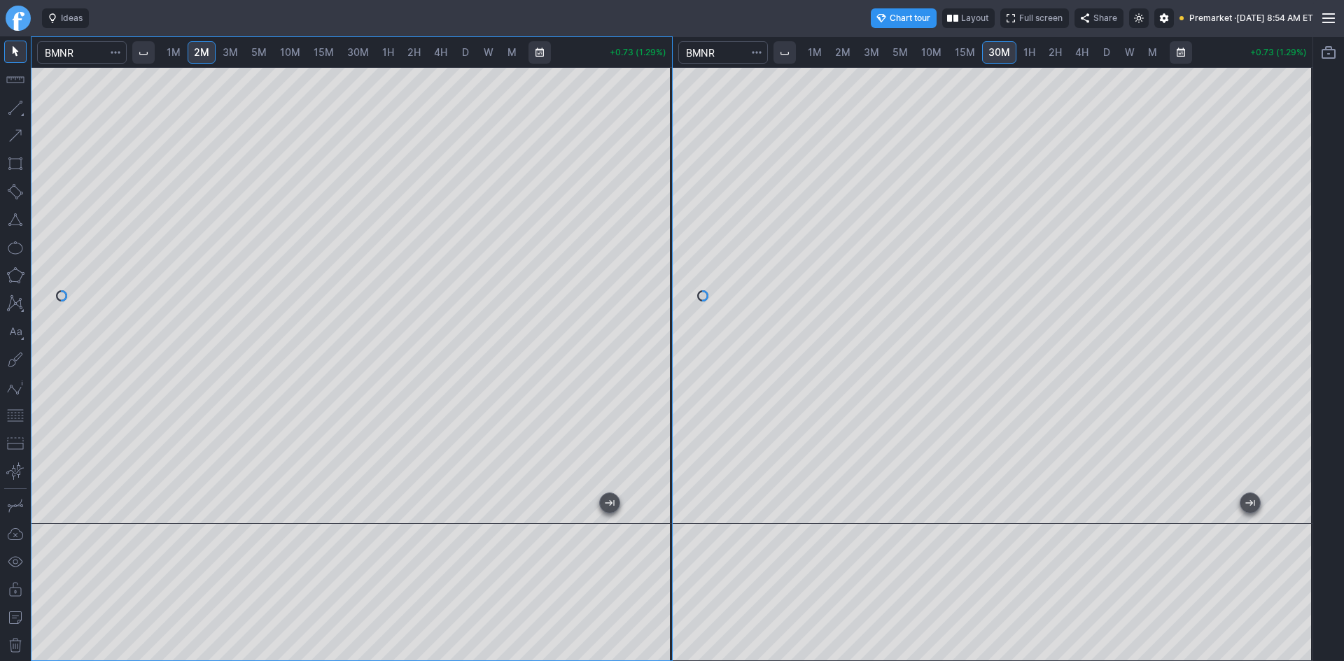
drag, startPoint x: 653, startPoint y: 211, endPoint x: 657, endPoint y: 278, distance: 66.6
click at [657, 278] on div at bounding box center [657, 292] width 29 height 422
click at [654, 288] on div at bounding box center [657, 292] width 29 height 422
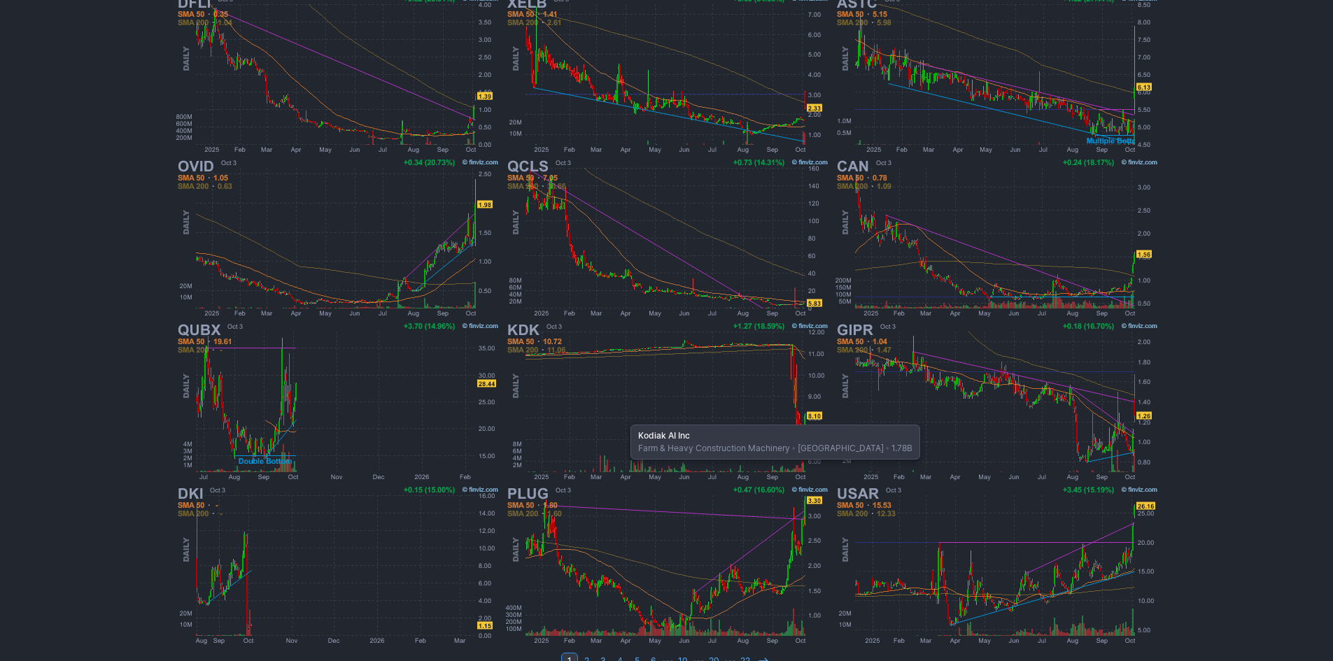
scroll to position [280, 0]
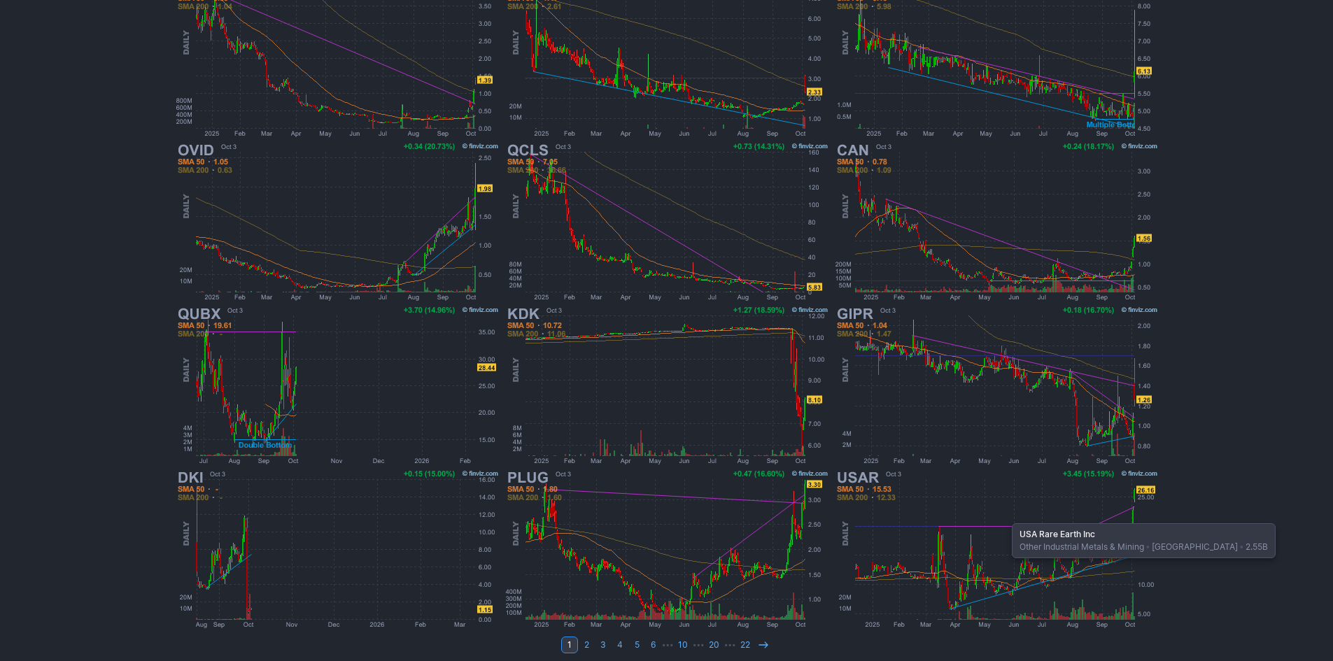
click at [1005, 517] on img at bounding box center [997, 550] width 328 height 164
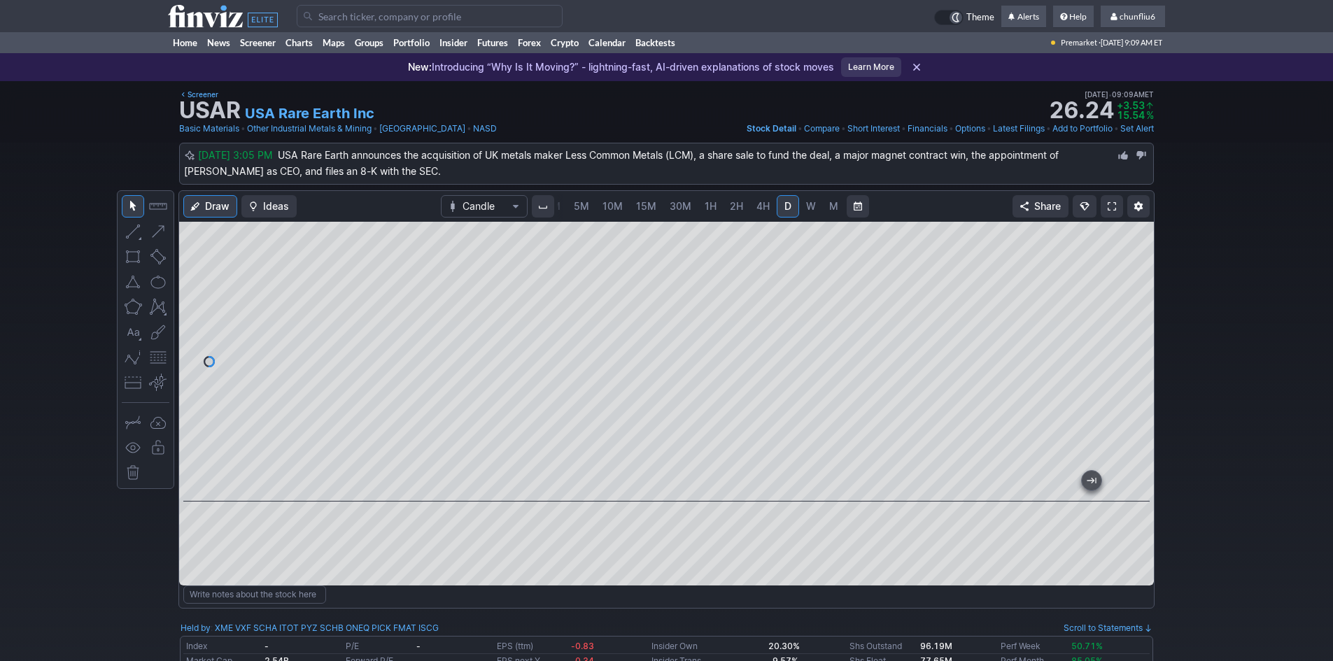
click at [1111, 204] on span at bounding box center [1112, 206] width 8 height 11
click at [1111, 206] on span at bounding box center [1112, 206] width 8 height 11
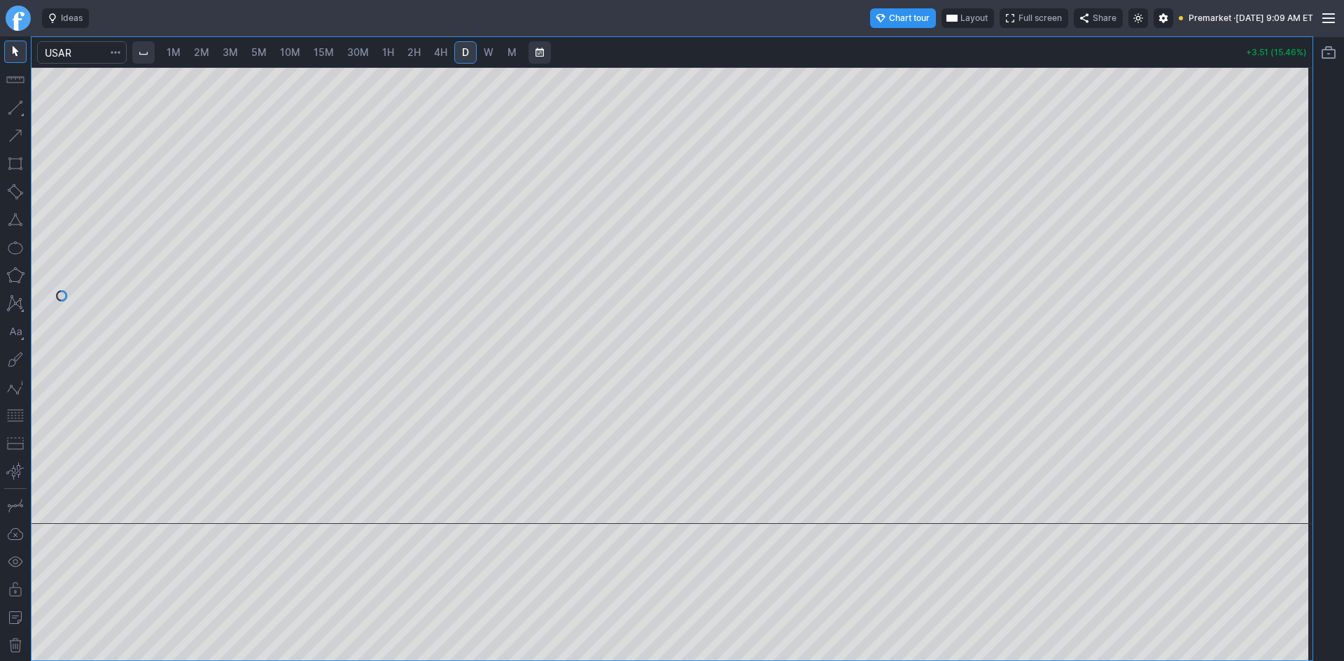
drag, startPoint x: 1298, startPoint y: 190, endPoint x: 1297, endPoint y: 256, distance: 65.8
click at [1297, 256] on div at bounding box center [1297, 292] width 29 height 422
click at [962, 19] on span "Layout" at bounding box center [975, 18] width 27 height 14
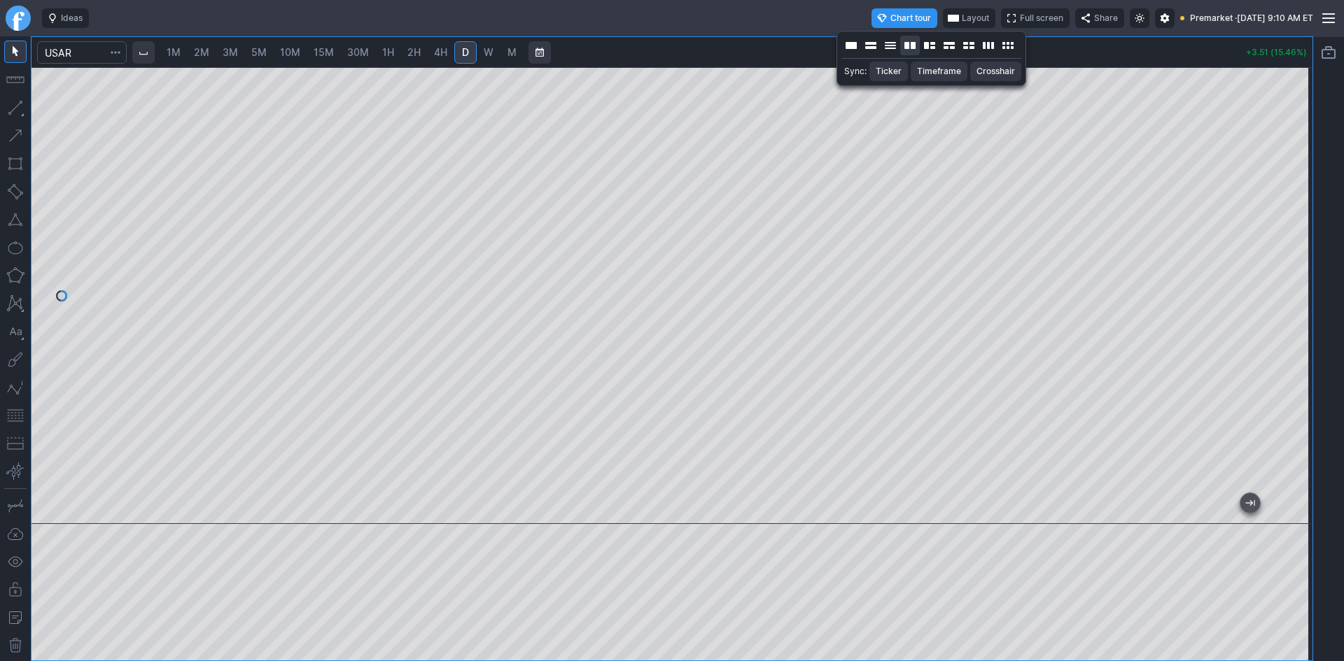
click at [913, 45] on button "Layout" at bounding box center [910, 46] width 20 height 20
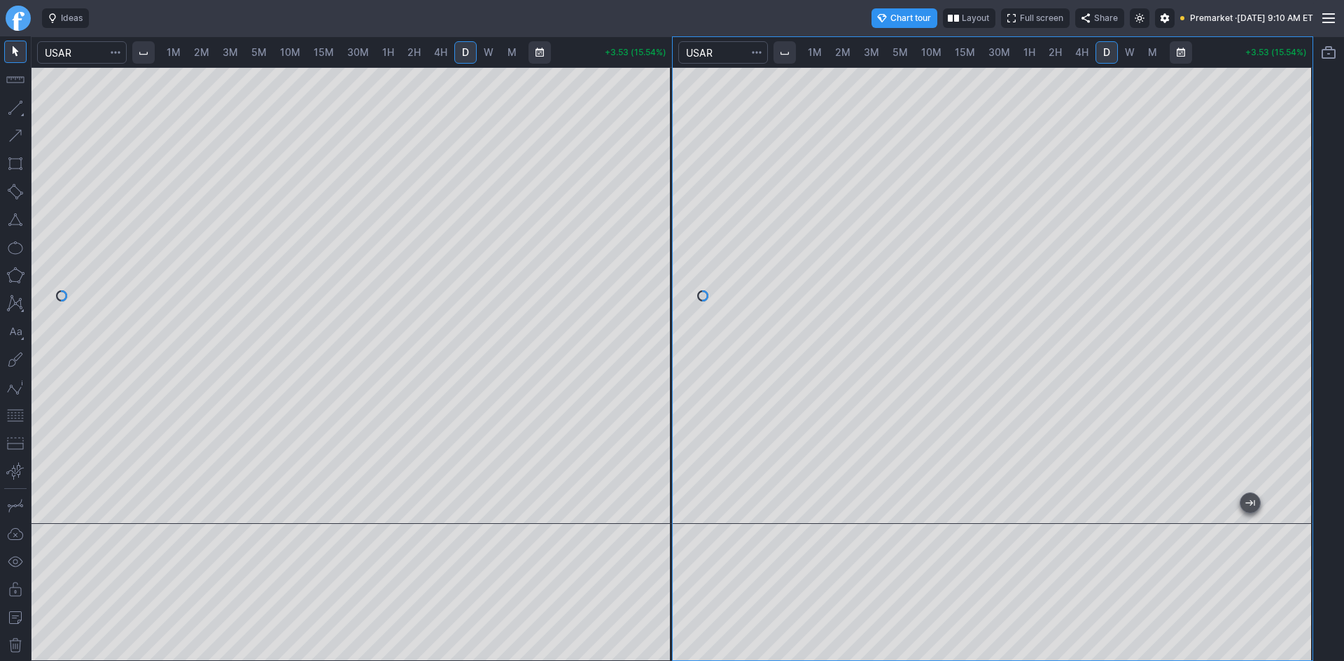
drag, startPoint x: 1298, startPoint y: 155, endPoint x: 1293, endPoint y: 260, distance: 105.1
click at [1293, 260] on div at bounding box center [1297, 292] width 29 height 422
click at [15, 419] on button "button" at bounding box center [15, 416] width 22 height 22
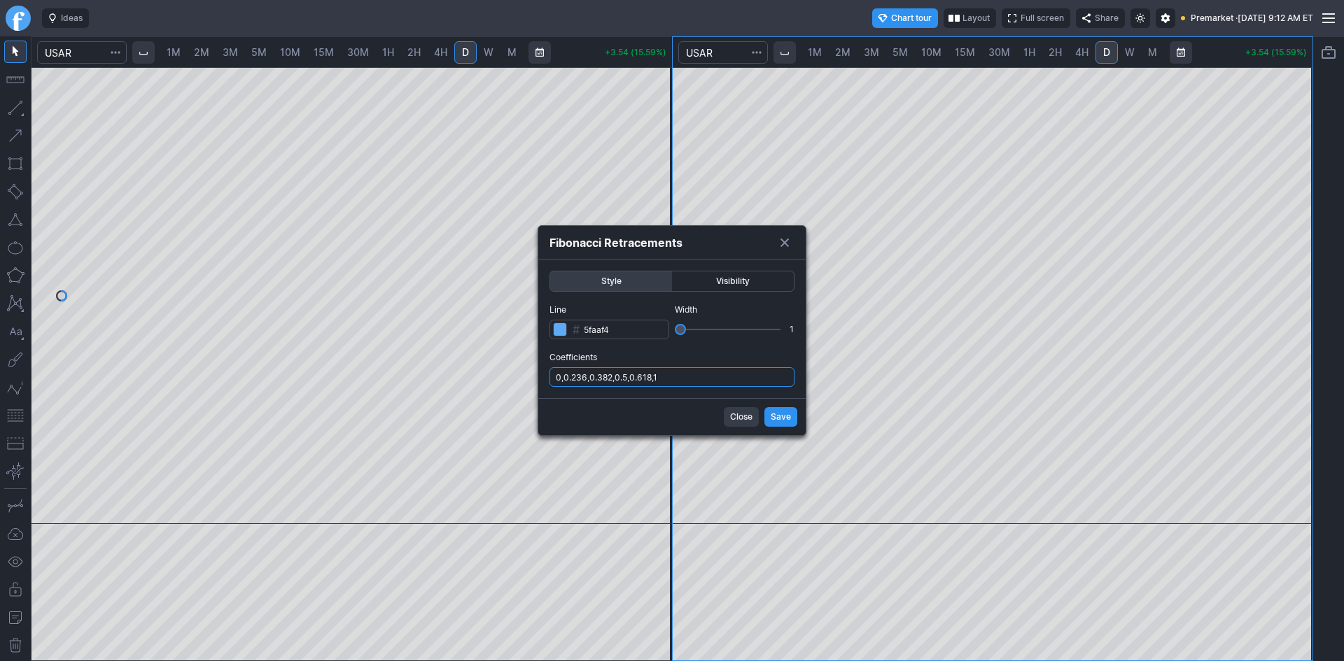
click at [712, 382] on input "0,0.236,0.382,0.5,0.618,1" at bounding box center [671, 377] width 245 height 20
type input "0,0.236,0.382,0.5,0.618,1,.786"
click at [777, 416] on span "Save" at bounding box center [781, 417] width 20 height 14
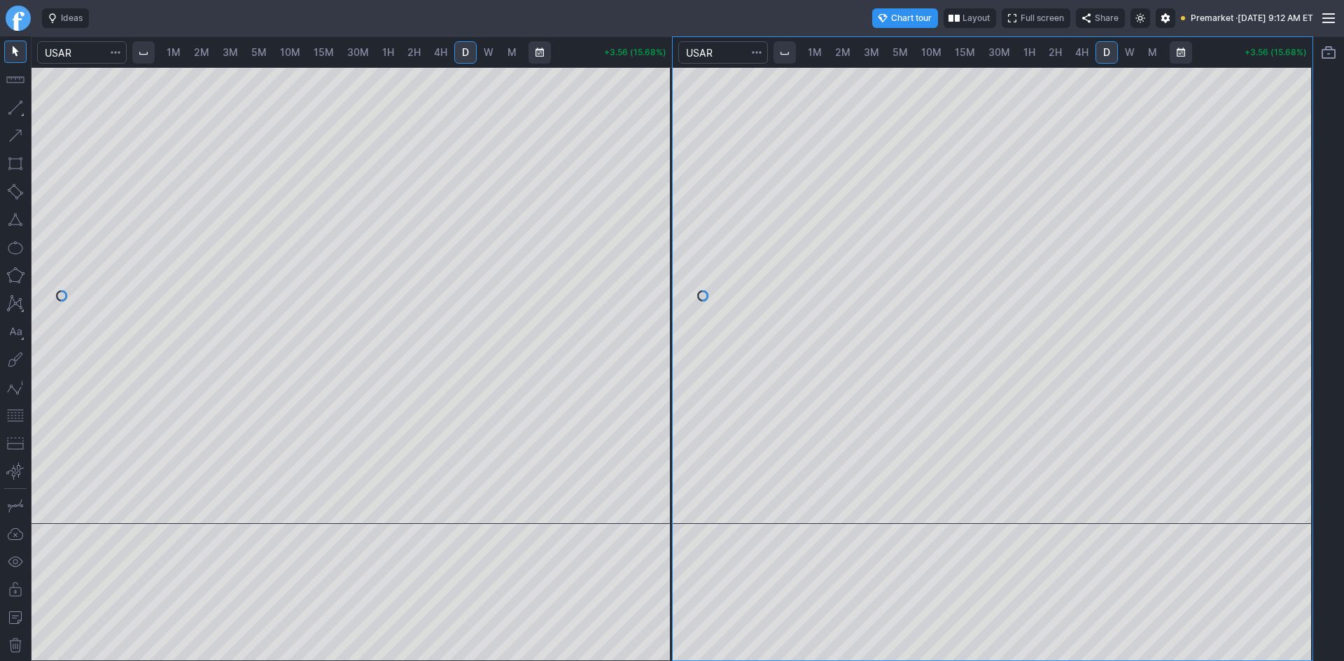
click at [178, 52] on span "1M" at bounding box center [174, 52] width 14 height 12
drag, startPoint x: 657, startPoint y: 184, endPoint x: 645, endPoint y: 279, distance: 95.9
click at [656, 272] on div at bounding box center [657, 292] width 29 height 422
drag, startPoint x: 661, startPoint y: 282, endPoint x: 651, endPoint y: 345, distance: 63.9
click at [651, 345] on div at bounding box center [657, 292] width 29 height 422
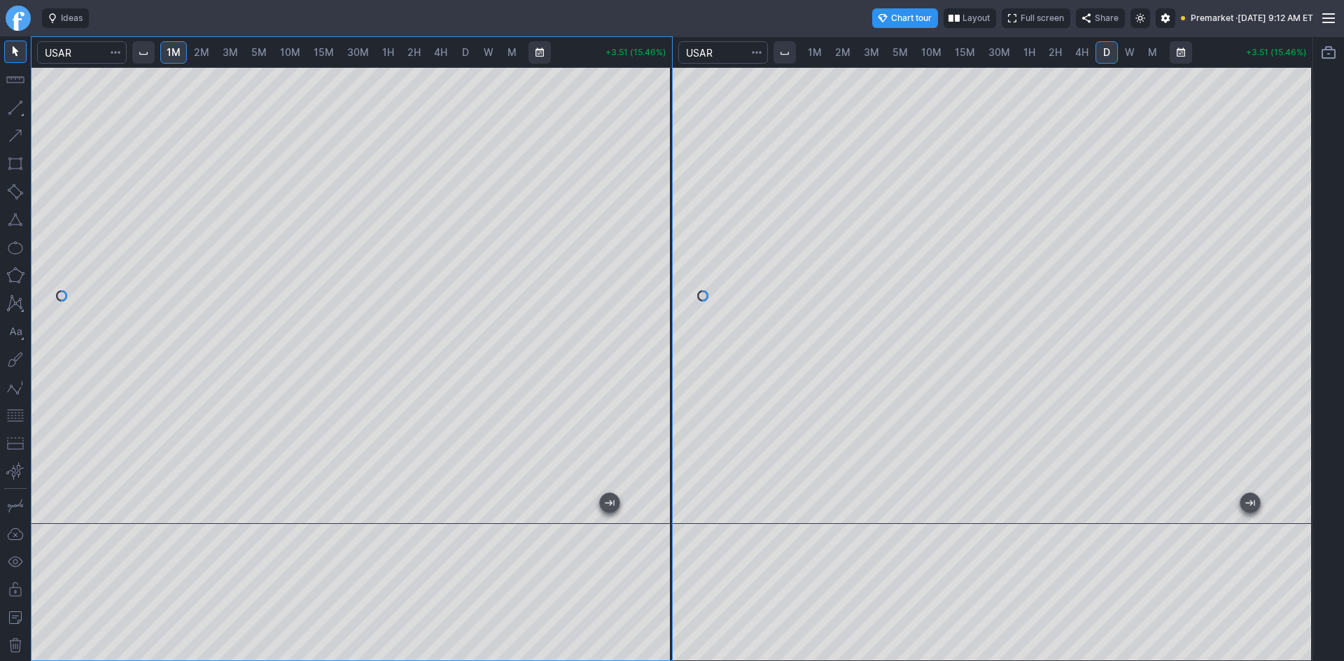
click at [12, 412] on button "button" at bounding box center [15, 416] width 22 height 22
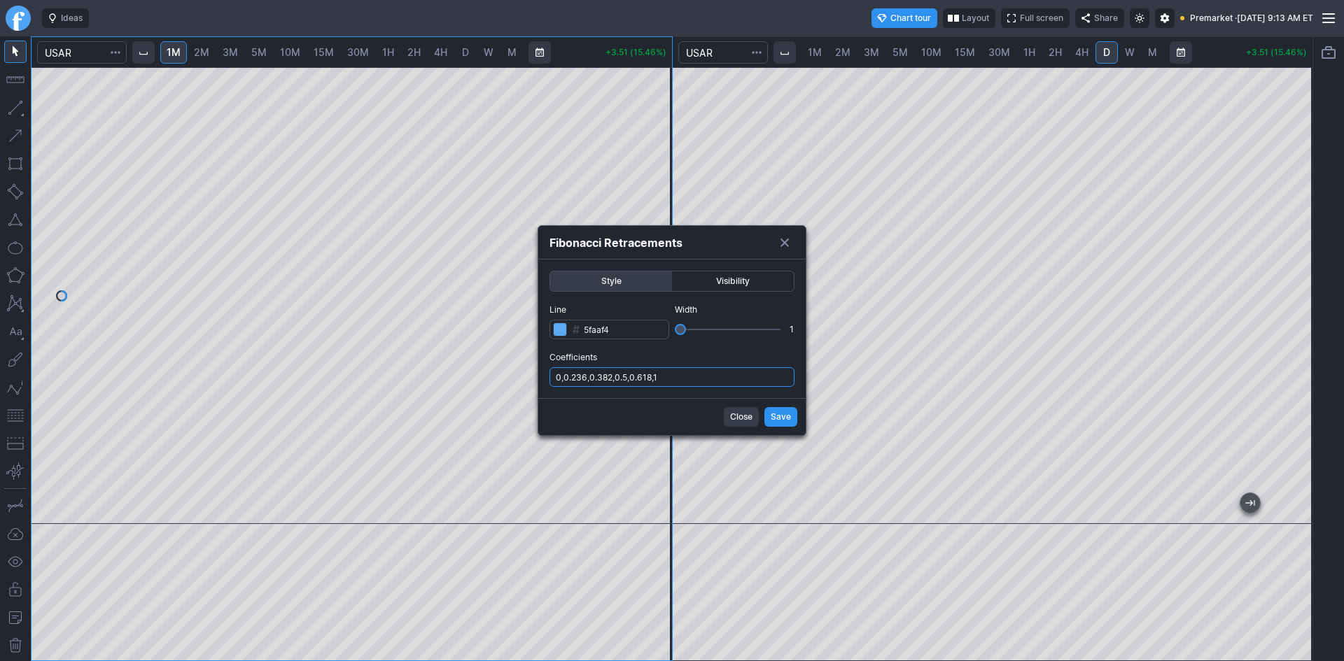
click at [682, 376] on input "0,0.236,0.382,0.5,0.618,1" at bounding box center [671, 377] width 245 height 20
type input "0,0.236,0.382,0.5,0.618,1,.786"
click at [785, 416] on span "Save" at bounding box center [781, 417] width 20 height 14
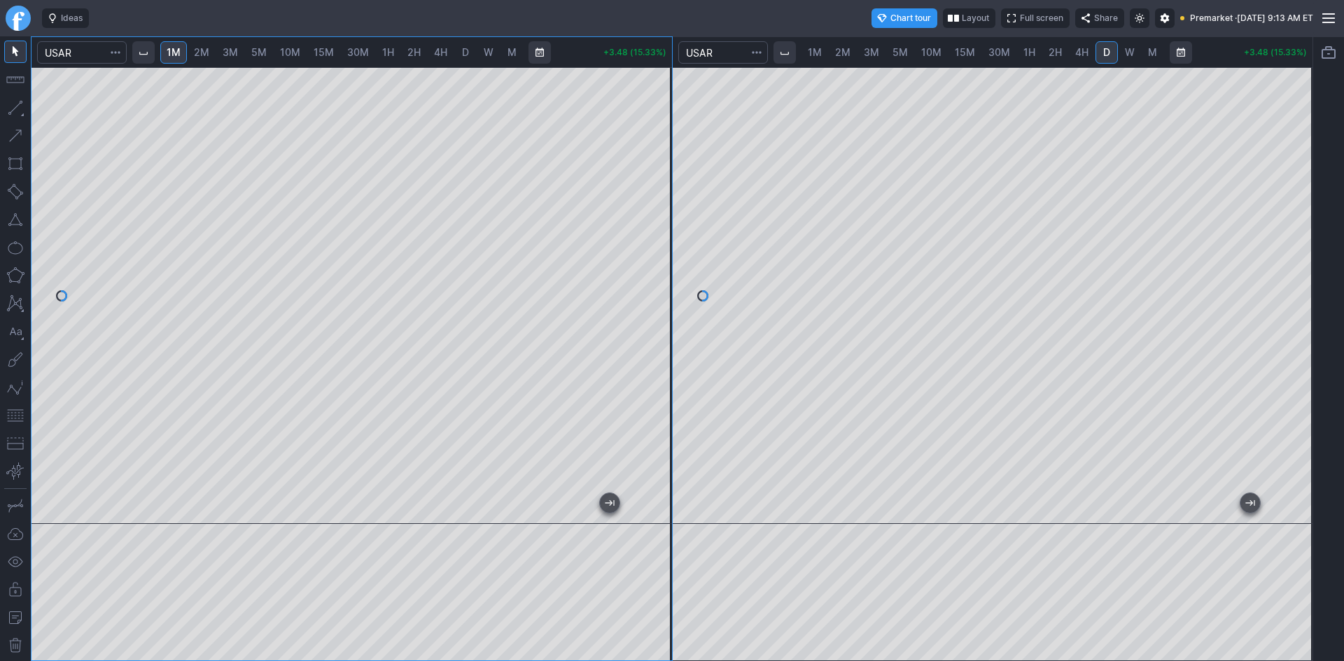
click at [17, 416] on button "button" at bounding box center [15, 416] width 22 height 22
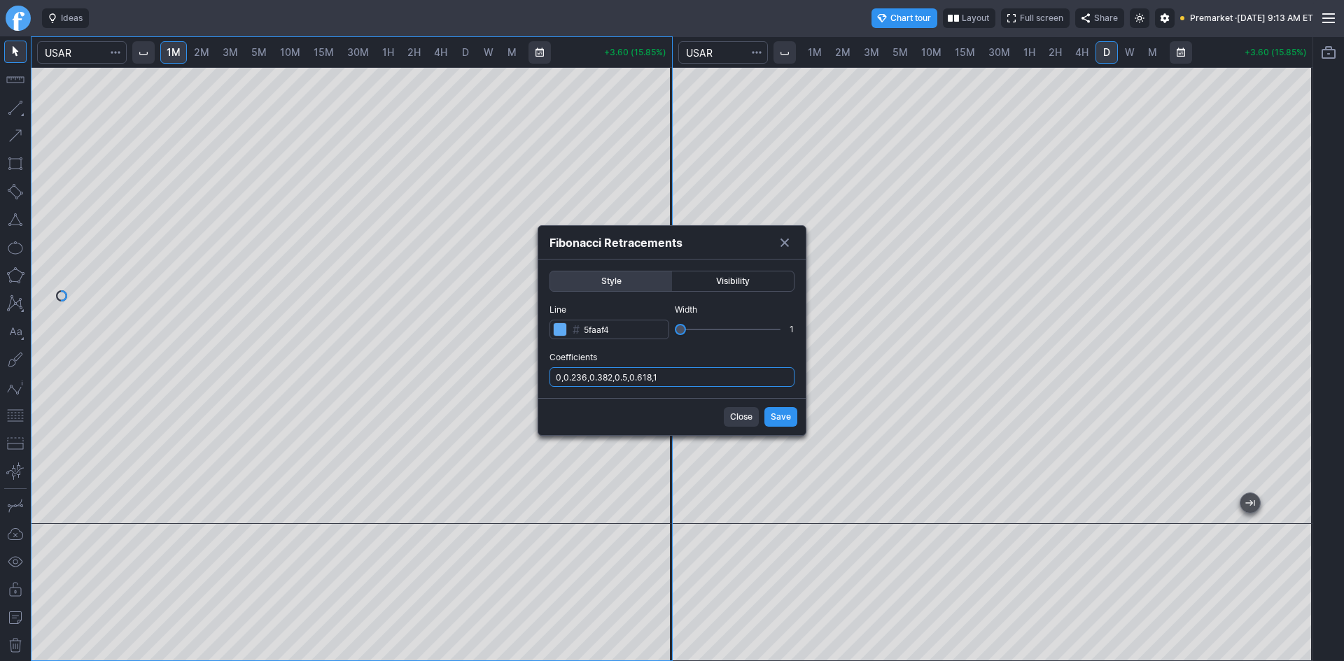
click at [696, 379] on input "0,0.236,0.382,0.5,0.618,1" at bounding box center [671, 377] width 245 height 20
type input "0,0.236,0.382,0.5,0.618,1,.786"
click at [778, 414] on span "Save" at bounding box center [781, 417] width 20 height 14
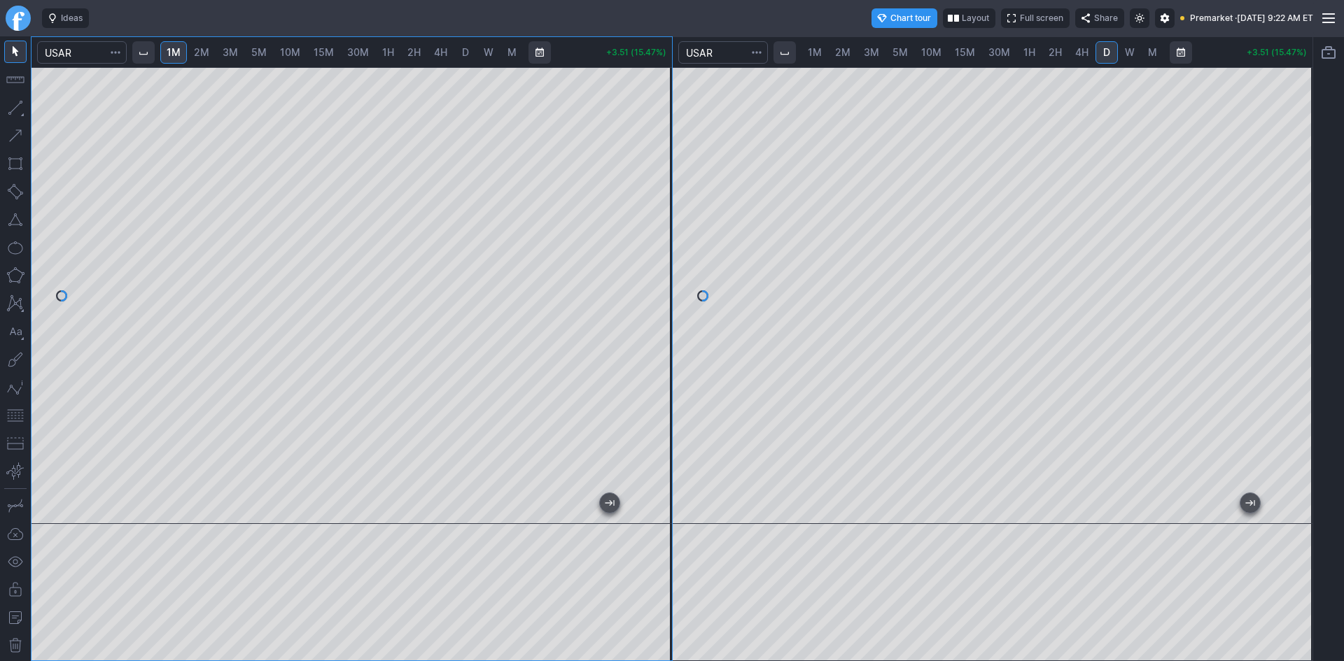
drag, startPoint x: 670, startPoint y: 345, endPoint x: 661, endPoint y: 337, distance: 11.9
click at [661, 337] on div at bounding box center [657, 292] width 29 height 422
click at [20, 418] on button "button" at bounding box center [15, 416] width 22 height 22
click at [1294, 223] on div at bounding box center [1297, 292] width 29 height 422
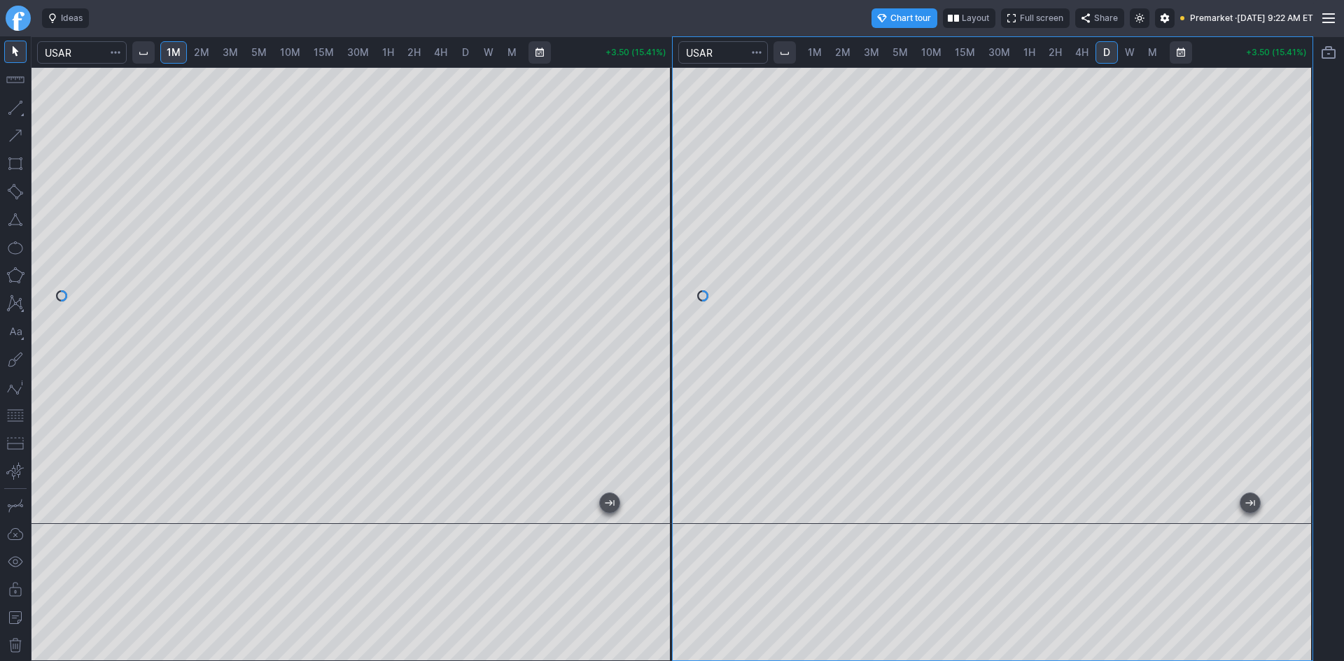
drag, startPoint x: 1288, startPoint y: 195, endPoint x: 1294, endPoint y: 285, distance: 89.8
click at [1294, 285] on div at bounding box center [1297, 292] width 29 height 422
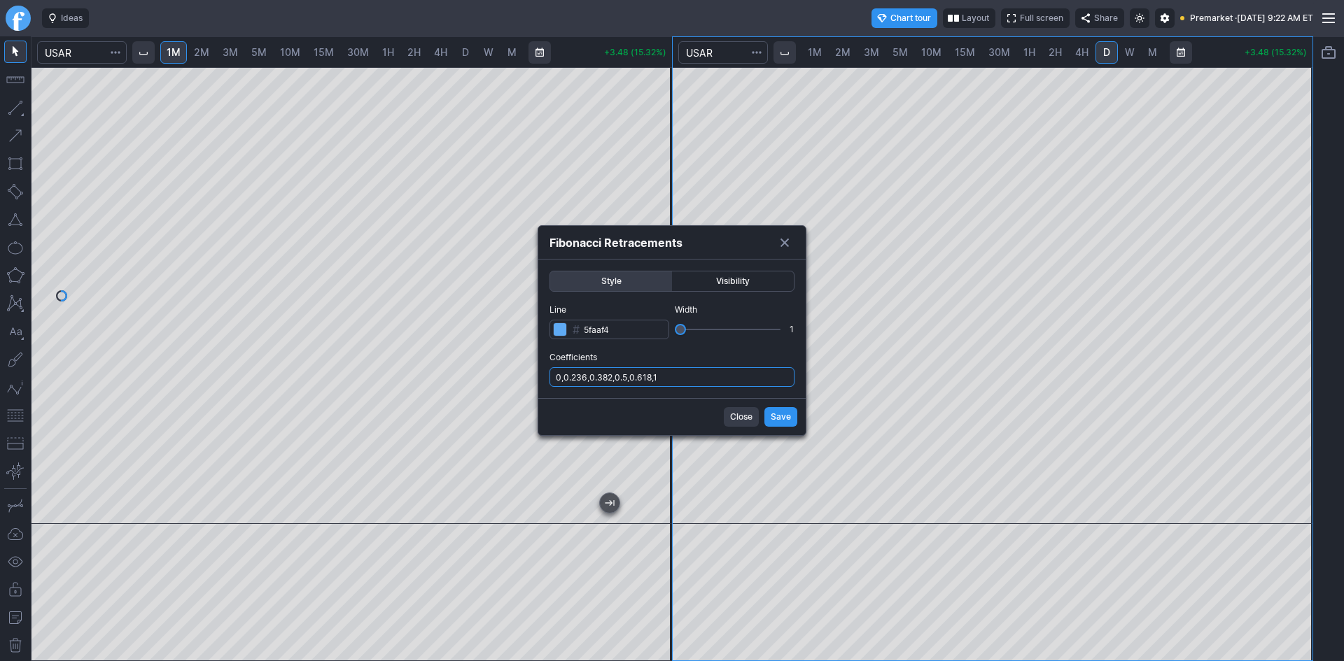
click at [703, 378] on input "0,0.236,0.382,0.5,0.618,1" at bounding box center [671, 377] width 245 height 20
type input "0,0.236,0.382,0.5,0.618,1,.786"
click at [785, 417] on span "Save" at bounding box center [781, 417] width 20 height 14
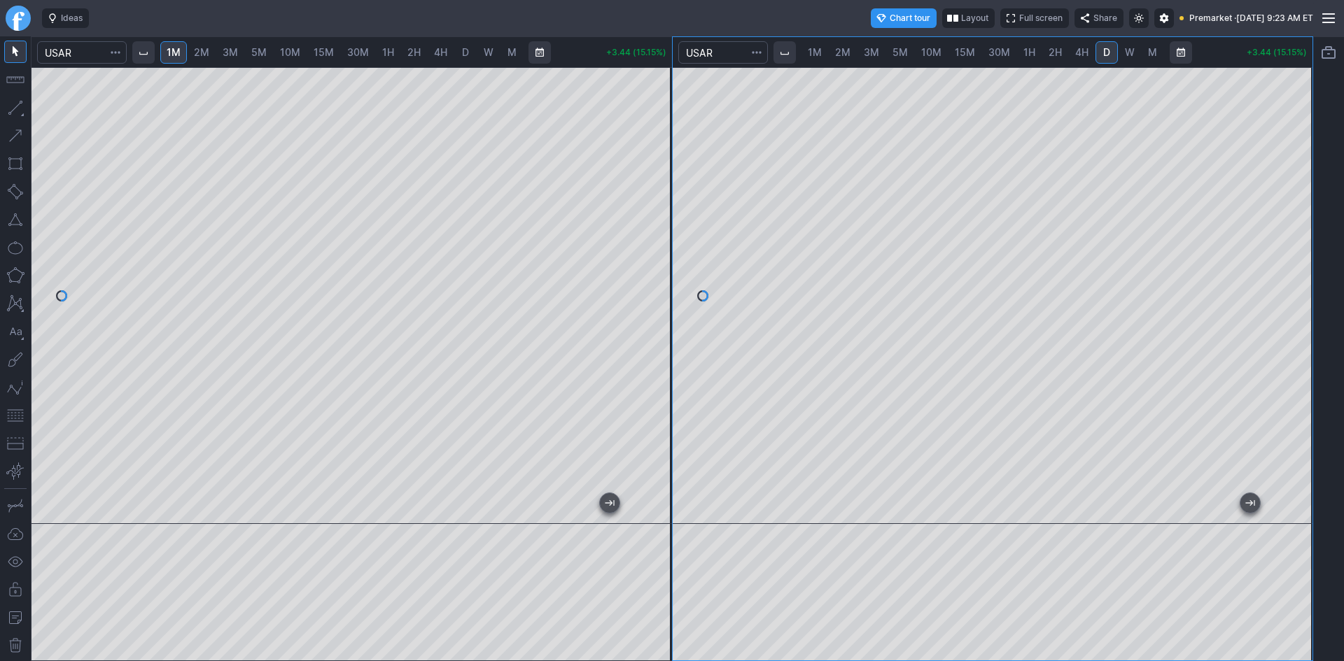
click at [1303, 295] on div at bounding box center [1297, 292] width 29 height 422
click at [479, 475] on div at bounding box center [351, 295] width 640 height 457
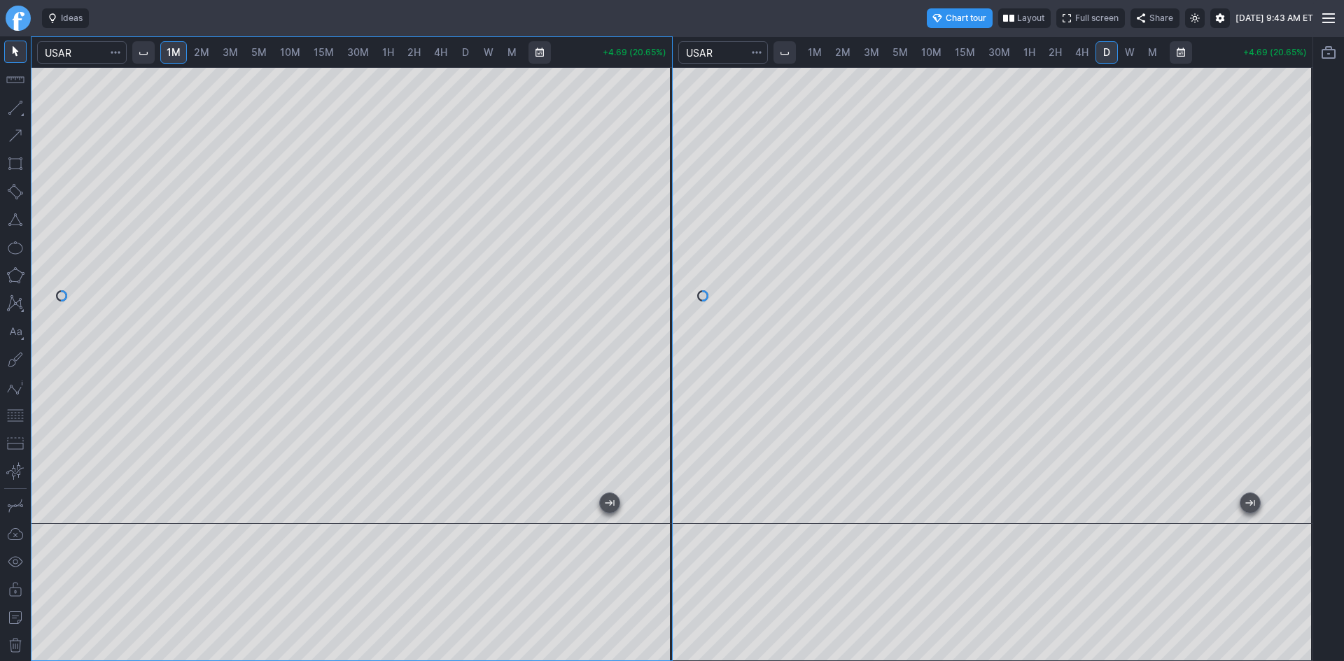
click at [209, 47] on span "2M" at bounding box center [201, 52] width 15 height 12
click at [624, 312] on div at bounding box center [351, 295] width 640 height 457
drag, startPoint x: 671, startPoint y: 339, endPoint x: 644, endPoint y: 286, distance: 59.5
click at [666, 251] on div at bounding box center [657, 292] width 29 height 422
click at [20, 418] on button "button" at bounding box center [15, 416] width 22 height 22
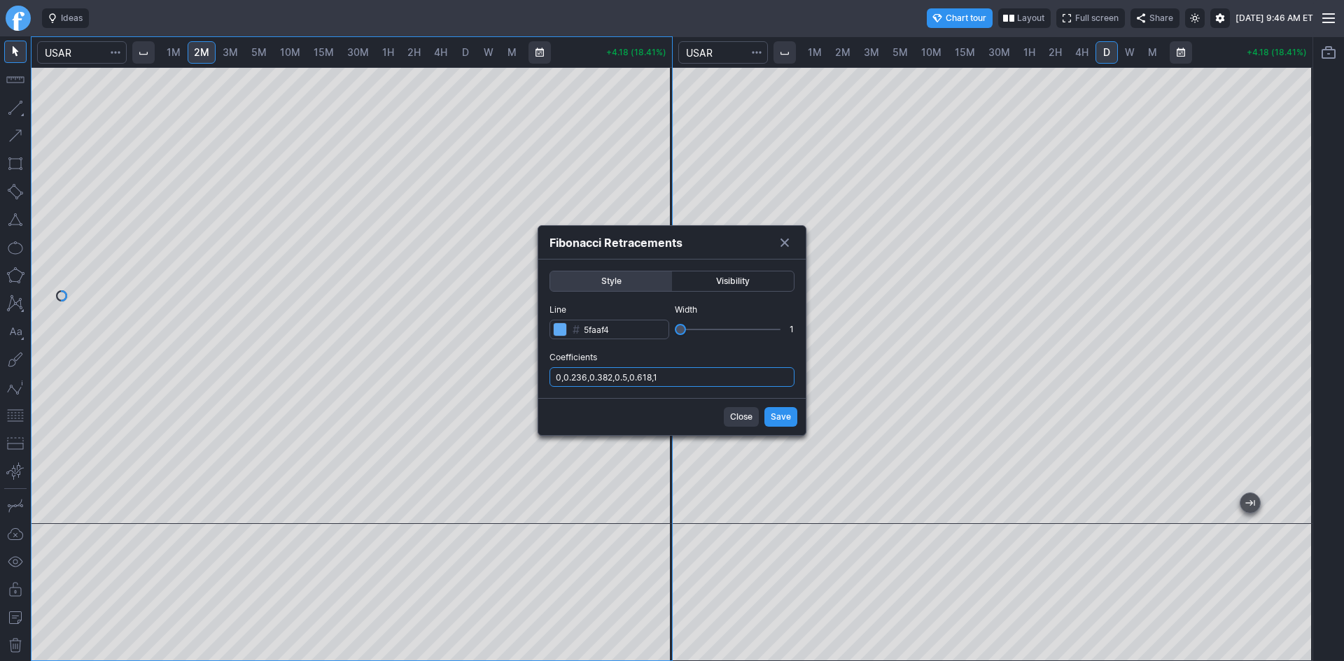
click at [678, 386] on input "0,0.236,0.382,0.5,0.618,1" at bounding box center [671, 377] width 245 height 20
type input "0,0.236,0.382,0.5,0.618,1,.786"
click at [780, 424] on button "Save" at bounding box center [780, 417] width 33 height 20
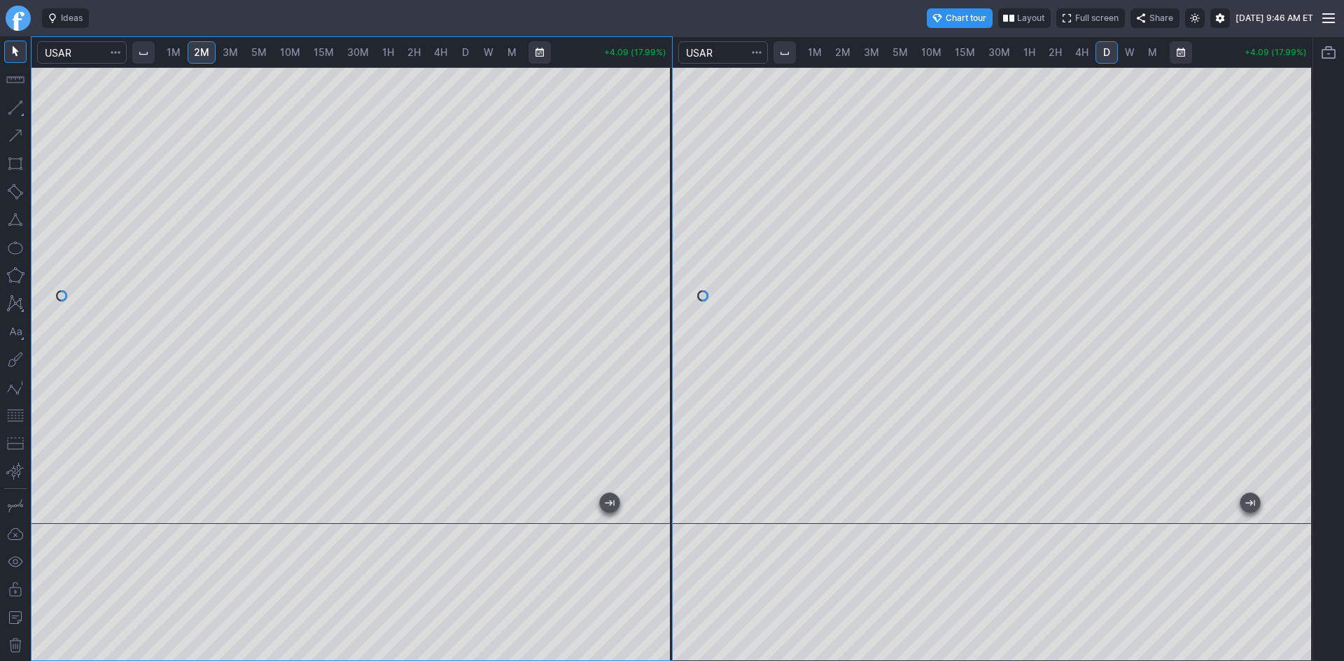
click at [17, 410] on button "button" at bounding box center [15, 416] width 22 height 22
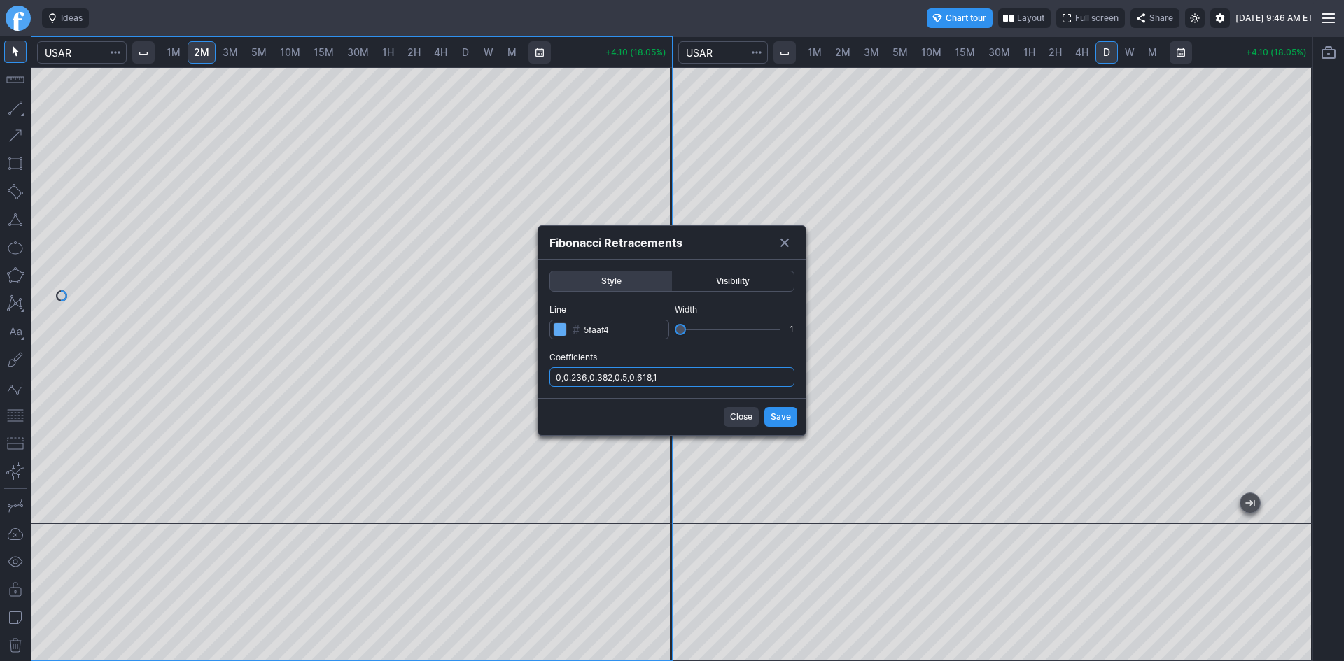
drag, startPoint x: 673, startPoint y: 370, endPoint x: 675, endPoint y: 379, distance: 8.5
click at [673, 370] on input "0,0.236,0.382,0.5,0.618,1" at bounding box center [671, 377] width 245 height 20
type input "0,0.236,0.382,0.5,0.618,1,.786"
click at [783, 420] on span "Save" at bounding box center [781, 417] width 20 height 14
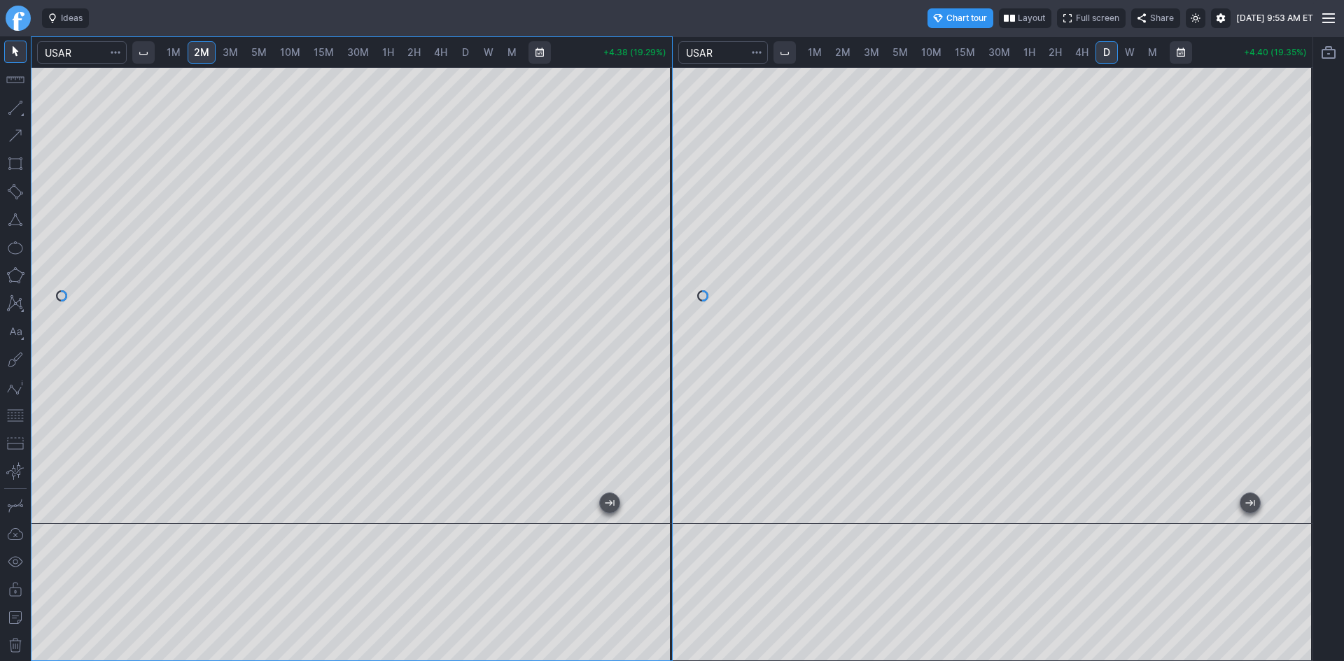
drag, startPoint x: 669, startPoint y: 169, endPoint x: 666, endPoint y: 180, distance: 11.5
click at [666, 180] on div at bounding box center [657, 292] width 29 height 422
drag, startPoint x: 666, startPoint y: 295, endPoint x: 667, endPoint y: 237, distance: 58.8
click at [667, 237] on div at bounding box center [657, 292] width 29 height 422
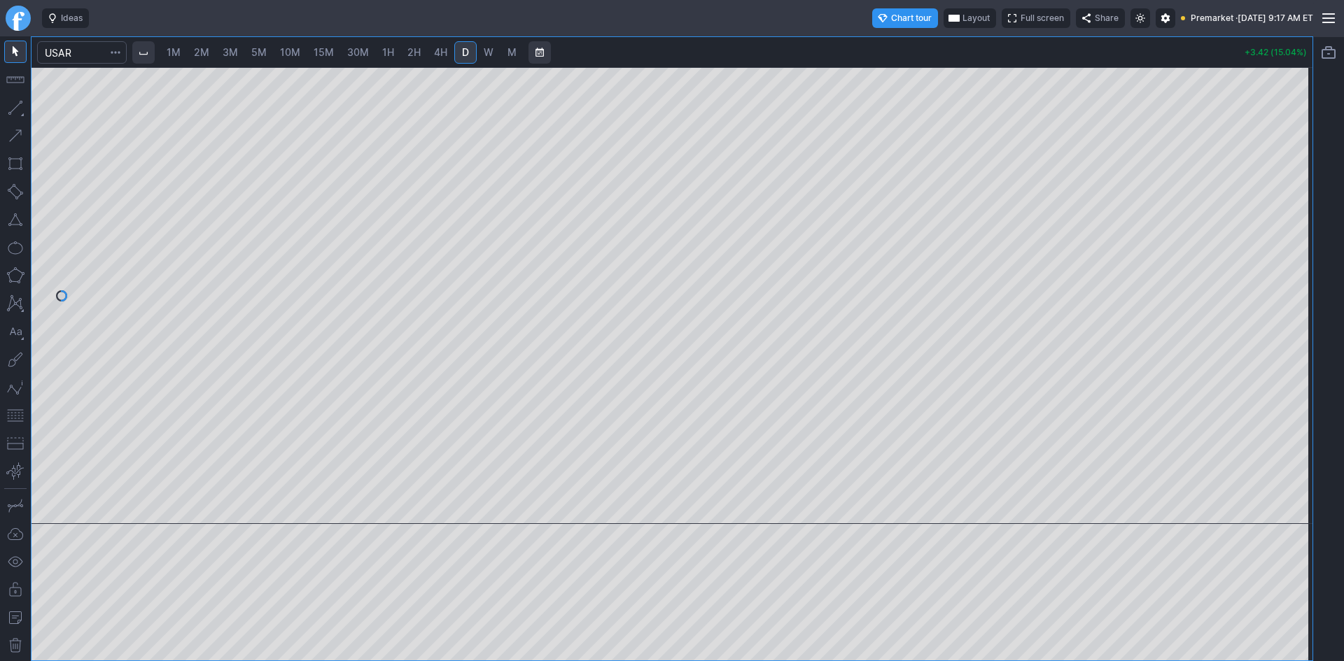
click at [180, 48] on span "1M" at bounding box center [174, 52] width 14 height 12
drag, startPoint x: 1296, startPoint y: 183, endPoint x: 1287, endPoint y: 257, distance: 74.7
click at [1288, 255] on div at bounding box center [1297, 292] width 29 height 422
drag, startPoint x: 1297, startPoint y: 176, endPoint x: 1290, endPoint y: 243, distance: 66.9
click at [1298, 242] on div at bounding box center [1297, 292] width 29 height 422
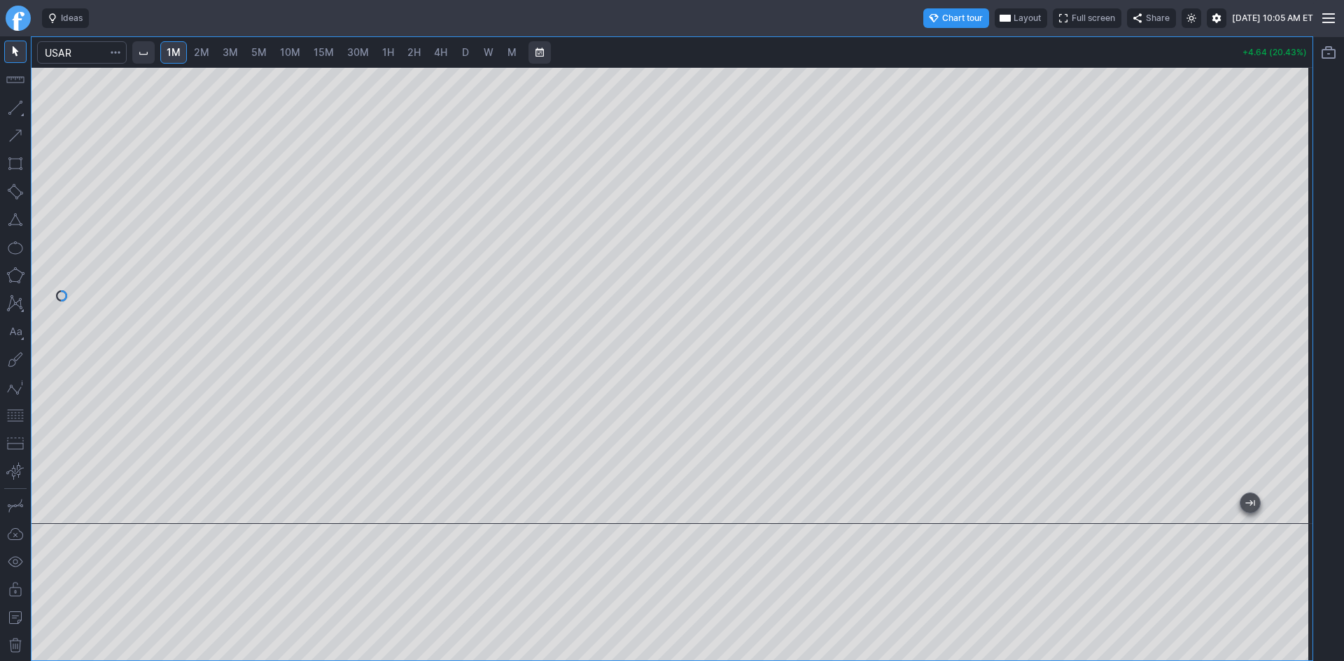
drag, startPoint x: 1292, startPoint y: 262, endPoint x: 1291, endPoint y: 289, distance: 26.6
click at [1291, 289] on div at bounding box center [1297, 292] width 29 height 422
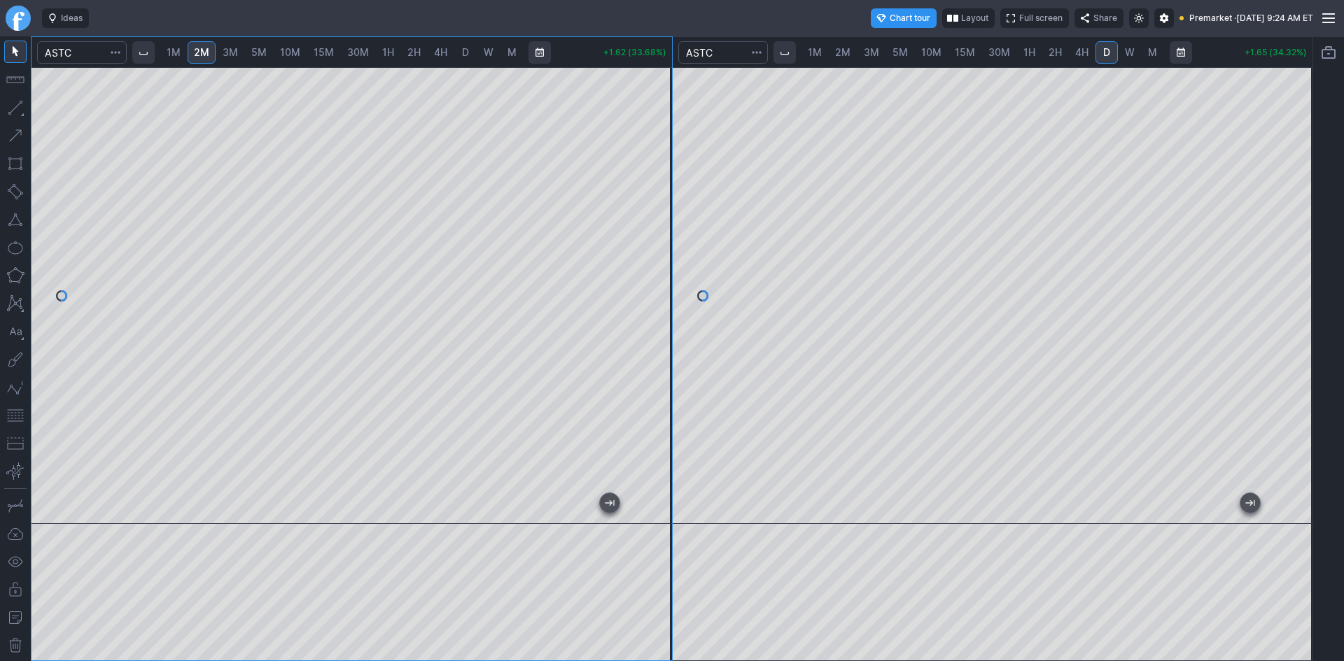
scroll to position [1, 0]
drag, startPoint x: 655, startPoint y: 255, endPoint x: 645, endPoint y: 283, distance: 29.2
click at [654, 272] on div at bounding box center [657, 292] width 29 height 422
drag, startPoint x: 652, startPoint y: 201, endPoint x: 655, endPoint y: 214, distance: 13.6
click at [655, 214] on div at bounding box center [657, 292] width 29 height 422
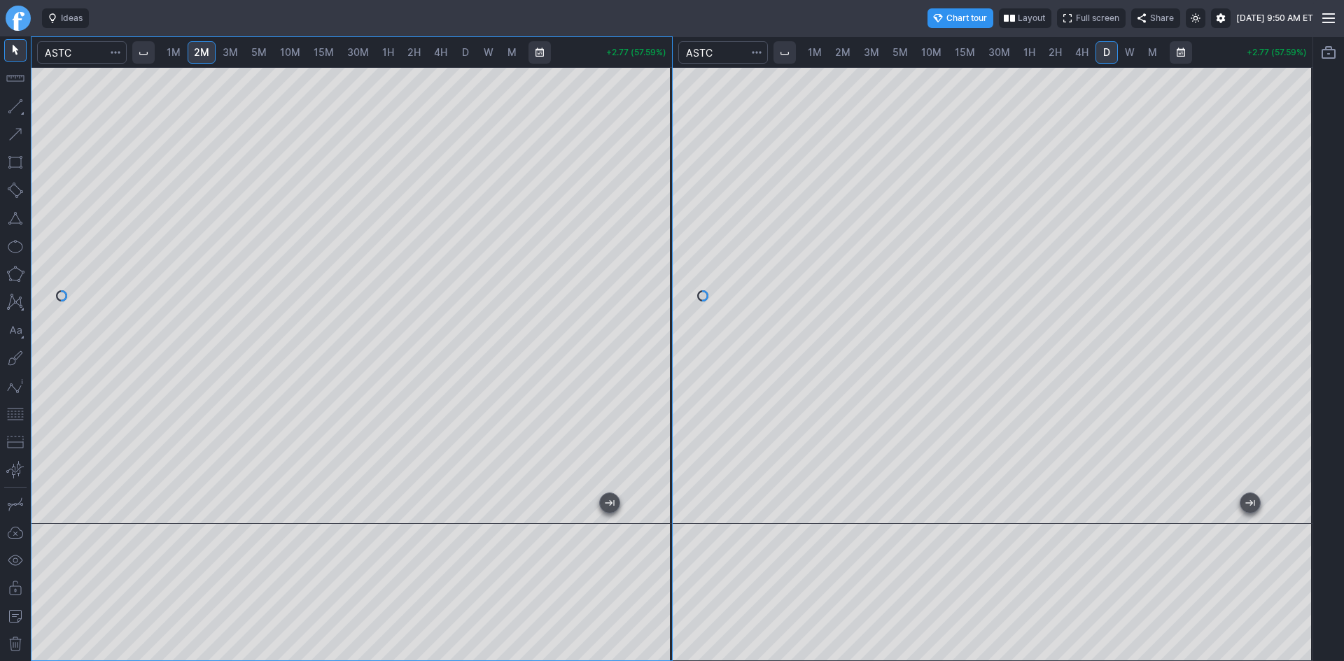
drag, startPoint x: 661, startPoint y: 231, endPoint x: 661, endPoint y: 292, distance: 60.9
click at [661, 292] on div at bounding box center [657, 292] width 29 height 422
drag, startPoint x: 1298, startPoint y: 182, endPoint x: 1300, endPoint y: 250, distance: 67.9
click at [1300, 250] on div at bounding box center [1297, 292] width 29 height 422
drag, startPoint x: 1296, startPoint y: 155, endPoint x: 1324, endPoint y: 204, distance: 55.8
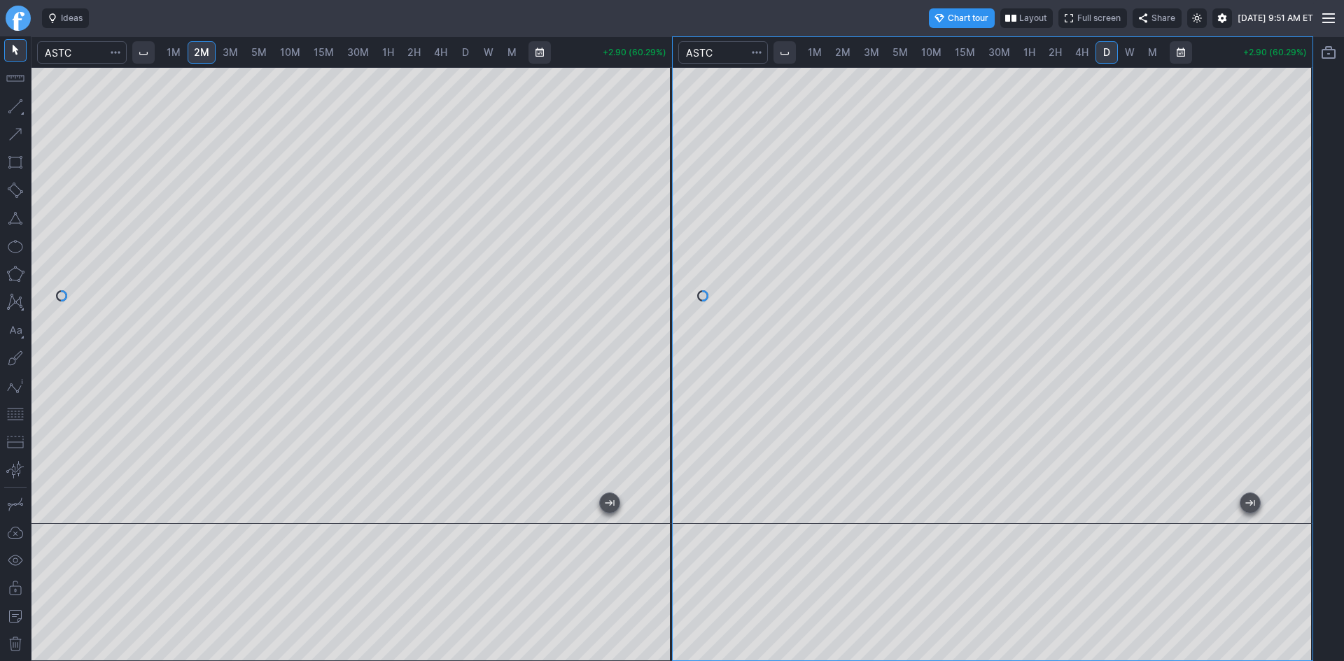
click at [1324, 204] on div "1M 2M 3M 5M 10M 15M 30M 1H 2H 4H D W M +2.90 (60.29%) 1M 2M 3M 5M 10M 15M 30M 1…" at bounding box center [672, 348] width 1344 height 625
drag, startPoint x: 665, startPoint y: 248, endPoint x: 662, endPoint y: 276, distance: 28.8
click at [662, 276] on div at bounding box center [657, 292] width 29 height 422
click at [293, 71] on div at bounding box center [351, 295] width 640 height 457
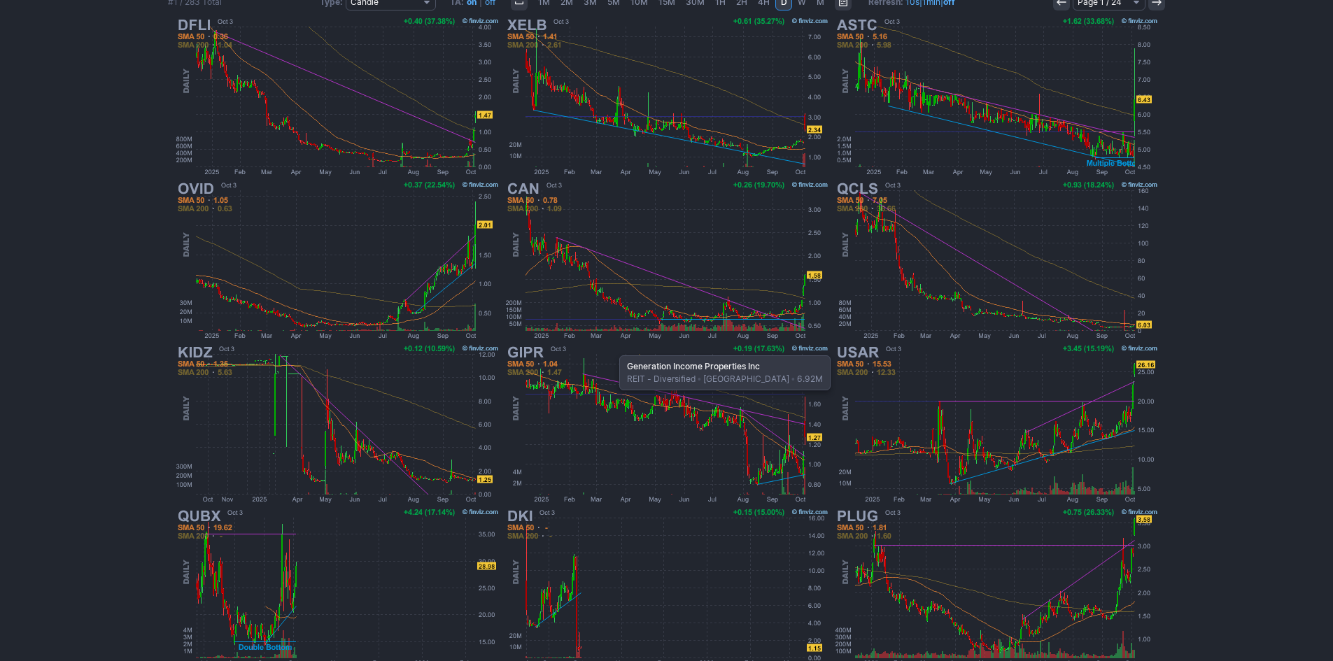
scroll to position [280, 0]
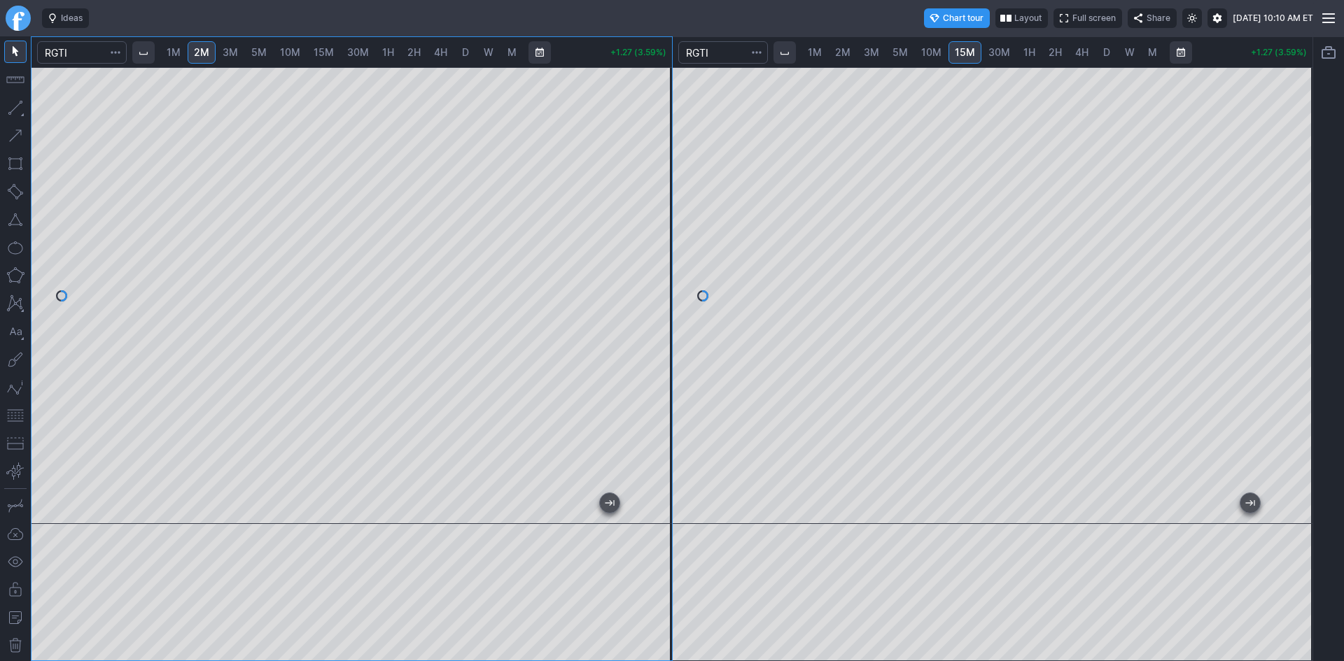
click at [672, 227] on div "1M 2M 3M 5M 10M 15M 30M 1H 2H 4H D W M +1.27 (3.59%) 1M 2M 3M 5M 10M 15M 30M 1H…" at bounding box center [672, 348] width 1282 height 625
drag, startPoint x: 659, startPoint y: 217, endPoint x: 659, endPoint y: 229, distance: 11.9
click at [659, 229] on div at bounding box center [657, 292] width 29 height 422
drag, startPoint x: 661, startPoint y: 195, endPoint x: 649, endPoint y: 246, distance: 52.5
click at [666, 241] on div at bounding box center [657, 292] width 29 height 422
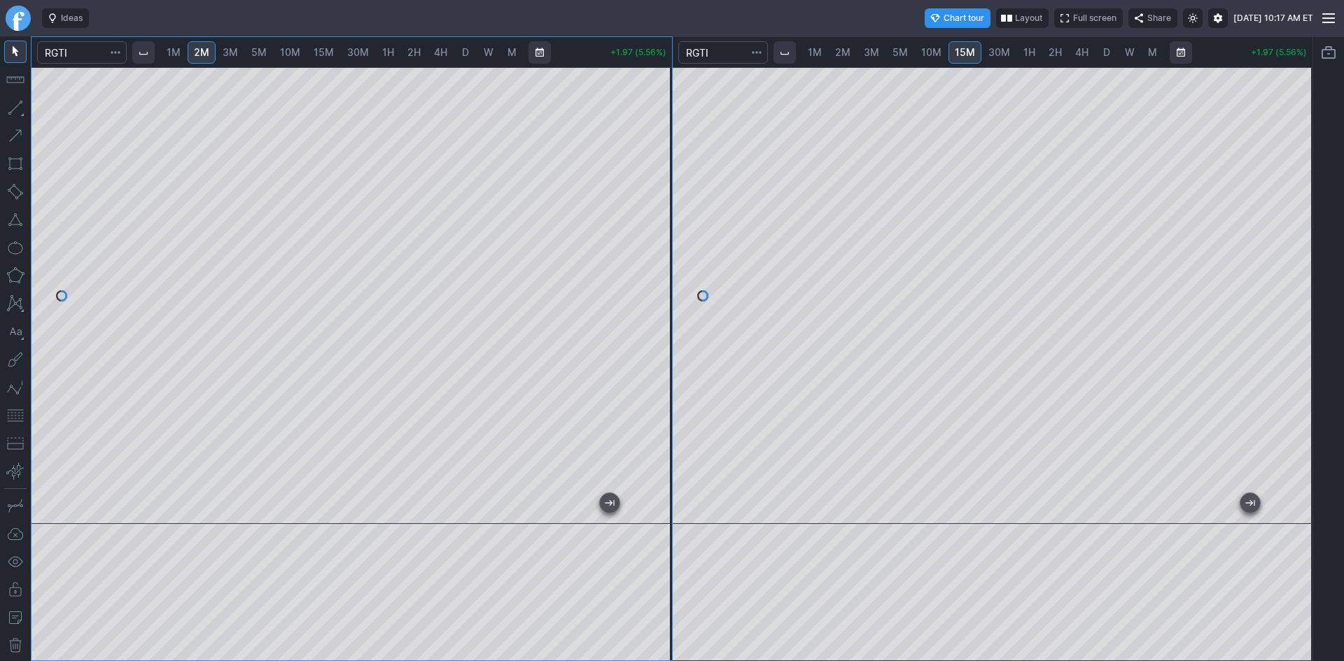
drag, startPoint x: 654, startPoint y: 272, endPoint x: 666, endPoint y: 226, distance: 46.9
click at [666, 226] on div at bounding box center [657, 292] width 29 height 422
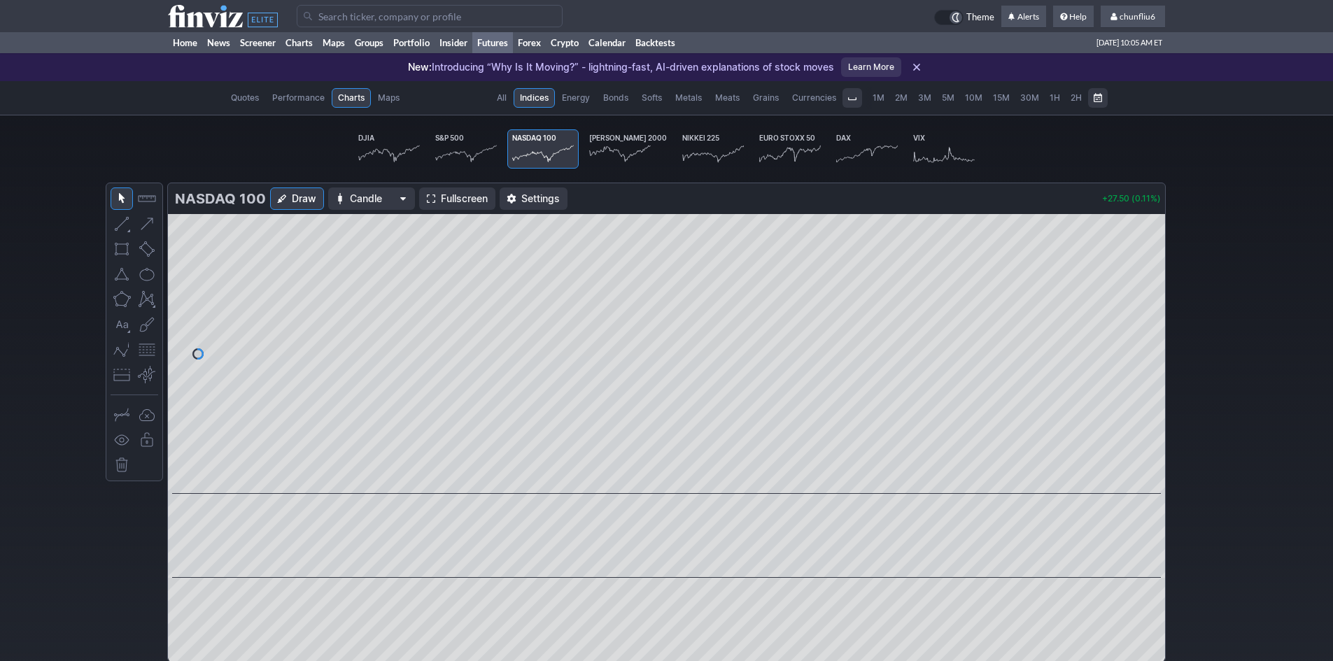
scroll to position [0, 87]
